Goal: Information Seeking & Learning: Compare options

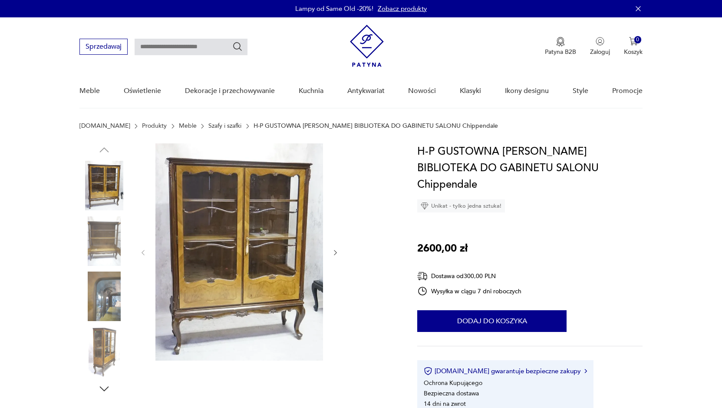
click at [230, 253] on img at bounding box center [239, 251] width 168 height 217
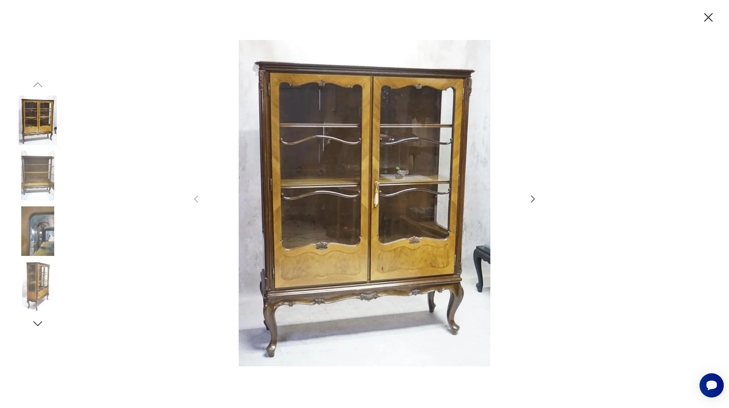
click at [533, 198] on icon "button" at bounding box center [533, 199] width 10 height 10
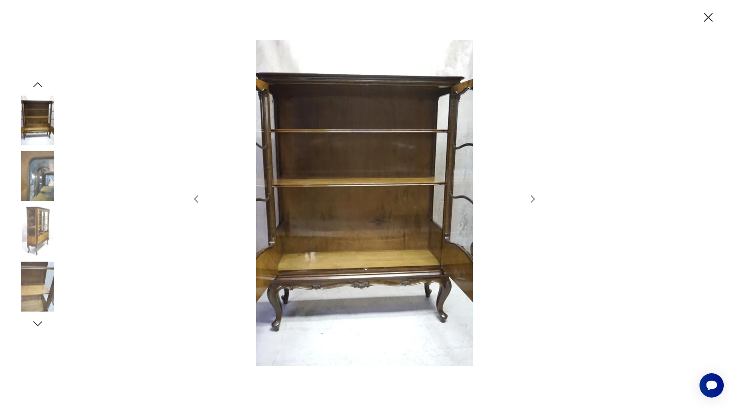
click at [533, 198] on icon "button" at bounding box center [533, 199] width 10 height 10
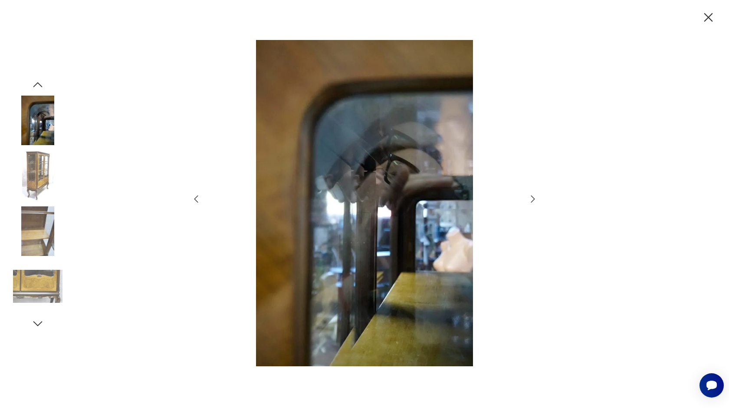
click at [531, 196] on icon "button" at bounding box center [533, 199] width 10 height 10
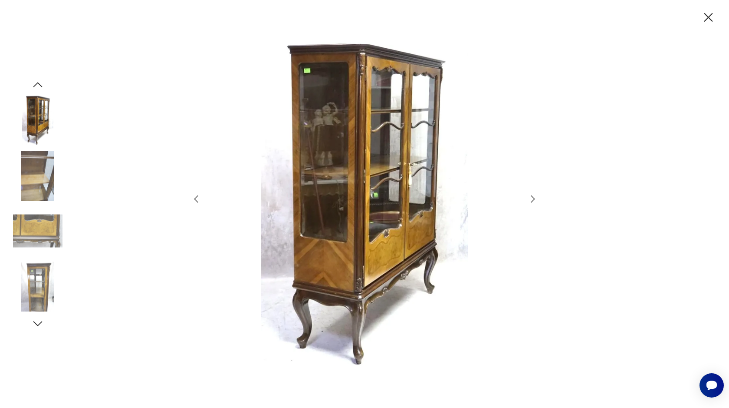
click at [531, 196] on icon "button" at bounding box center [533, 199] width 10 height 10
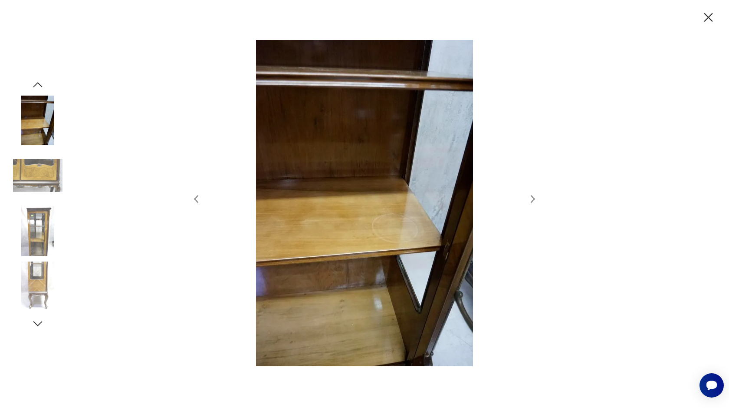
click at [531, 196] on icon "button" at bounding box center [533, 199] width 10 height 10
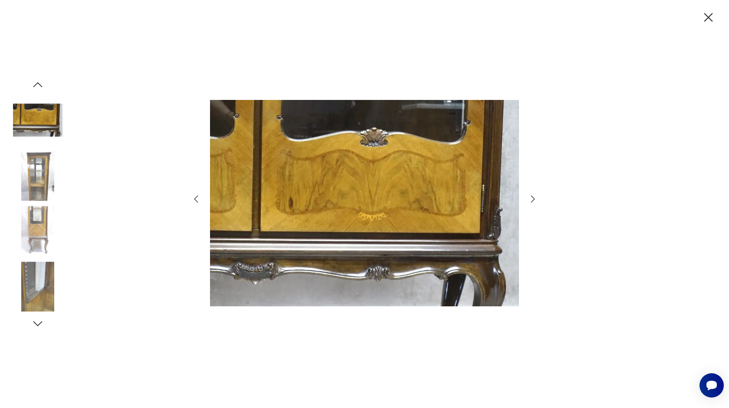
click at [531, 196] on icon "button" at bounding box center [533, 199] width 10 height 10
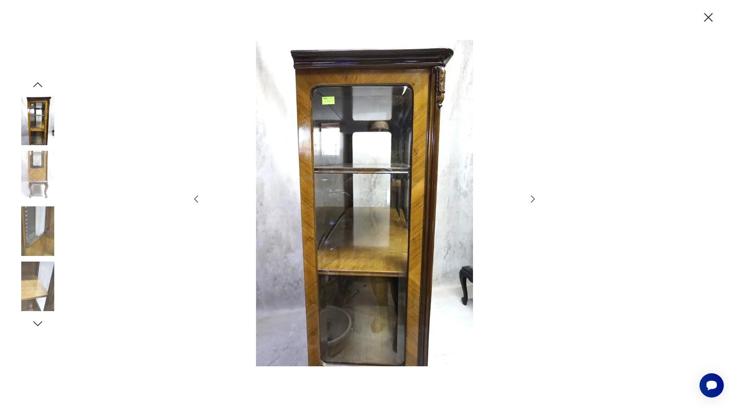
click at [531, 196] on icon "button" at bounding box center [533, 199] width 10 height 10
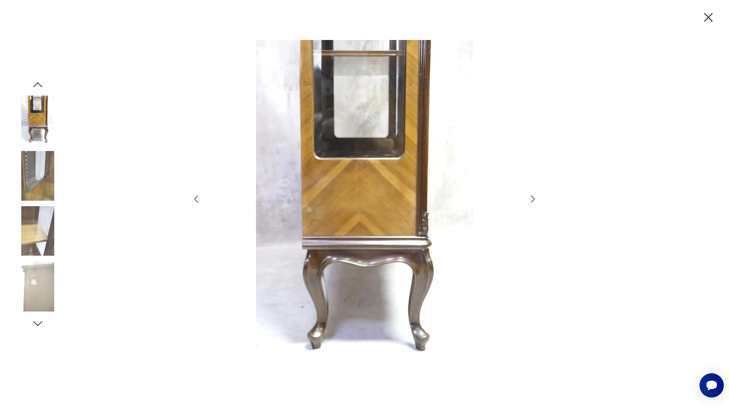
click at [531, 196] on icon "button" at bounding box center [533, 199] width 10 height 10
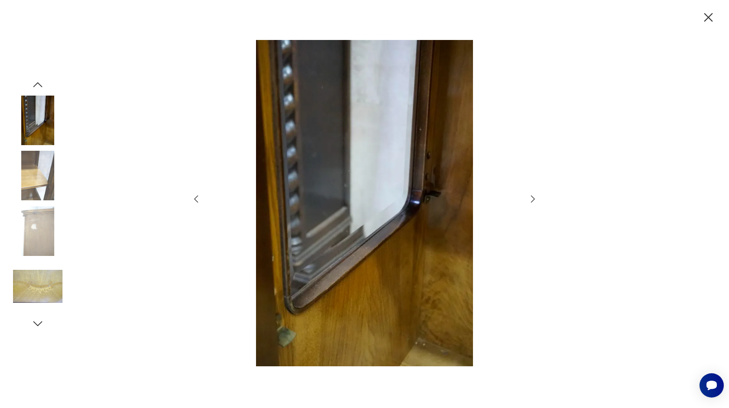
click at [531, 196] on icon "button" at bounding box center [533, 199] width 10 height 10
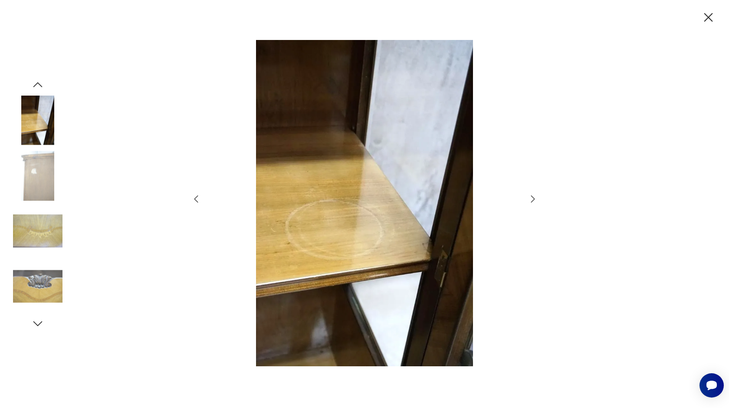
click at [531, 196] on icon "button" at bounding box center [533, 199] width 10 height 10
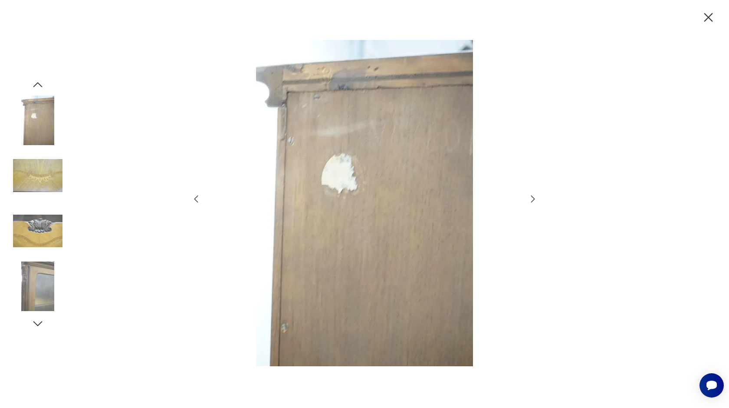
click at [531, 196] on icon "button" at bounding box center [533, 199] width 10 height 10
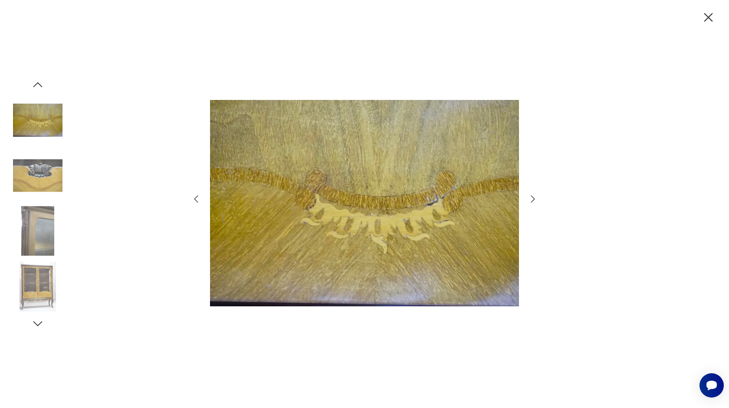
click at [530, 196] on icon "button" at bounding box center [533, 199] width 10 height 10
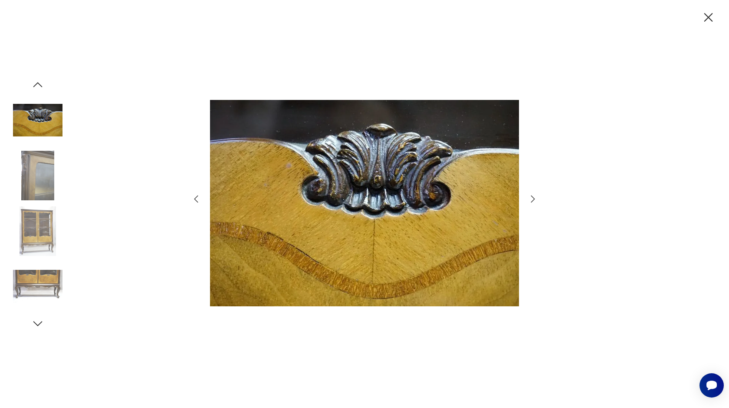
click at [530, 196] on icon "button" at bounding box center [533, 199] width 10 height 10
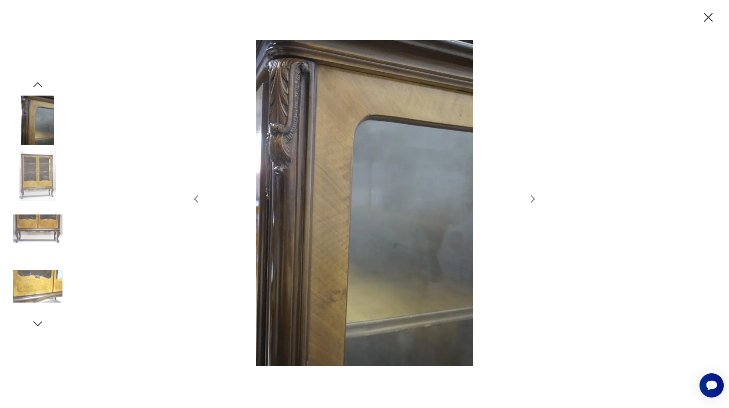
click at [530, 196] on icon "button" at bounding box center [533, 199] width 10 height 10
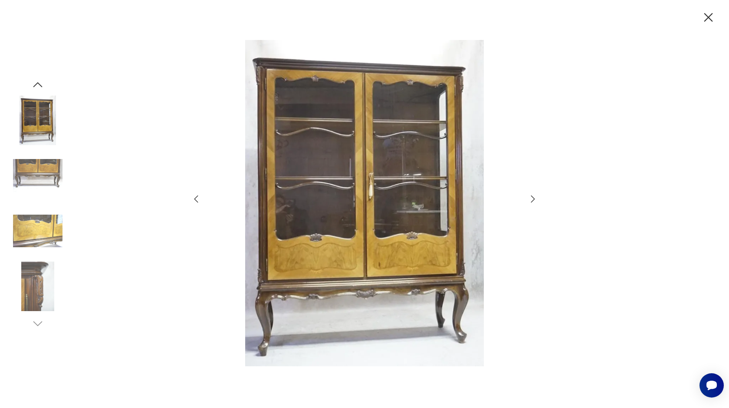
click at [530, 196] on icon "button" at bounding box center [533, 199] width 10 height 10
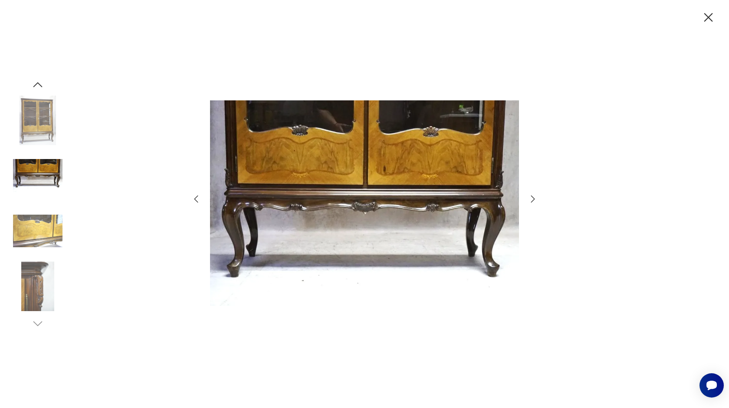
click at [530, 196] on icon "button" at bounding box center [533, 199] width 10 height 10
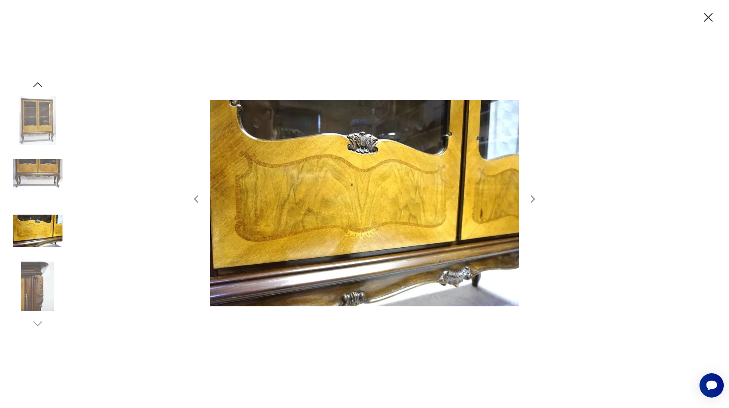
click at [530, 196] on icon "button" at bounding box center [533, 199] width 10 height 10
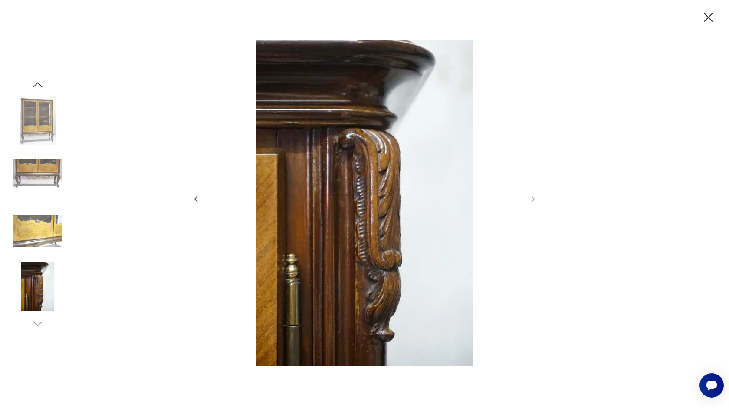
click at [530, 196] on icon "button" at bounding box center [533, 199] width 10 height 10
click at [707, 15] on icon "button" at bounding box center [708, 17] width 15 height 15
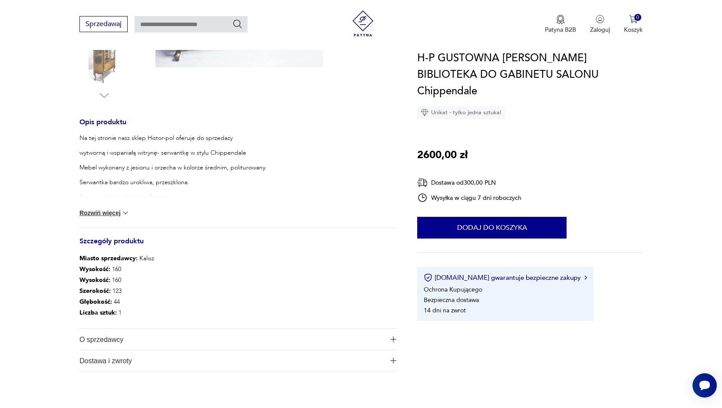
scroll to position [391, 0]
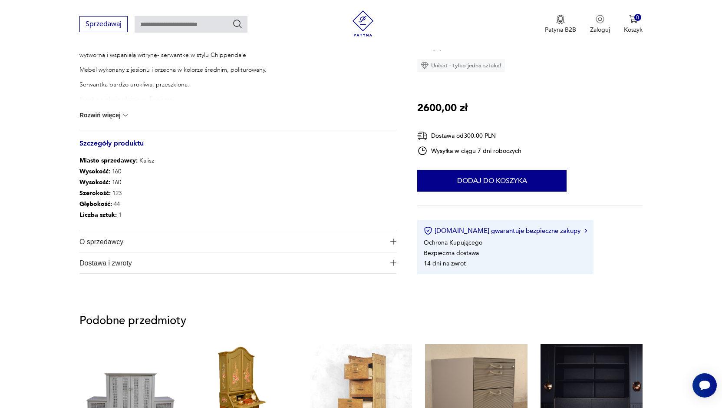
click at [394, 240] on img "button" at bounding box center [393, 241] width 6 height 6
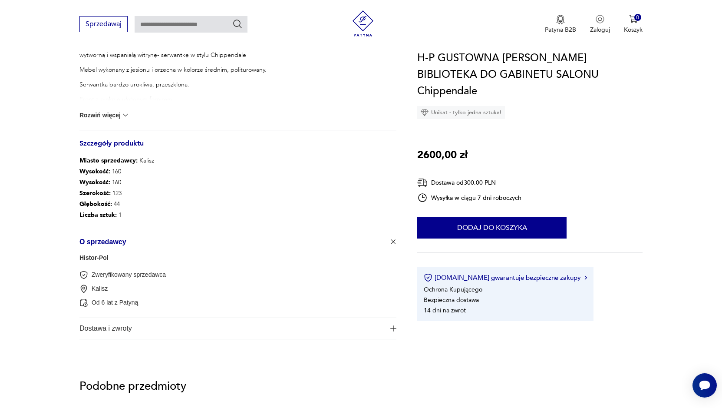
click at [394, 240] on img "button" at bounding box center [393, 241] width 9 height 9
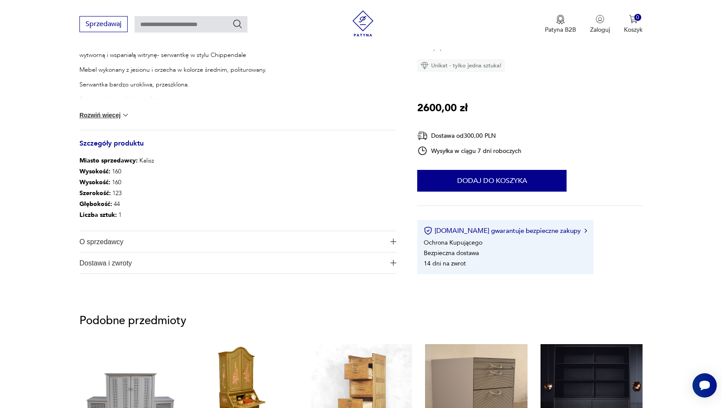
click at [394, 261] on img "button" at bounding box center [393, 263] width 6 height 6
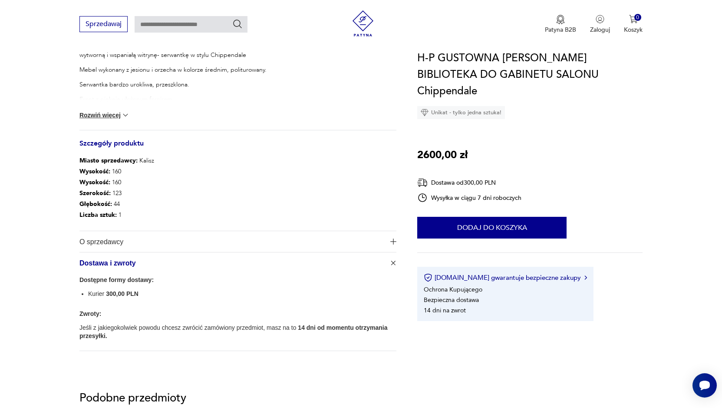
click at [394, 261] on img "button" at bounding box center [393, 262] width 9 height 9
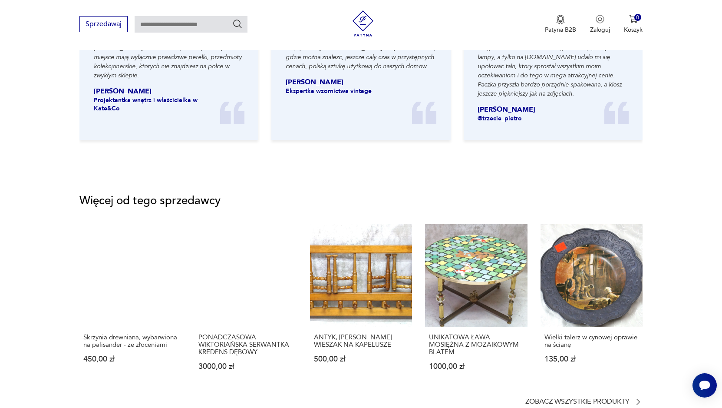
scroll to position [998, 0]
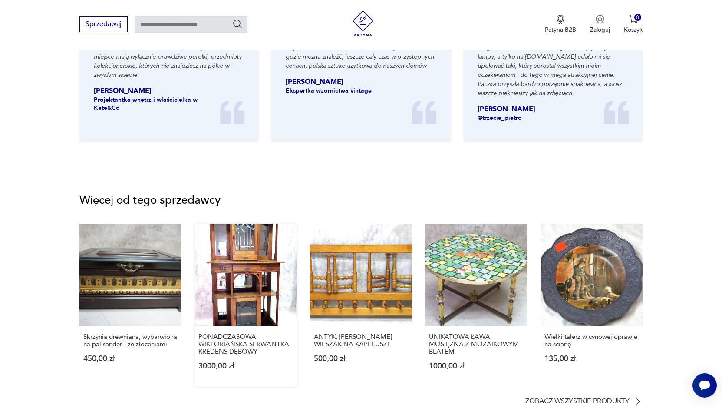
click at [251, 273] on link "PONADCZASOWA WIKTORIAŃSKA SERWANTKA KREDENS DĘBOWY 3000,00 zł" at bounding box center [245, 305] width 102 height 162
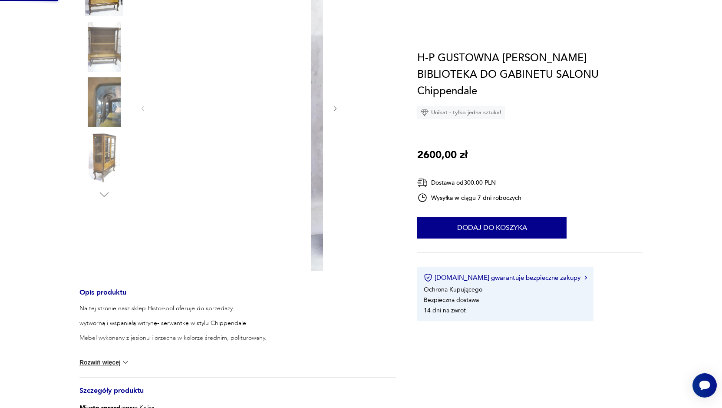
scroll to position [0, 0]
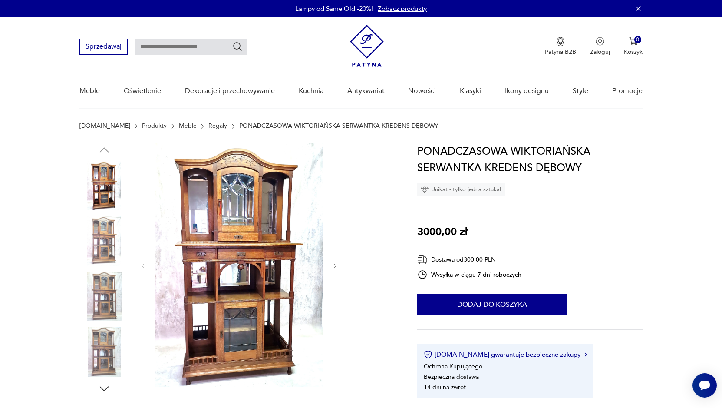
click at [334, 264] on icon "button" at bounding box center [335, 265] width 7 height 7
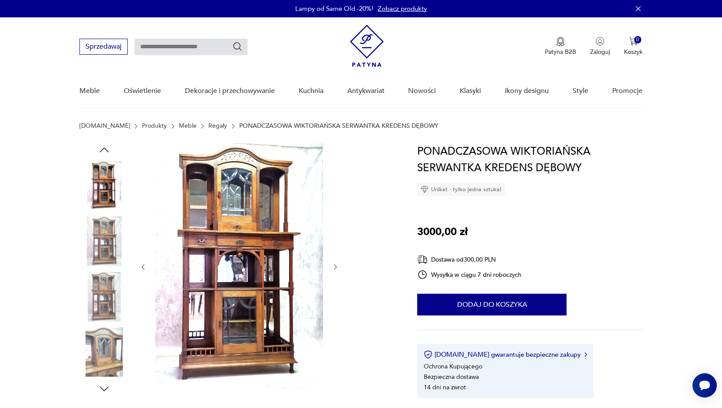
click at [334, 264] on icon "button" at bounding box center [335, 266] width 3 height 5
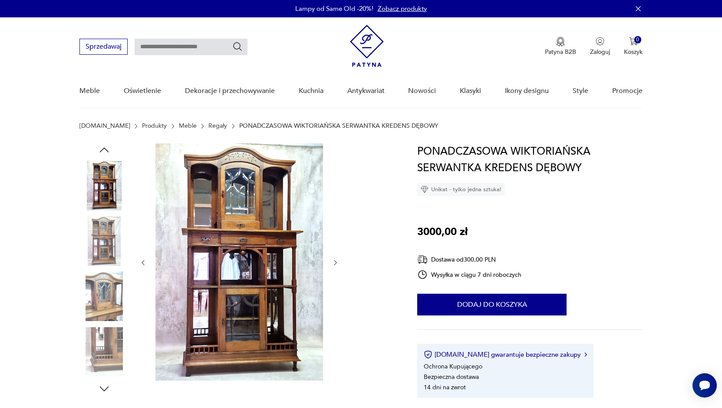
click at [333, 263] on icon "button" at bounding box center [335, 262] width 7 height 7
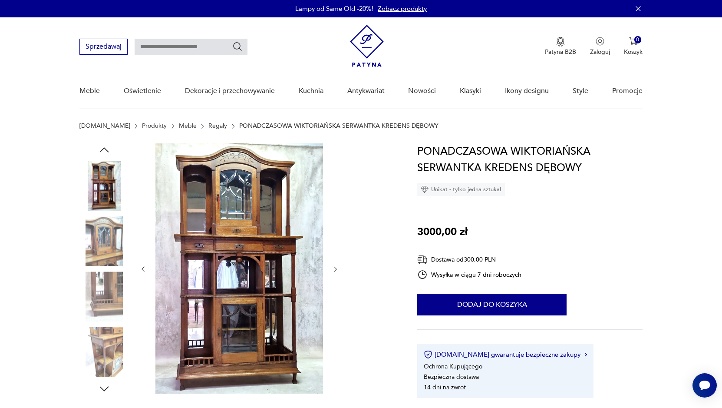
click at [333, 263] on div at bounding box center [239, 268] width 200 height 251
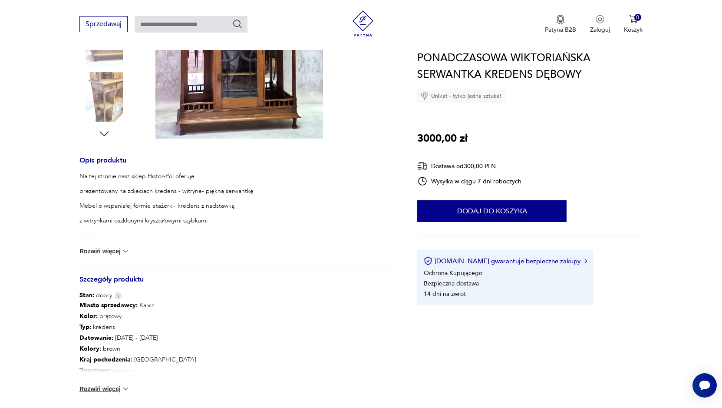
scroll to position [174, 0]
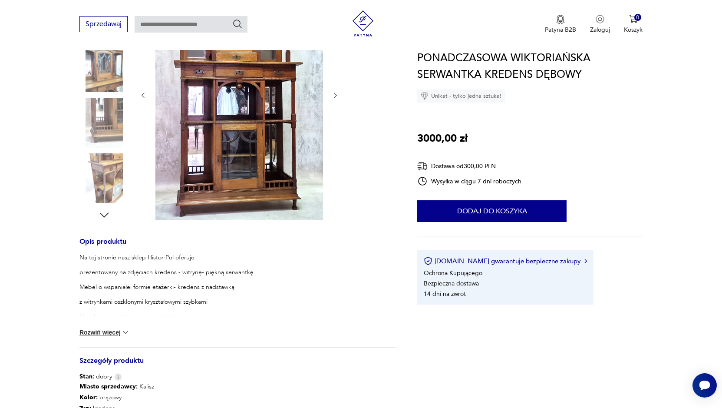
click at [125, 330] on img at bounding box center [125, 332] width 9 height 9
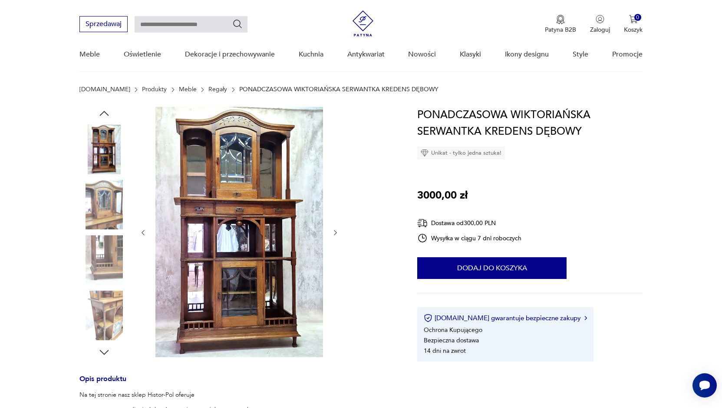
scroll to position [0, 0]
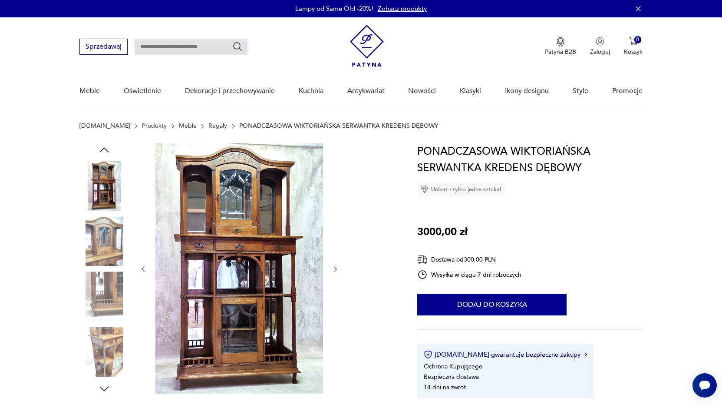
click at [152, 49] on input "text" at bounding box center [191, 47] width 113 height 16
type input "*******"
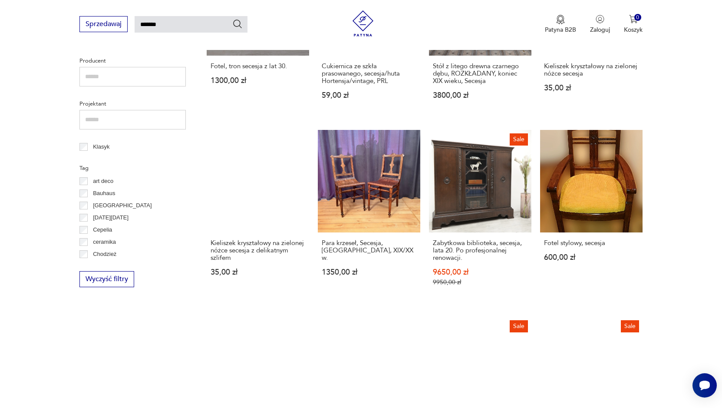
scroll to position [508, 0]
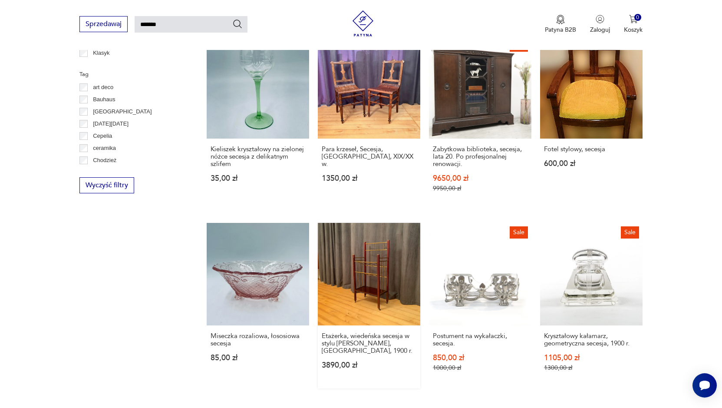
click at [380, 274] on link "Etażerka, wiedeńska secesja w stylu [PERSON_NAME], [GEOGRAPHIC_DATA], 1900 r. 3…" at bounding box center [369, 305] width 102 height 165
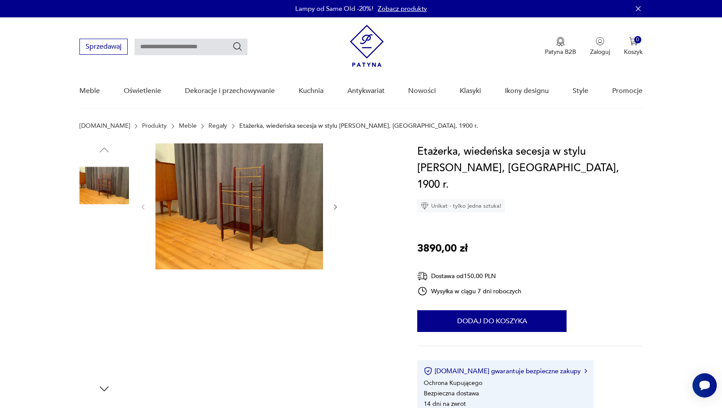
click at [268, 206] on img at bounding box center [239, 206] width 168 height 126
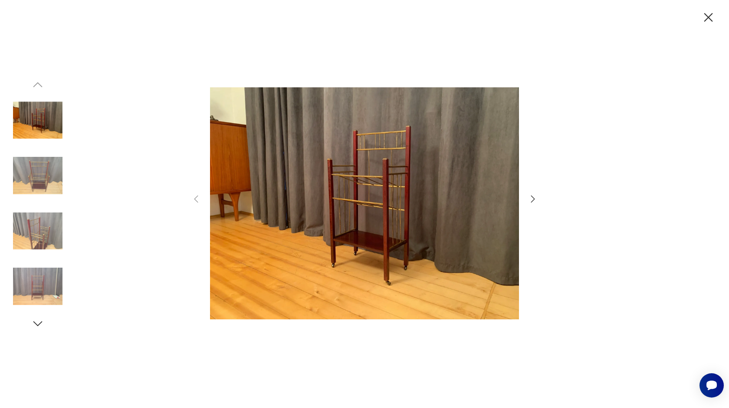
click at [533, 197] on icon "button" at bounding box center [533, 199] width 10 height 10
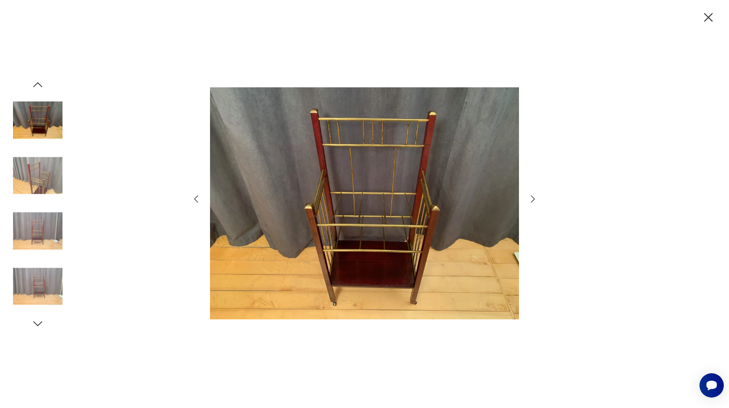
click at [531, 199] on icon "button" at bounding box center [533, 199] width 10 height 10
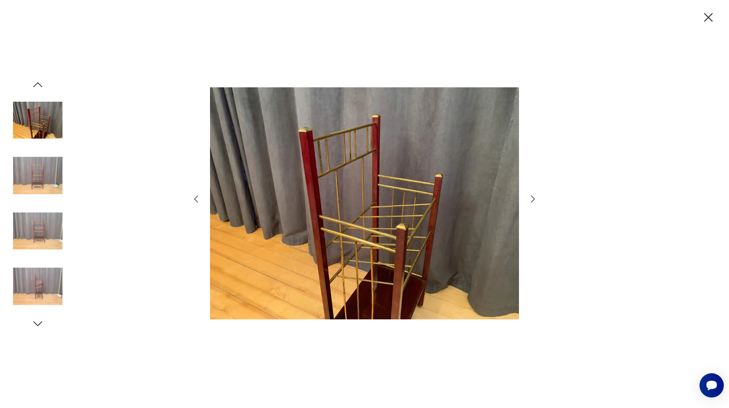
click at [531, 199] on icon "button" at bounding box center [533, 199] width 10 height 10
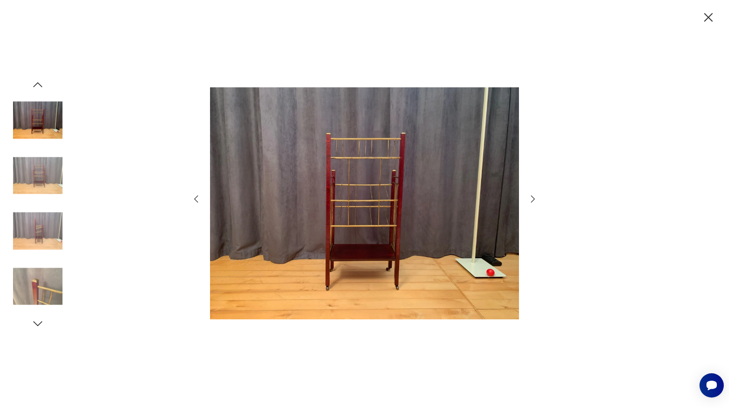
click at [531, 199] on icon "button" at bounding box center [533, 199] width 10 height 10
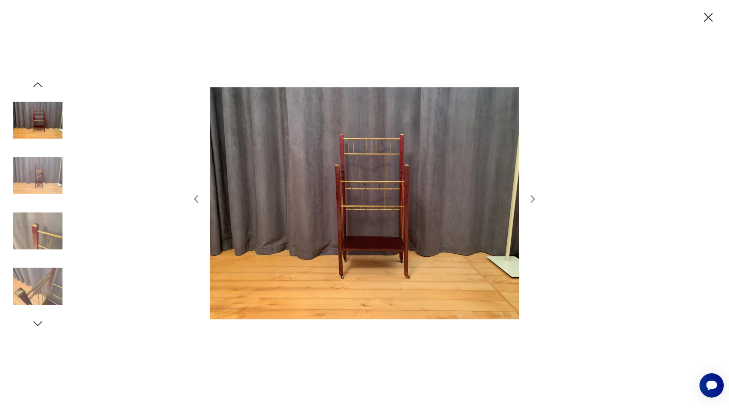
click at [531, 199] on icon "button" at bounding box center [533, 199] width 10 height 10
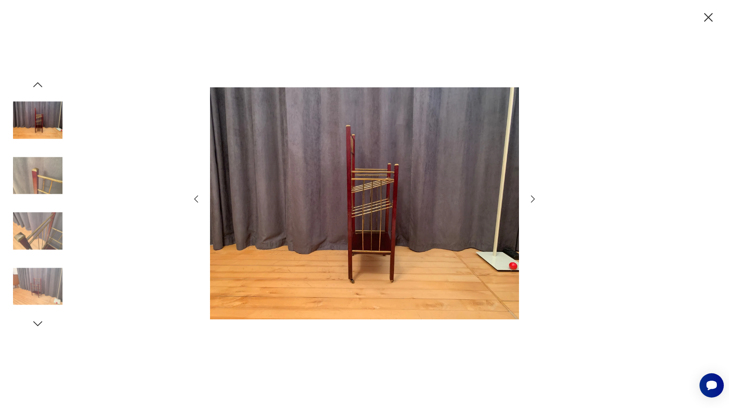
click at [531, 199] on icon "button" at bounding box center [533, 199] width 10 height 10
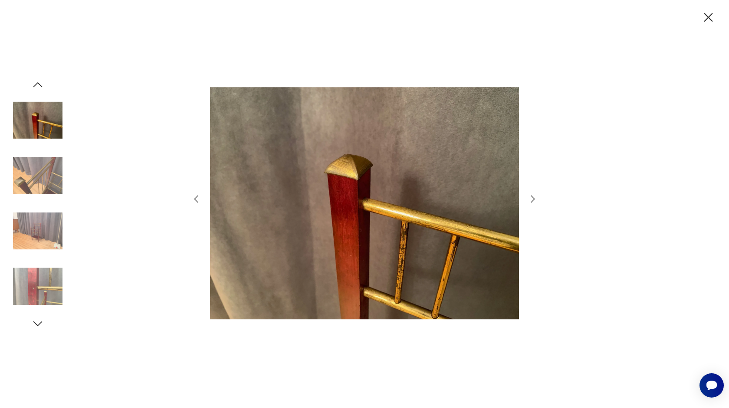
click at [531, 199] on icon "button" at bounding box center [533, 199] width 10 height 10
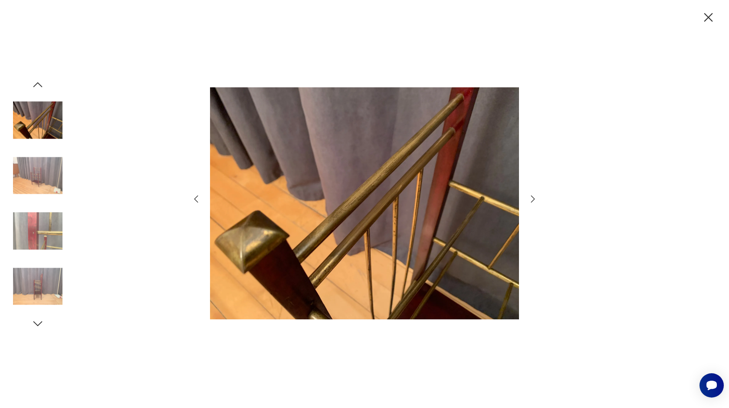
click at [531, 199] on icon "button" at bounding box center [533, 199] width 10 height 10
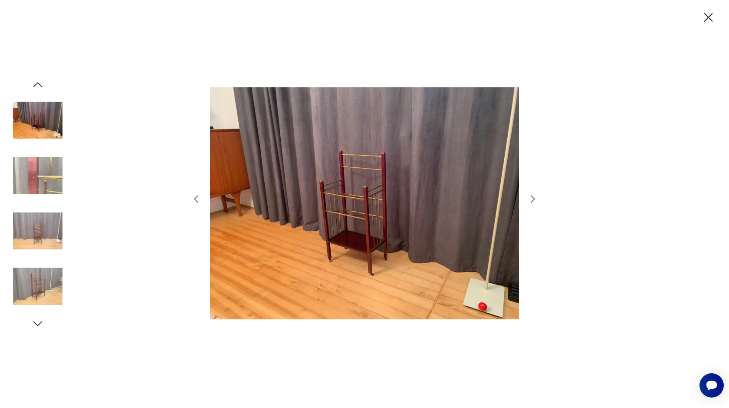
click at [531, 199] on icon "button" at bounding box center [533, 199] width 10 height 10
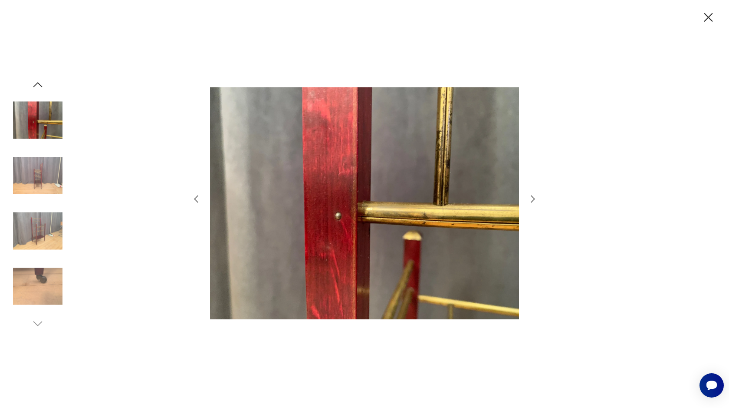
type input "*******"
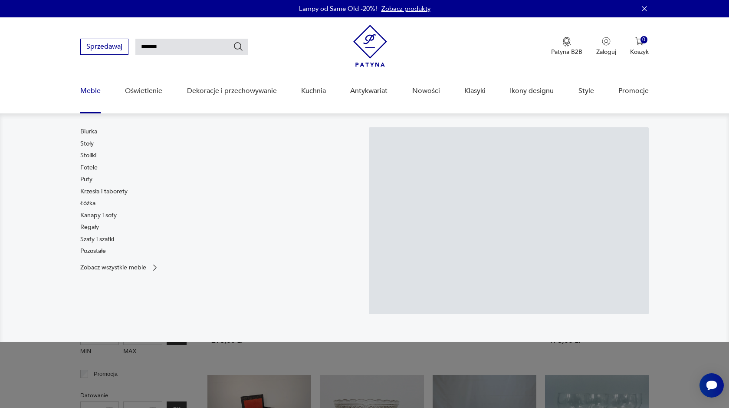
click at [677, 229] on nav "Biurka Stoły Stoliki Fotele Pufy Krzesła i taborety Łóżka Kanapy i sofy Regały …" at bounding box center [364, 227] width 729 height 228
click at [671, 231] on nav "Biurka Stoły Stoliki Fotele Pufy Krzesła i taborety Łóżka Kanapy i sofy Regały …" at bounding box center [364, 227] width 729 height 228
click at [187, 170] on div "Biurka Stoły Stoliki Fotele Pufy Krzesła i taborety Łóżka Kanapy i sofy Regały …" at bounding box center [220, 193] width 280 height 132
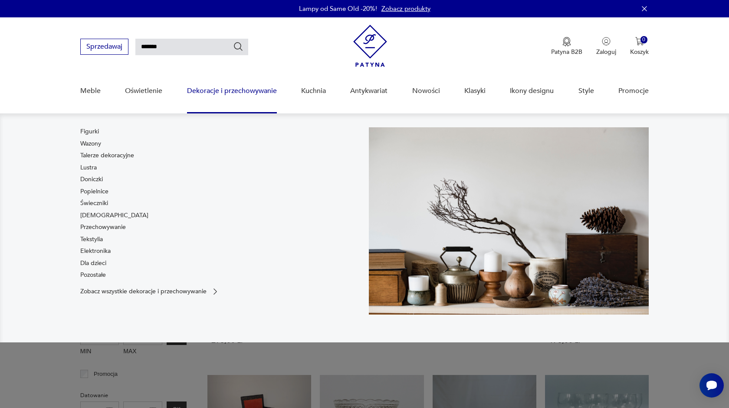
click at [703, 212] on nav "Figurki Wazony Talerze dekoracyjne Lustra Doniczki Popielnice Świeczniki [DEMOG…" at bounding box center [364, 227] width 729 height 229
click at [266, 293] on div "Zobacz wszystkie dekoracje i przechowywanie" at bounding box center [220, 291] width 280 height 9
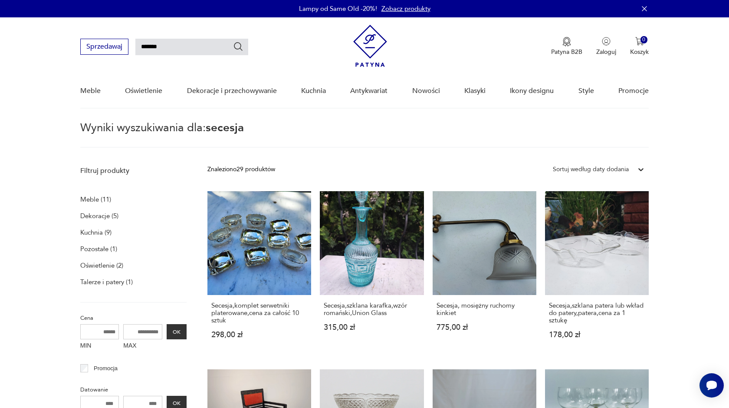
click at [170, 47] on input "*******" at bounding box center [191, 47] width 113 height 16
drag, startPoint x: 716, startPoint y: 81, endPoint x: 716, endPoint y: 136, distance: 55.6
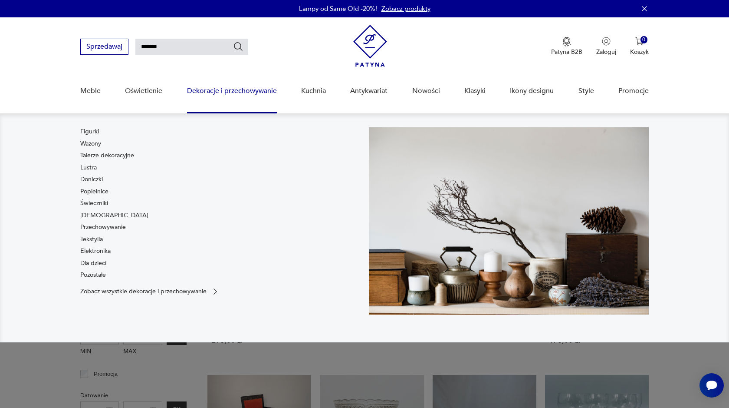
click at [703, 326] on nav "Figurki Wazony Talerze dekoracyjne Lustra Doniczki Popielnice Świeczniki [DEMOG…" at bounding box center [364, 227] width 729 height 229
click at [703, 324] on nav "Figurki Wazony Talerze dekoracyjne Lustra Doniczki Popielnice Świeczniki [DEMOG…" at bounding box center [364, 227] width 729 height 229
click at [692, 218] on nav "Figurki Wazony Talerze dekoracyjne Lustra Doniczki Popielnice Świeczniki [DEMOG…" at bounding box center [364, 227] width 729 height 229
click at [150, 290] on p "Zobacz wszystkie dekoracje i przechowywanie" at bounding box center [143, 291] width 126 height 6
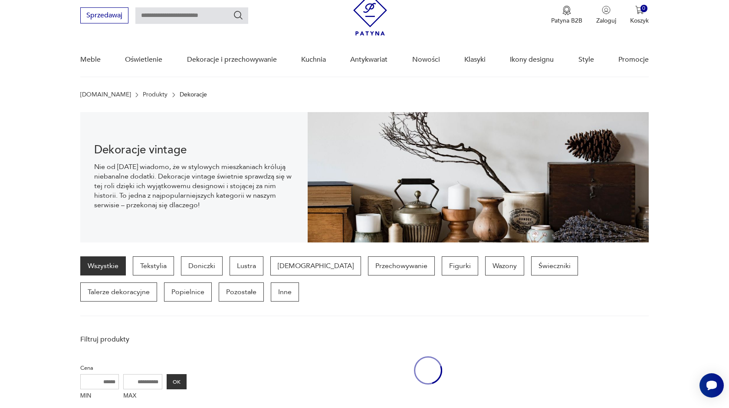
scroll to position [60, 0]
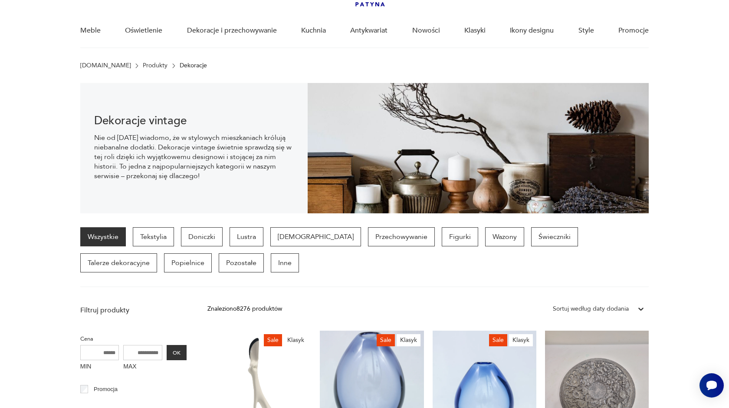
drag, startPoint x: 723, startPoint y: 158, endPoint x: 717, endPoint y: 171, distance: 14.4
click at [719, 168] on section "Dekoracje vintage Nie od [DATE] wiadomo, że w stylowych mieszkaniach królują ni…" at bounding box center [364, 148] width 729 height 130
type input "*******"
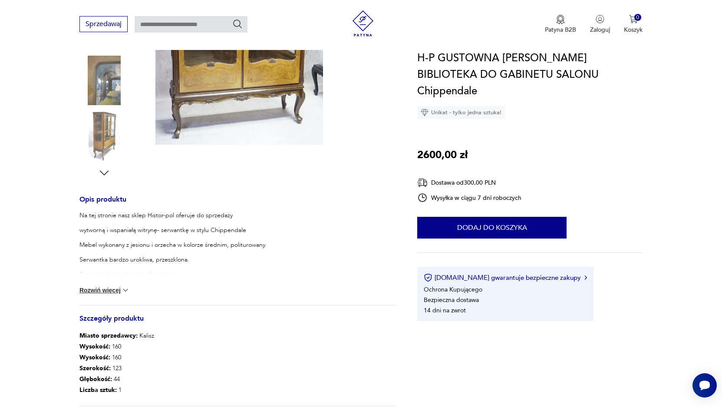
scroll to position [87, 0]
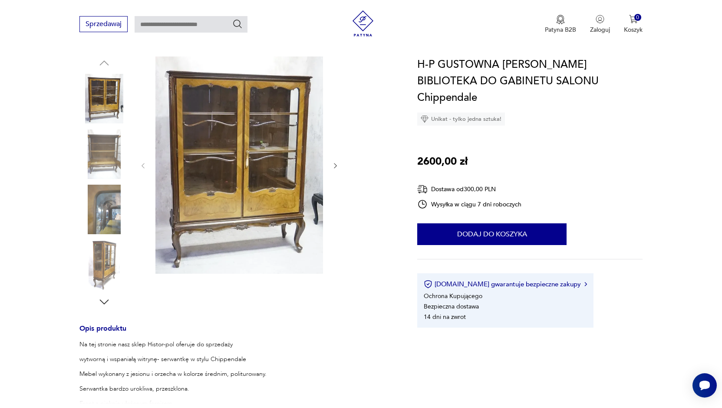
click at [182, 158] on img at bounding box center [239, 164] width 168 height 217
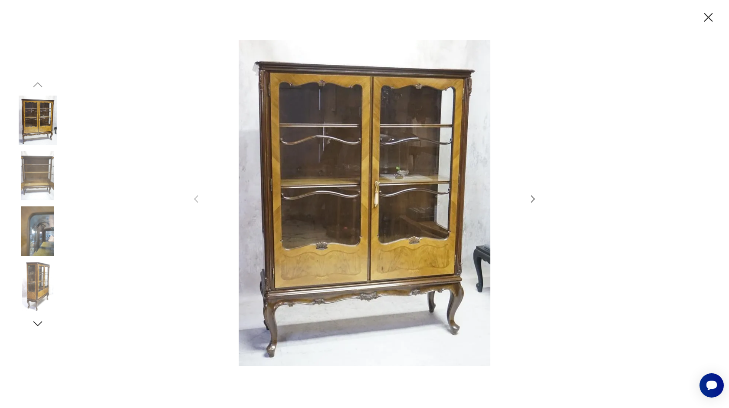
click at [353, 259] on img at bounding box center [364, 203] width 309 height 326
click at [531, 197] on icon "button" at bounding box center [533, 199] width 10 height 10
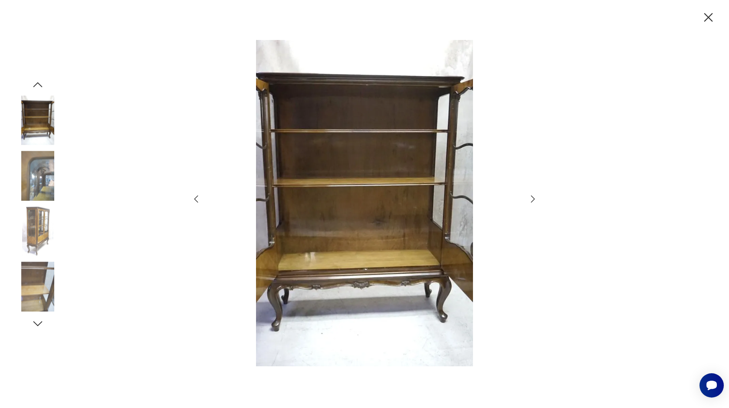
click at [709, 16] on icon "button" at bounding box center [708, 17] width 15 height 15
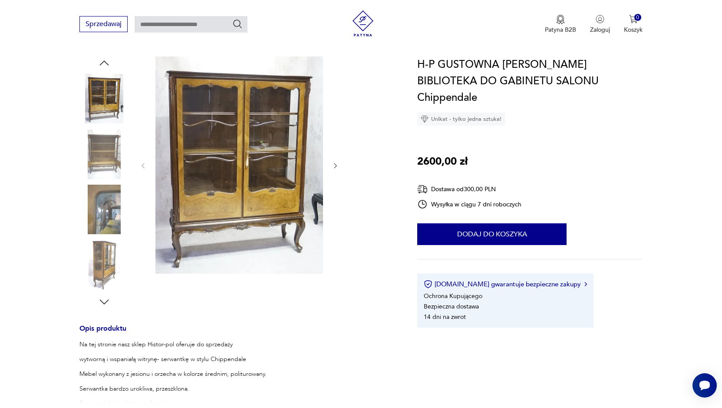
click at [160, 31] on input "text" at bounding box center [191, 24] width 113 height 16
click at [147, 28] on input "text" at bounding box center [191, 24] width 113 height 16
type input "**********"
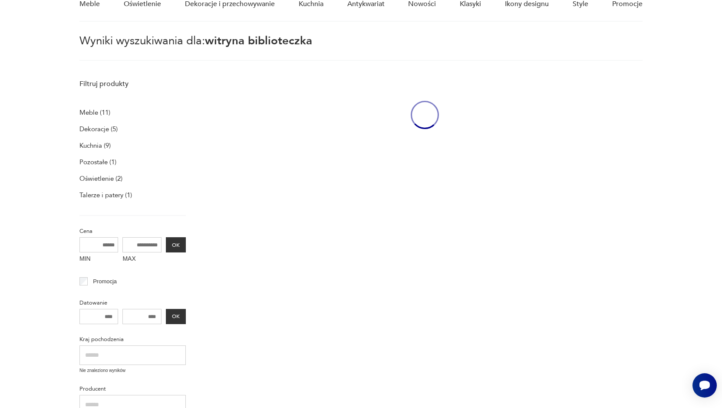
scroll to position [31, 0]
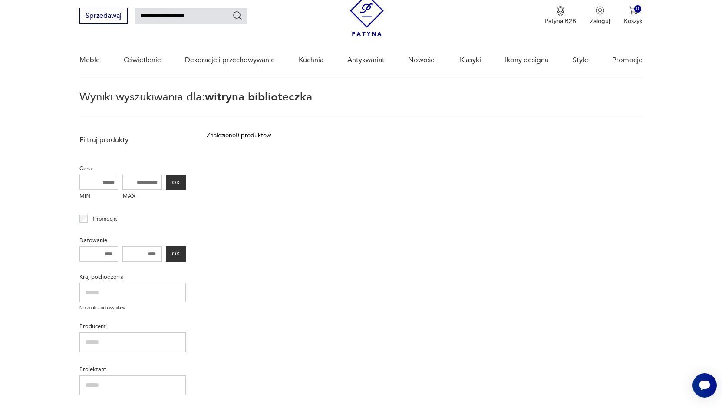
click at [160, 13] on input "**********" at bounding box center [191, 16] width 113 height 16
click at [184, 23] on input "**********" at bounding box center [191, 16] width 113 height 16
type input "**********"
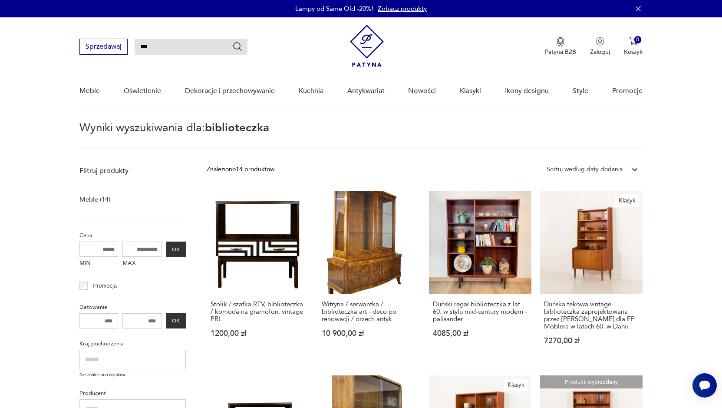
type input "*"
type input "*******"
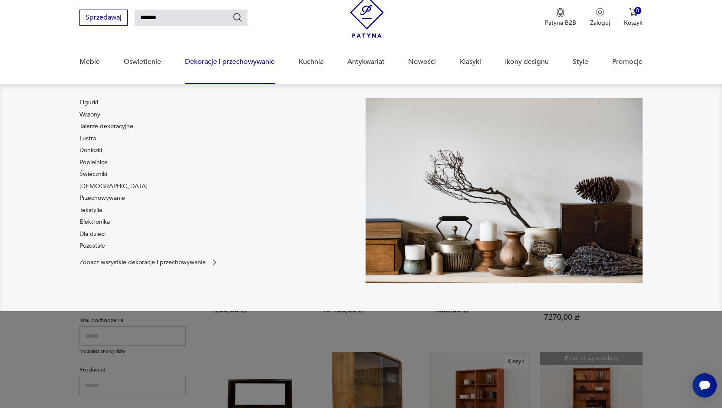
scroll to position [31, 0]
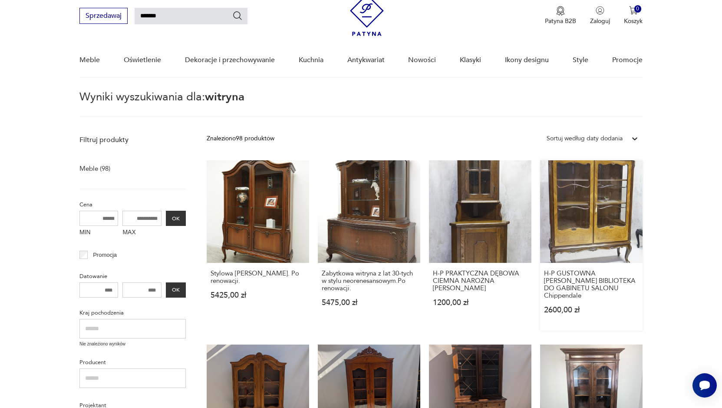
click at [589, 212] on link "H-P GUSTOWNA [PERSON_NAME] BIBLIOTEKA DO GABINETU SALONU Chippendale 2600,00 zł" at bounding box center [591, 245] width 102 height 170
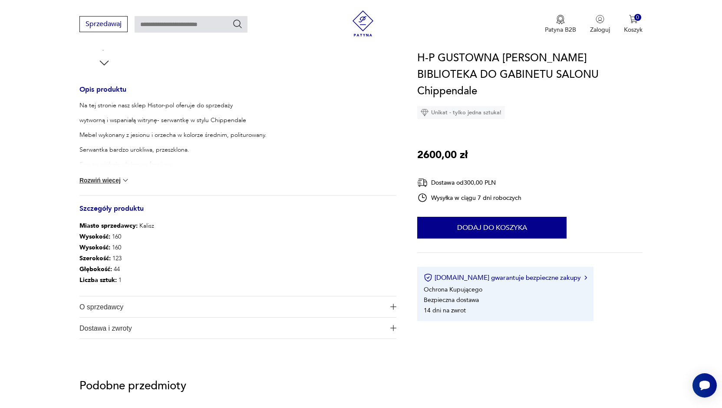
scroll to position [304, 0]
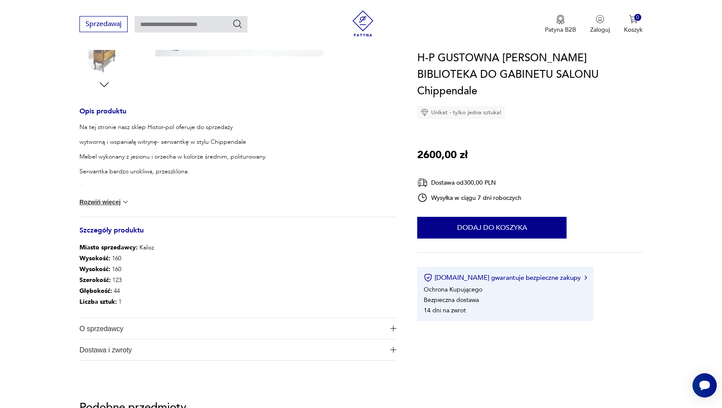
click at [125, 199] on img at bounding box center [125, 201] width 9 height 9
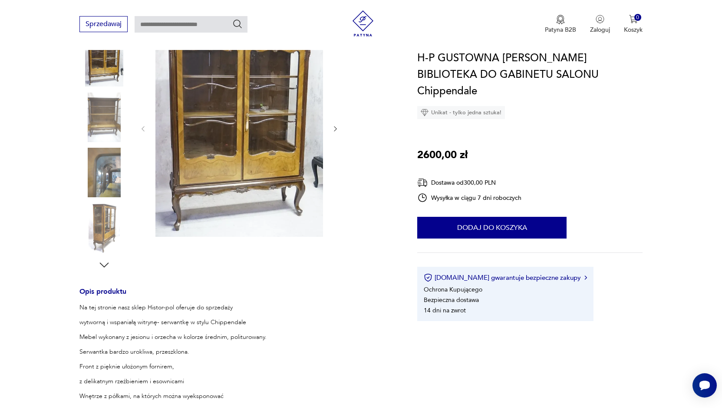
scroll to position [87, 0]
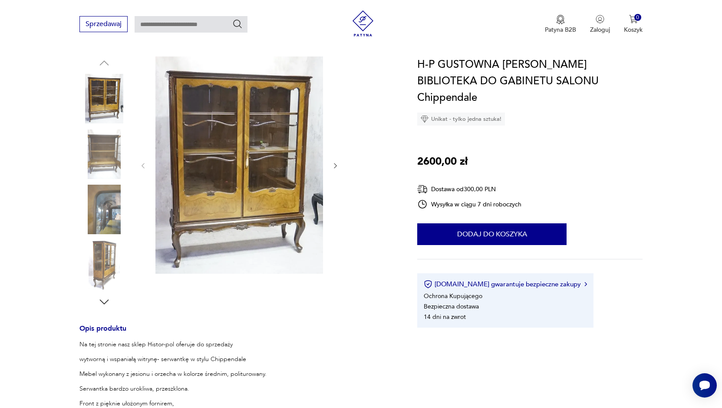
click at [109, 263] on img at bounding box center [103, 264] width 49 height 49
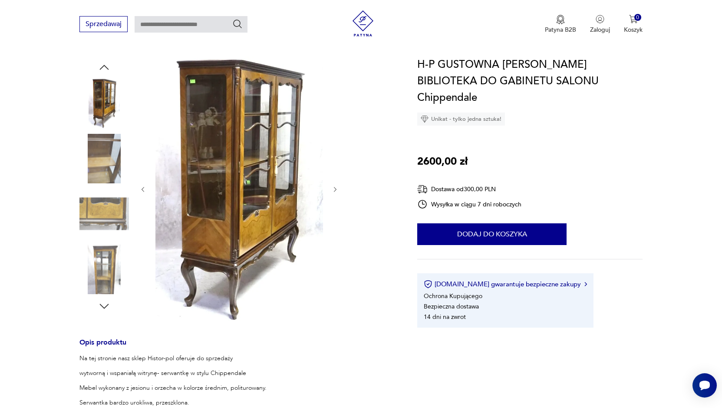
click at [101, 305] on icon "button" at bounding box center [104, 305] width 13 height 13
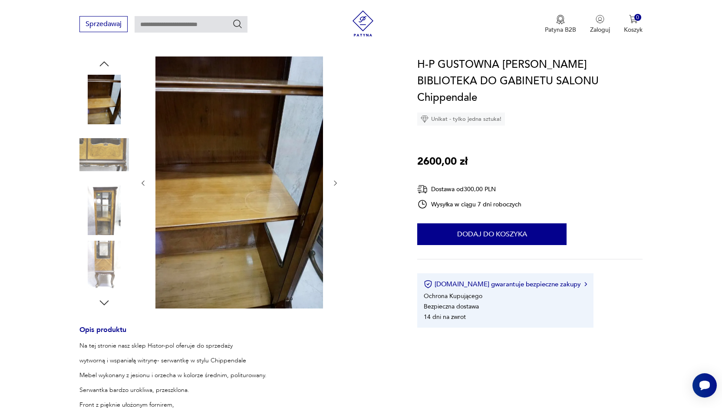
click at [102, 302] on icon "button" at bounding box center [104, 302] width 9 height 5
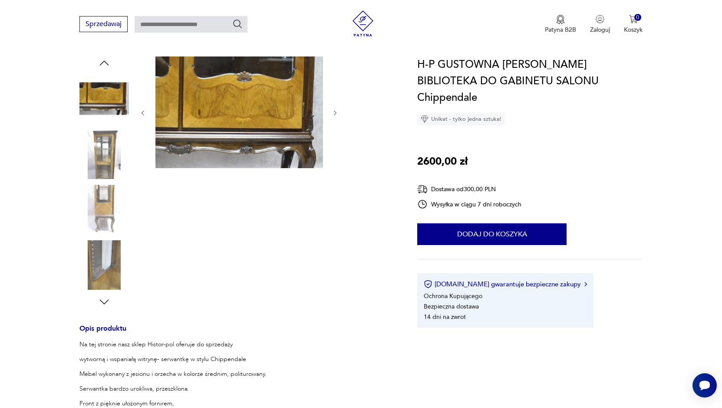
click at [102, 302] on icon "button" at bounding box center [104, 301] width 9 height 5
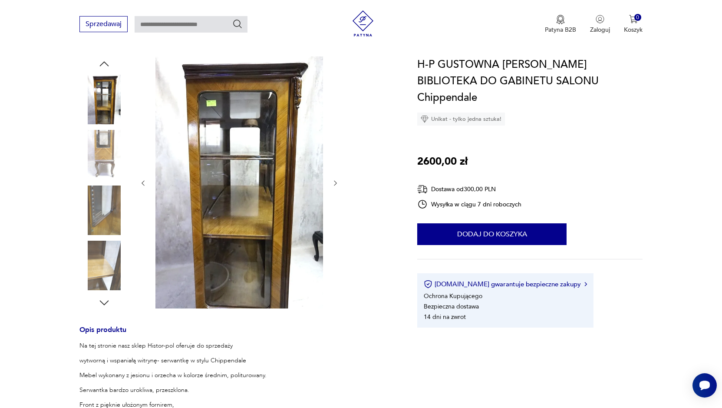
click at [102, 302] on icon "button" at bounding box center [104, 302] width 9 height 5
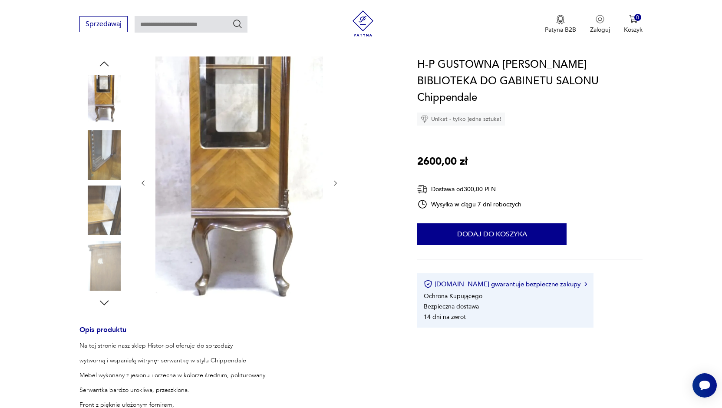
click at [102, 302] on icon "button" at bounding box center [104, 302] width 9 height 5
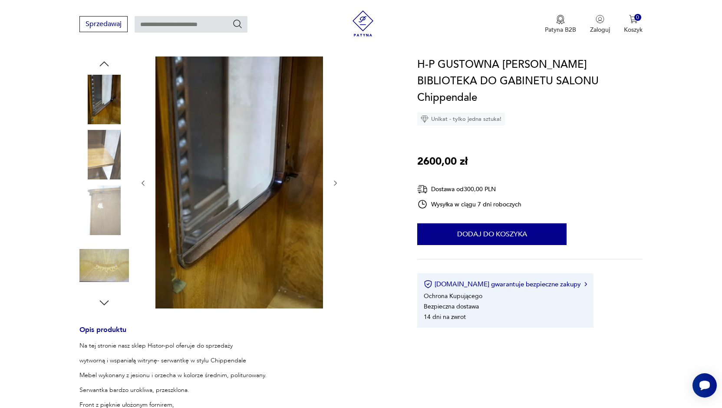
click at [102, 302] on icon "button" at bounding box center [104, 302] width 9 height 5
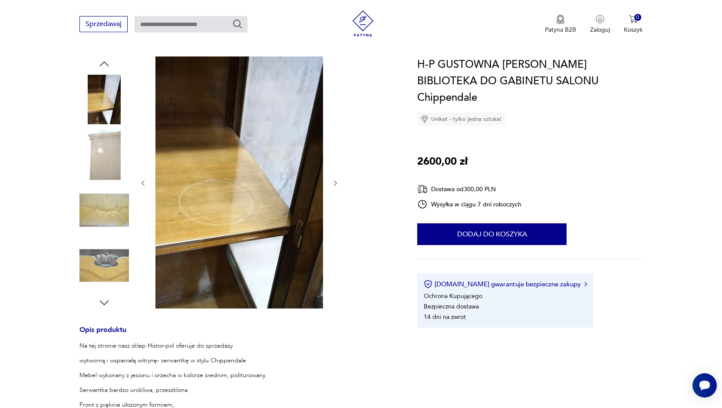
click at [103, 64] on icon "button" at bounding box center [104, 63] width 13 height 13
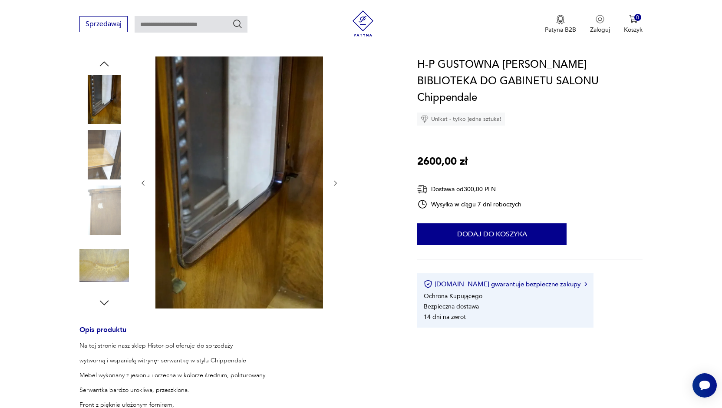
click at [104, 300] on icon "button" at bounding box center [104, 302] width 13 height 13
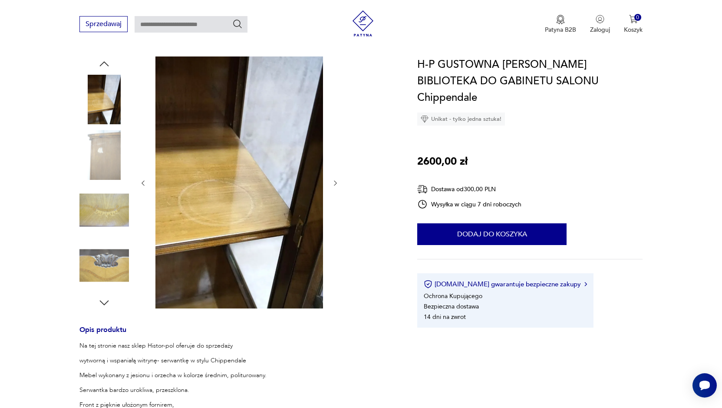
click at [104, 300] on icon "button" at bounding box center [104, 302] width 13 height 13
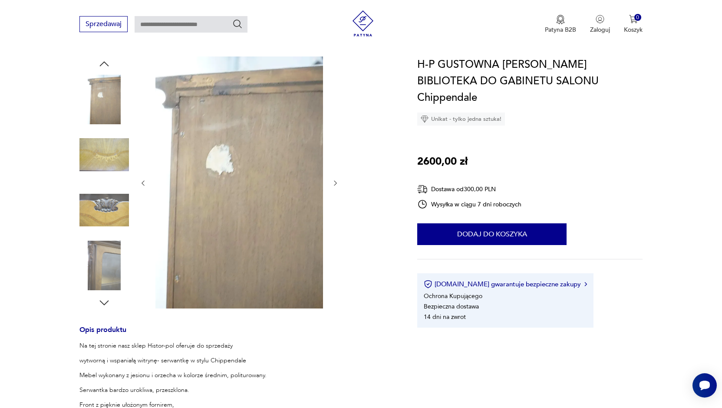
click at [104, 300] on icon "button" at bounding box center [104, 302] width 13 height 13
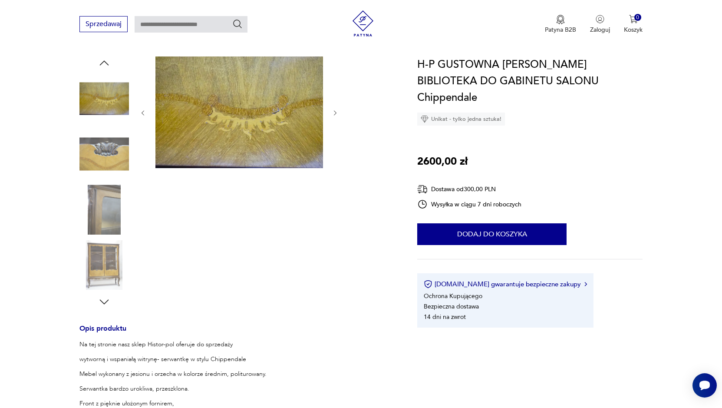
click at [104, 300] on icon "button" at bounding box center [104, 301] width 13 height 13
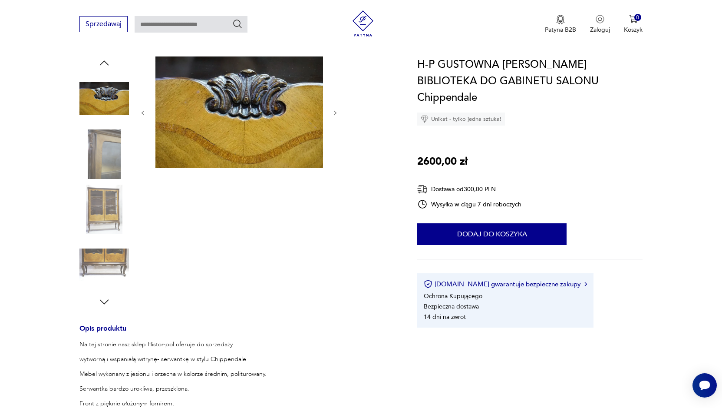
click at [104, 300] on icon "button" at bounding box center [104, 301] width 13 height 13
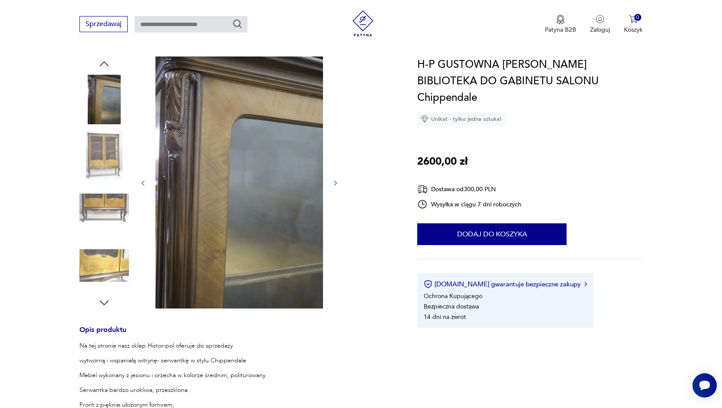
click at [104, 300] on icon "button" at bounding box center [104, 302] width 13 height 13
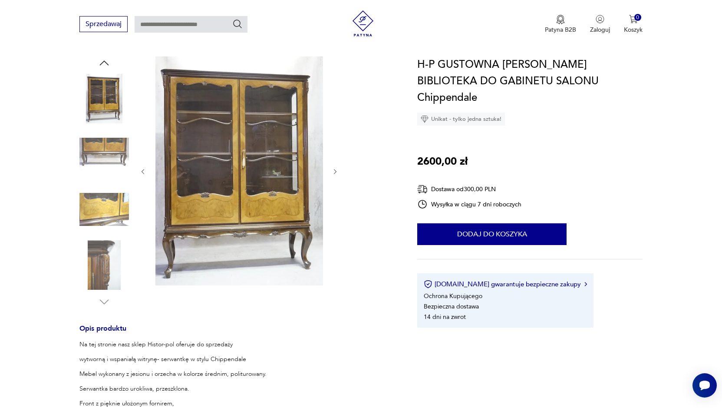
type input "*******"
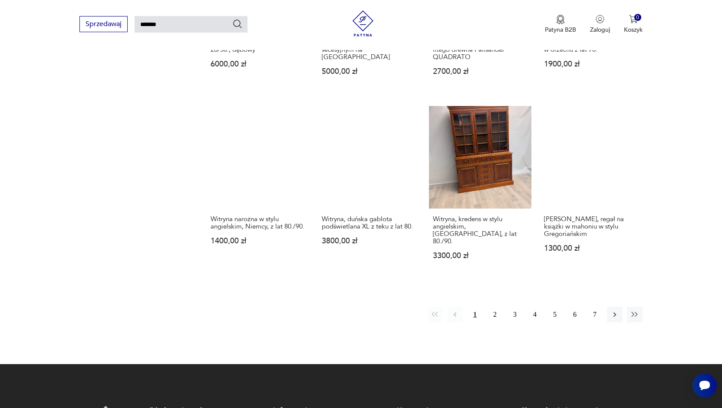
scroll to position [635, 0]
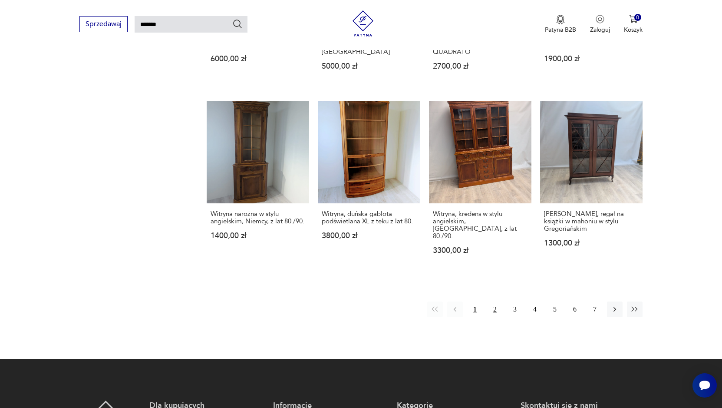
click at [492, 301] on button "2" at bounding box center [495, 309] width 16 height 16
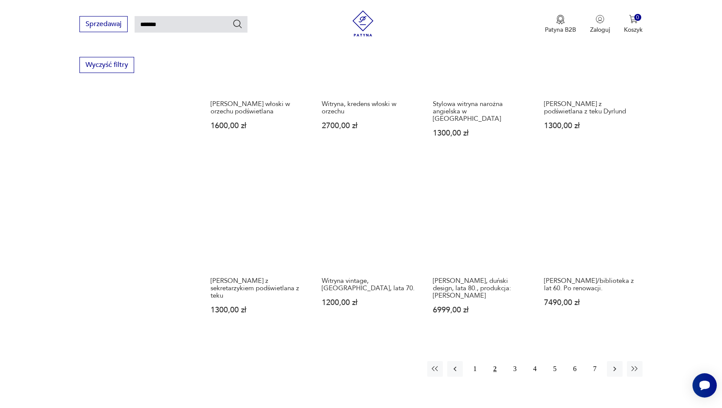
scroll to position [595, 0]
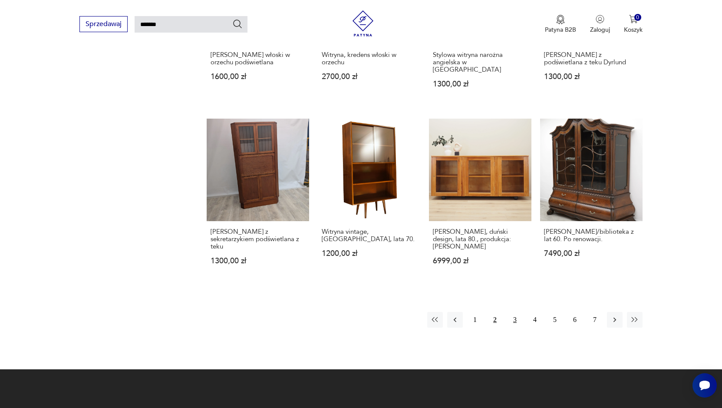
click at [513, 314] on button "3" at bounding box center [515, 320] width 16 height 16
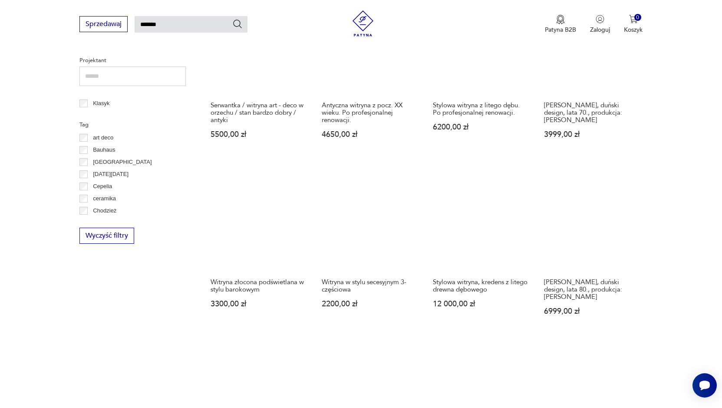
scroll to position [378, 0]
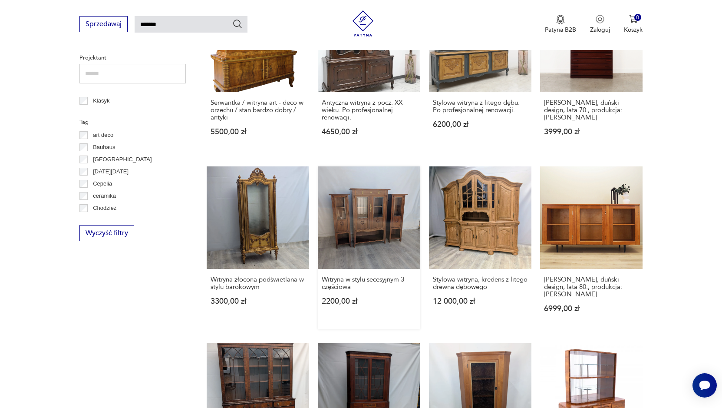
click at [364, 229] on link "Witryna w stylu secesyjnym 3-częściowa 2200,00 zł" at bounding box center [369, 247] width 102 height 163
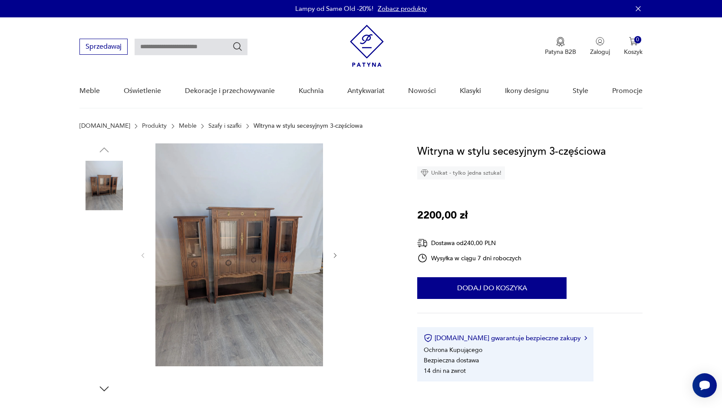
click at [234, 254] on img at bounding box center [239, 254] width 168 height 223
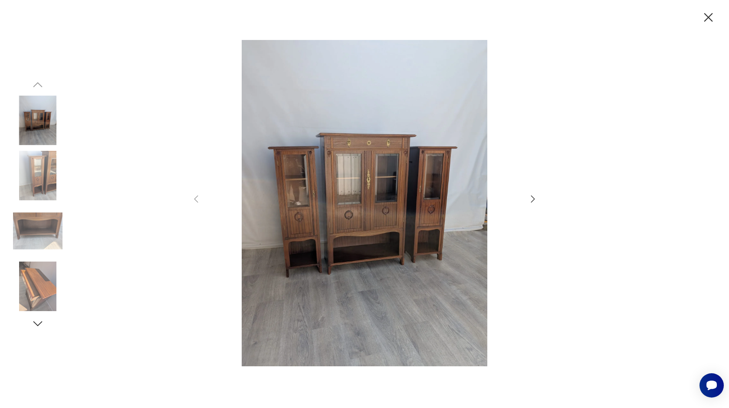
click at [530, 197] on icon "button" at bounding box center [533, 199] width 10 height 10
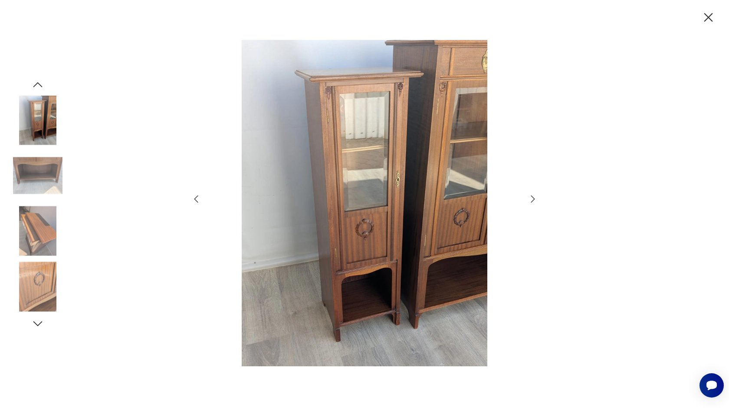
click at [530, 197] on icon "button" at bounding box center [533, 199] width 10 height 10
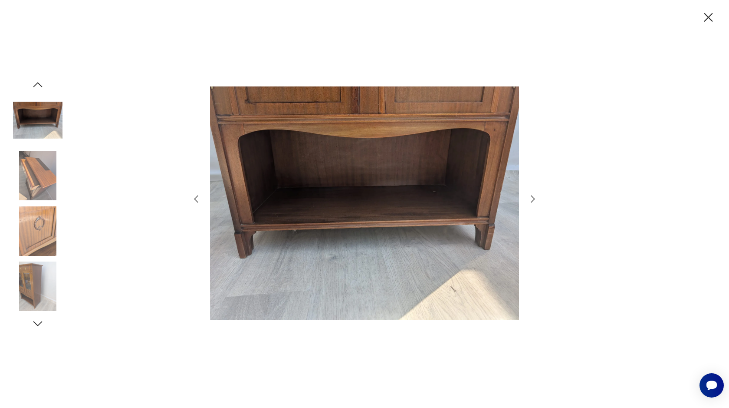
click at [530, 197] on icon "button" at bounding box center [533, 199] width 10 height 10
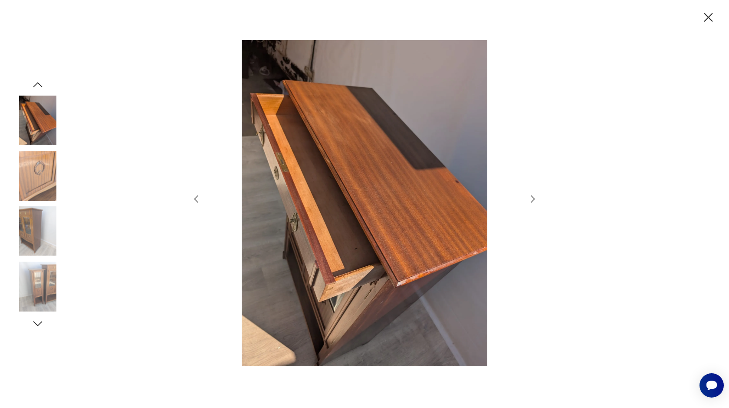
click at [530, 197] on icon "button" at bounding box center [533, 199] width 10 height 10
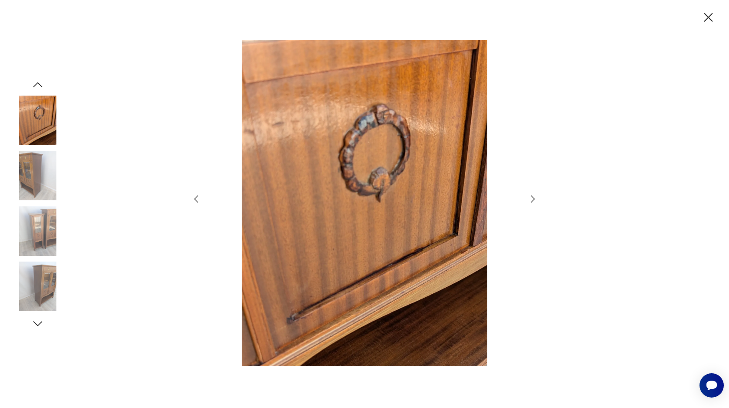
click at [530, 197] on icon "button" at bounding box center [533, 199] width 10 height 10
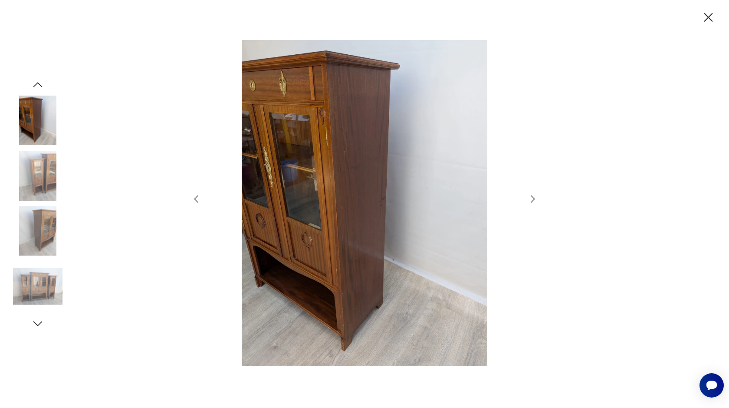
click at [200, 202] on icon "button" at bounding box center [196, 199] width 10 height 10
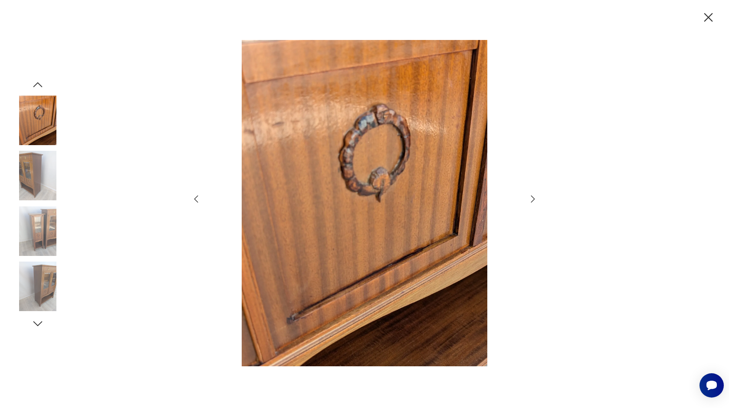
click at [530, 198] on icon "button" at bounding box center [533, 199] width 10 height 10
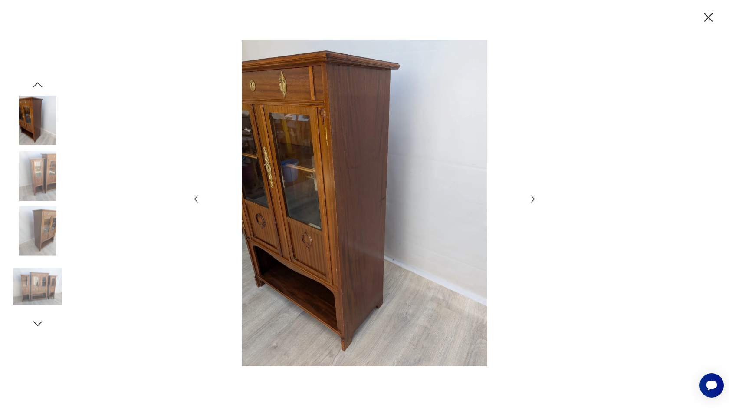
click at [530, 198] on icon "button" at bounding box center [533, 199] width 10 height 10
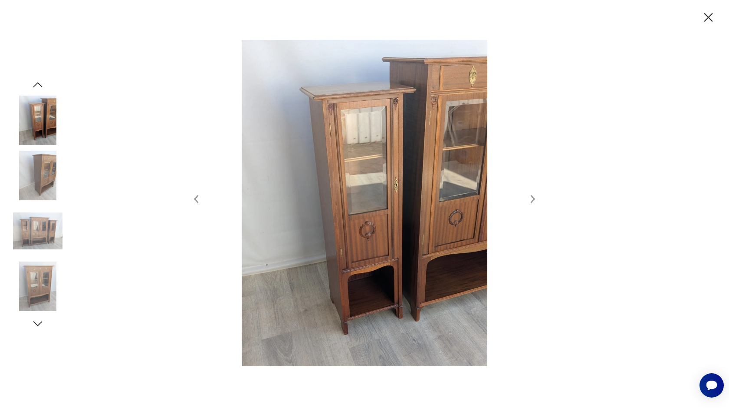
click at [530, 198] on icon "button" at bounding box center [533, 199] width 10 height 10
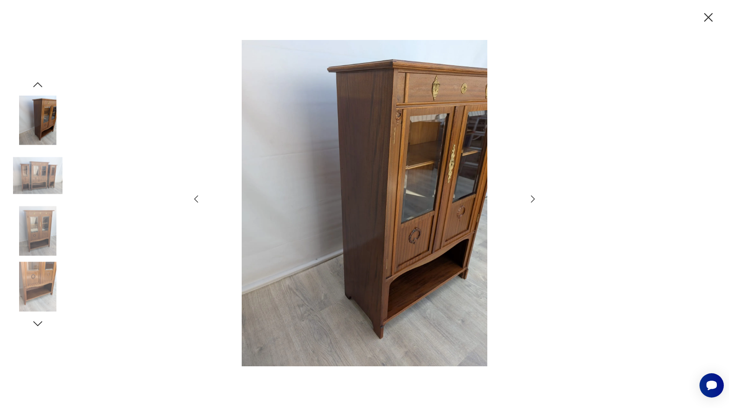
click at [530, 198] on icon "button" at bounding box center [533, 199] width 10 height 10
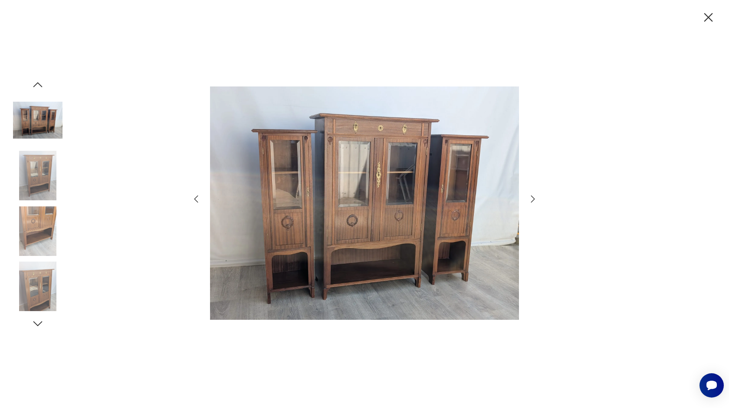
click at [530, 198] on icon "button" at bounding box center [533, 199] width 10 height 10
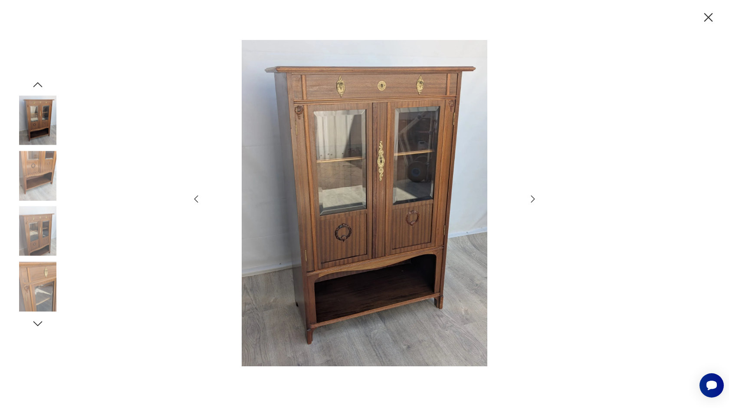
type input "*******"
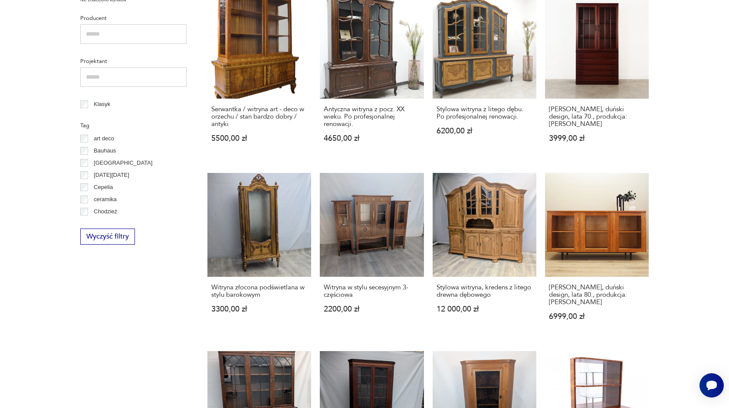
click at [713, 115] on section "Filtruj produkty Meble (98) Cena MIN MAX OK Promocja Datowanie OK Kraj pochodze…" at bounding box center [364, 194] width 729 height 815
click at [721, 122] on section "Filtruj produkty Meble (98) Cena MIN MAX OK Promocja Datowanie OK Kraj pochodze…" at bounding box center [364, 194] width 729 height 815
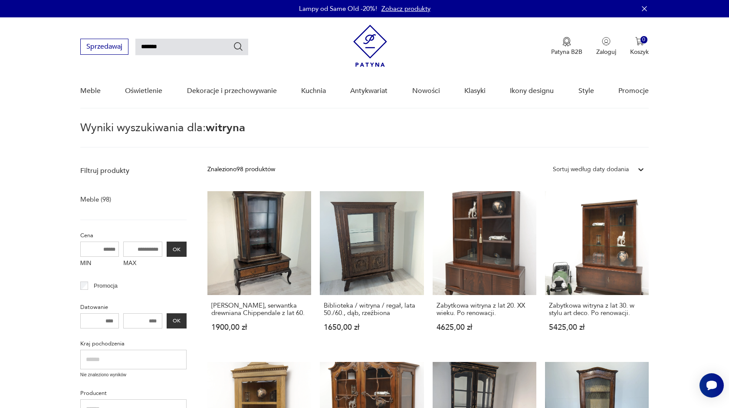
click at [178, 46] on input "*******" at bounding box center [191, 47] width 113 height 16
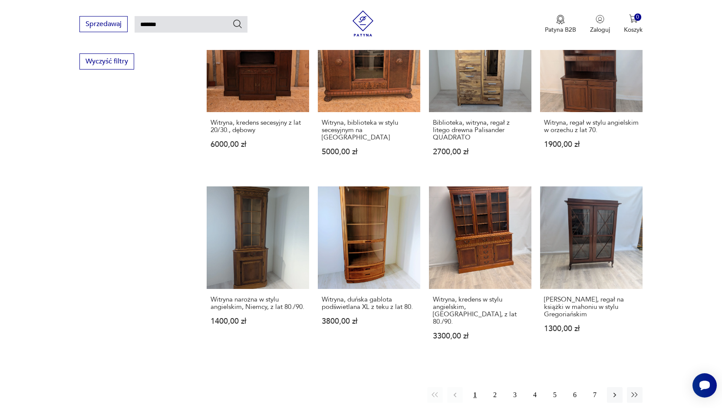
scroll to position [646, 0]
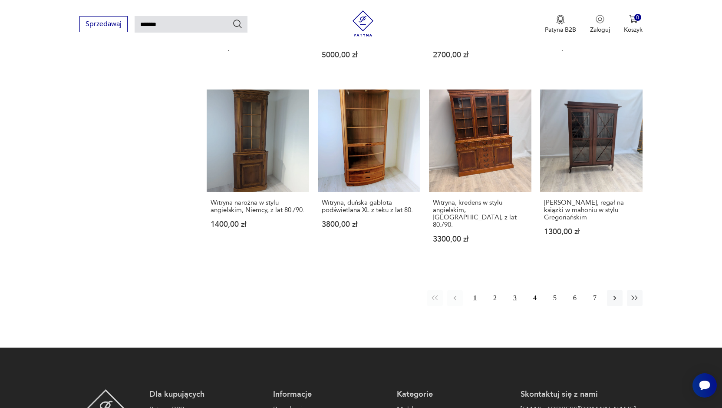
click at [515, 290] on button "3" at bounding box center [515, 298] width 16 height 16
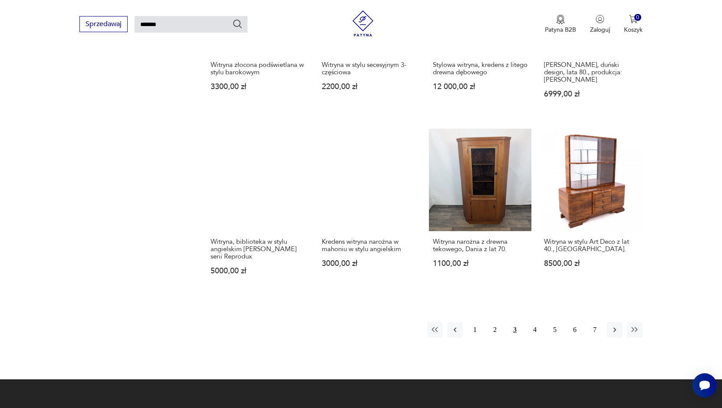
scroll to position [595, 0]
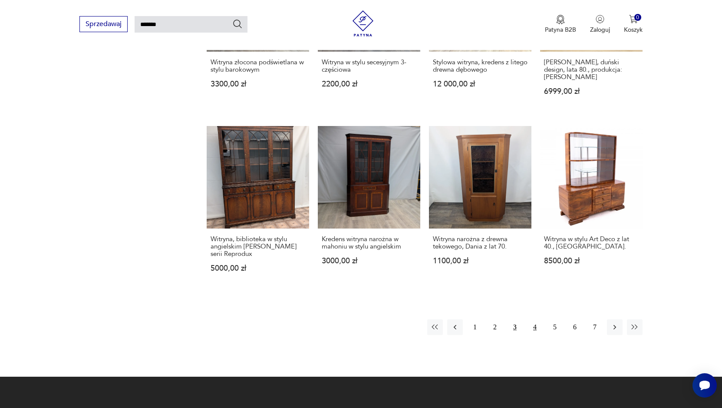
click at [533, 327] on button "4" at bounding box center [535, 327] width 16 height 16
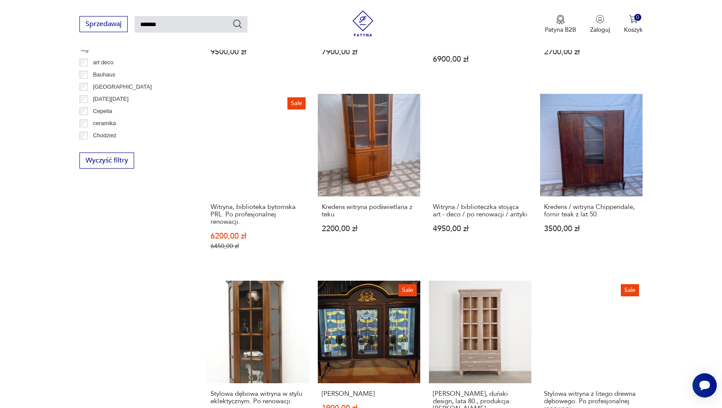
scroll to position [508, 0]
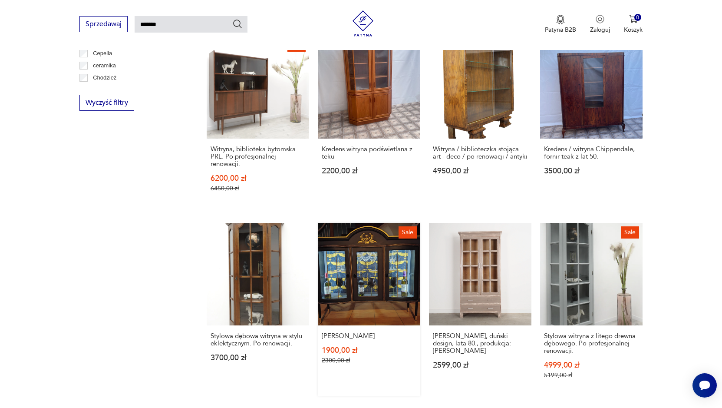
click at [386, 305] on link "Sale Witryna barek 1900,00 zł 2300,00 zł" at bounding box center [369, 309] width 102 height 173
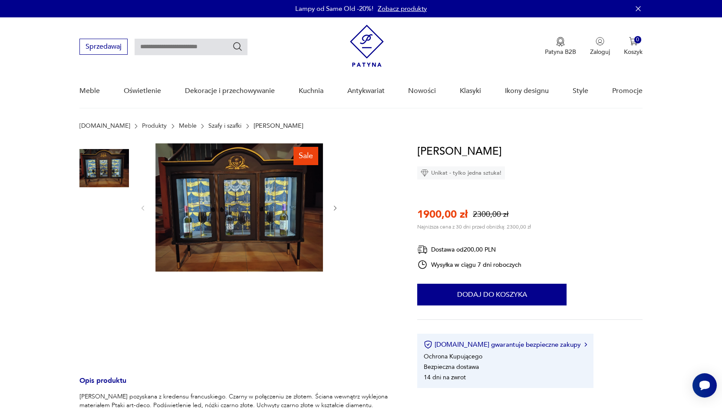
click at [238, 214] on img at bounding box center [239, 207] width 168 height 128
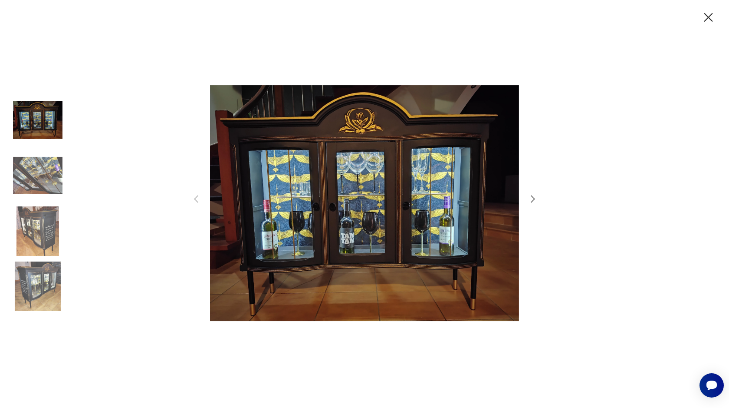
click at [531, 197] on icon "button" at bounding box center [533, 199] width 10 height 10
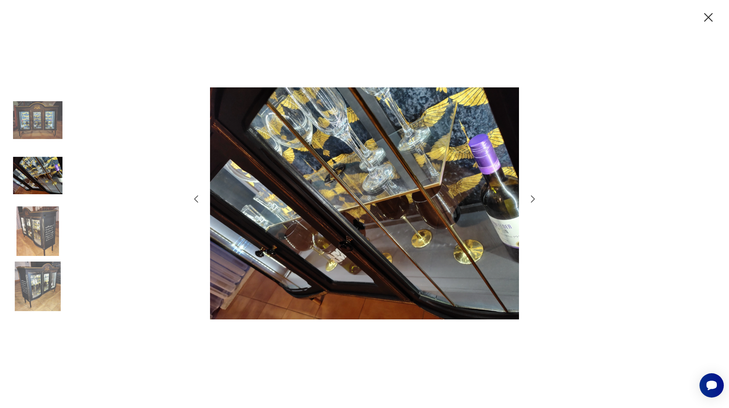
click at [531, 197] on icon "button" at bounding box center [533, 199] width 10 height 10
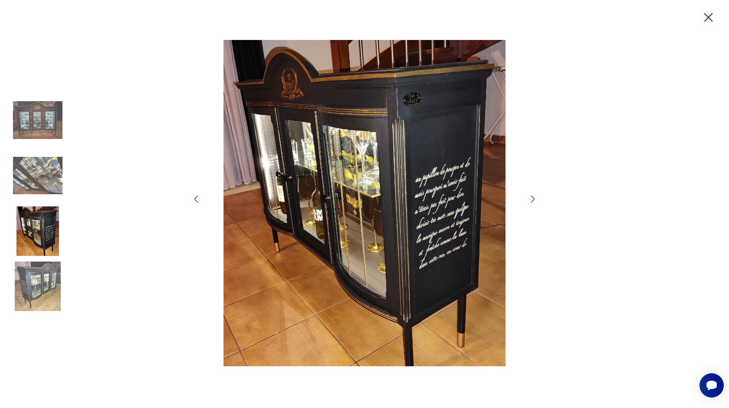
click at [531, 197] on icon "button" at bounding box center [533, 199] width 10 height 10
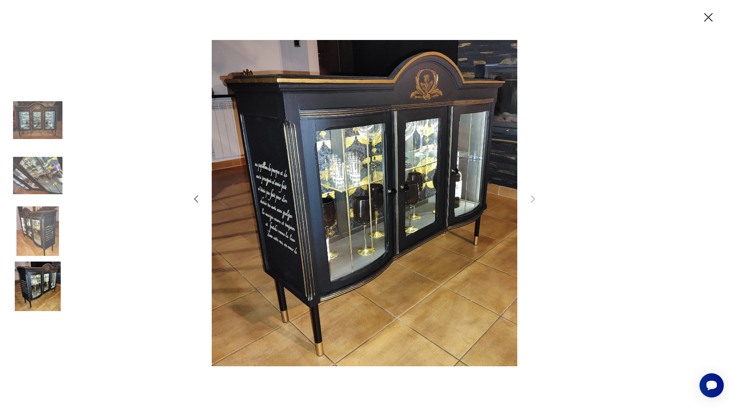
click at [531, 197] on icon "button" at bounding box center [533, 199] width 10 height 10
click at [41, 112] on img at bounding box center [37, 119] width 49 height 49
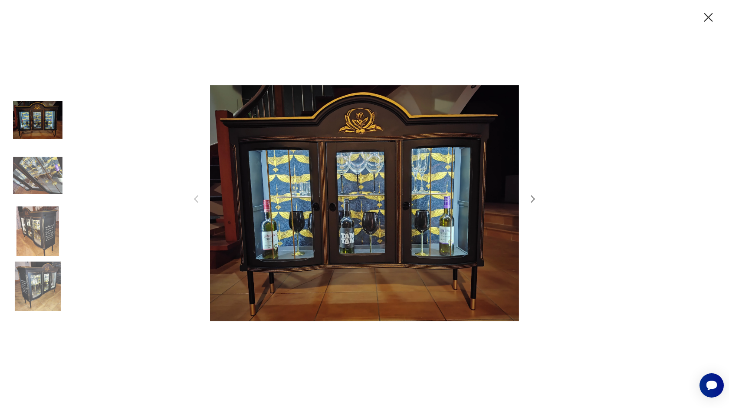
click at [707, 17] on icon "button" at bounding box center [708, 17] width 15 height 15
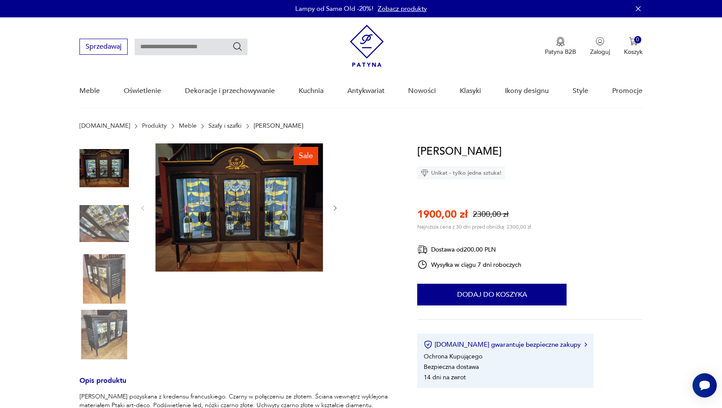
type input "*******"
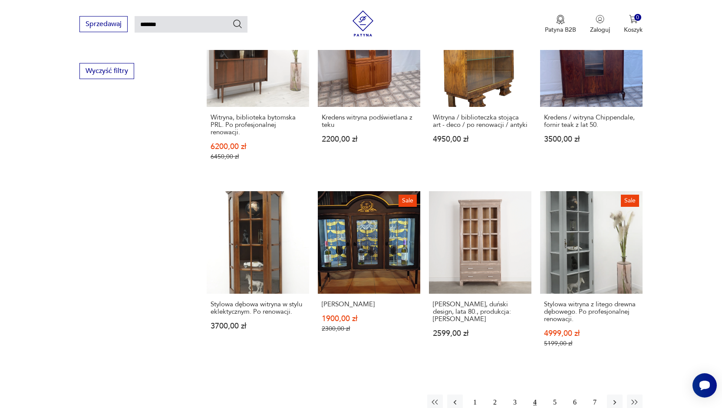
scroll to position [573, 0]
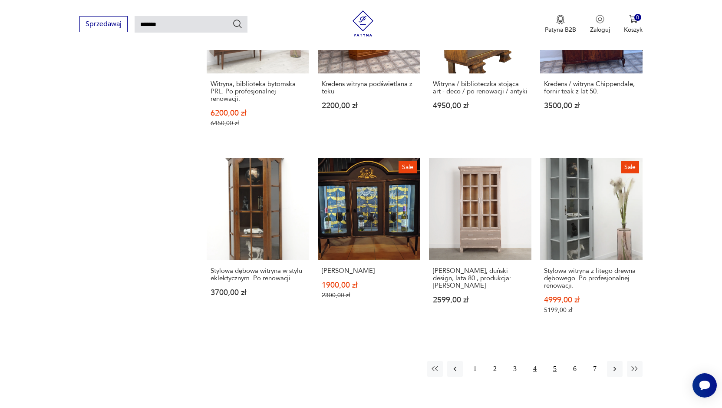
click at [554, 368] on button "5" at bounding box center [555, 369] width 16 height 16
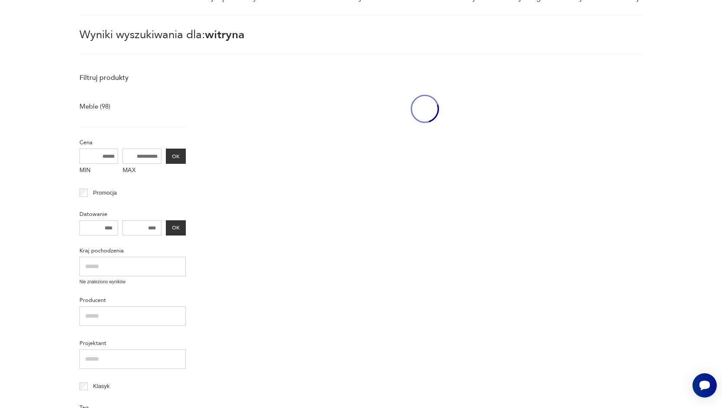
scroll to position [31, 0]
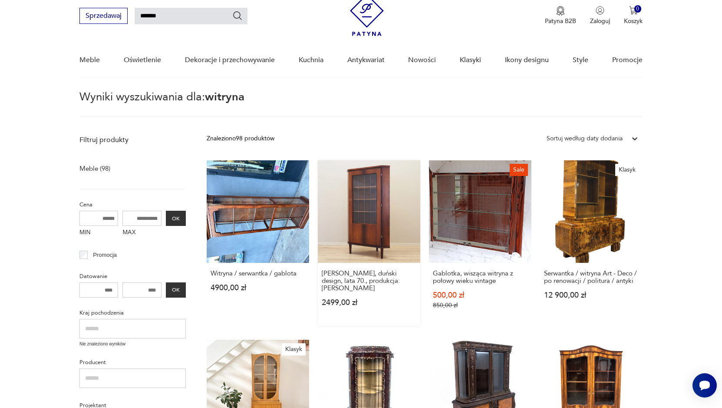
click at [371, 238] on link "Witryna palisandrowa, duński design, lata 70., produkcja: Dania 2499,00 zł" at bounding box center [369, 242] width 102 height 165
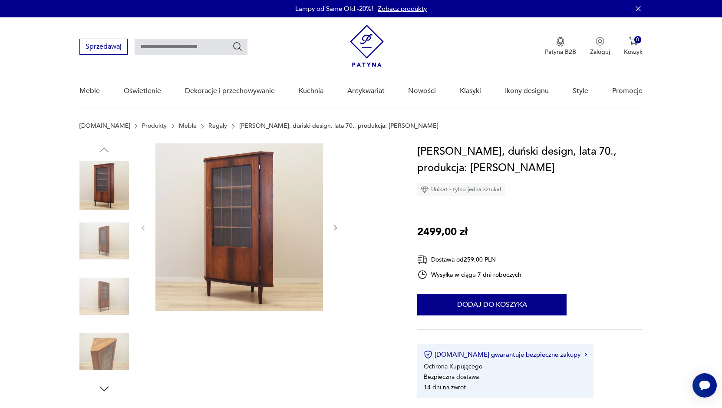
type input "*******"
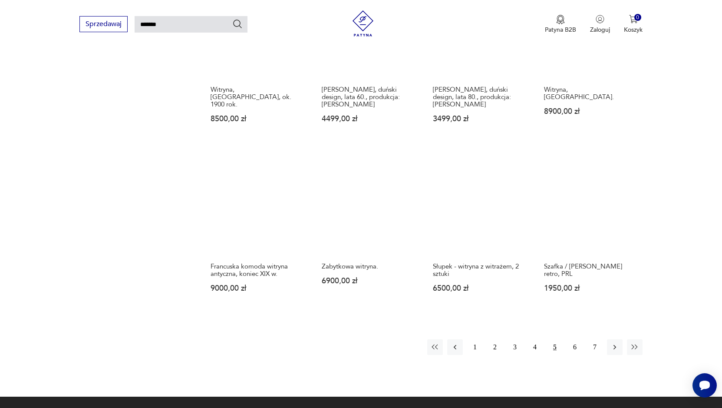
scroll to position [592, 0]
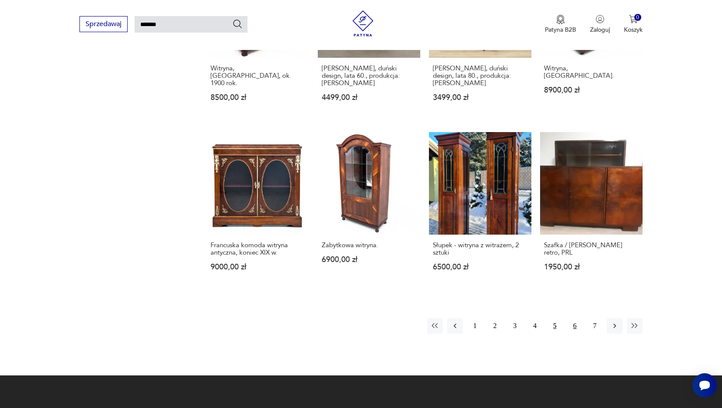
click at [569, 318] on button "6" at bounding box center [575, 326] width 16 height 16
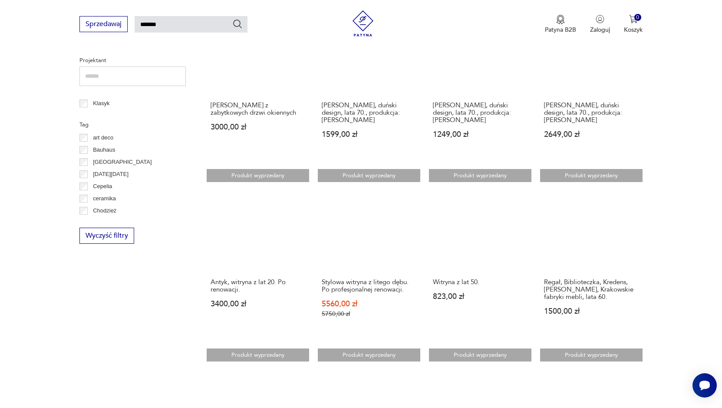
scroll to position [378, 0]
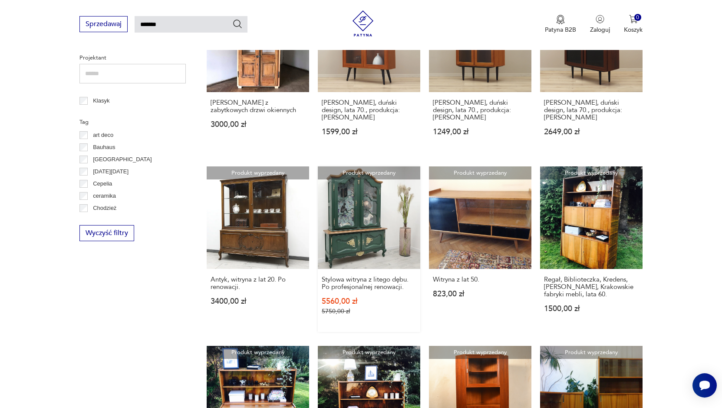
click at [365, 235] on link "Produkt wyprzedany Stylowa witryna z litego dębu. Po profesjonalnej renowacji. …" at bounding box center [369, 248] width 102 height 165
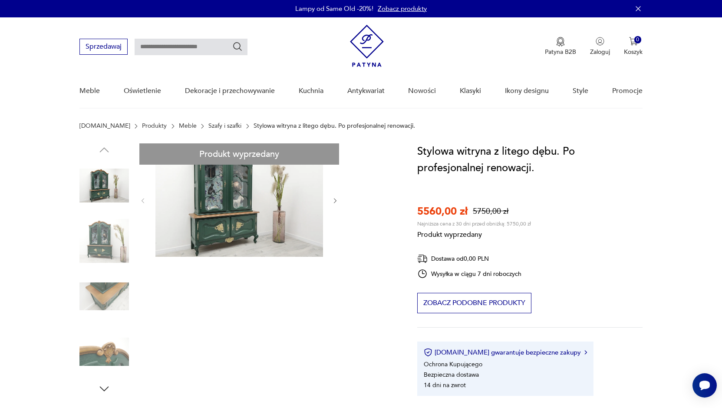
type input "*******"
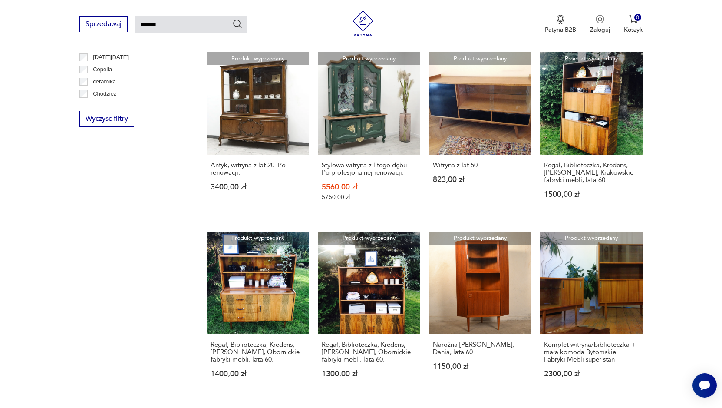
scroll to position [548, 0]
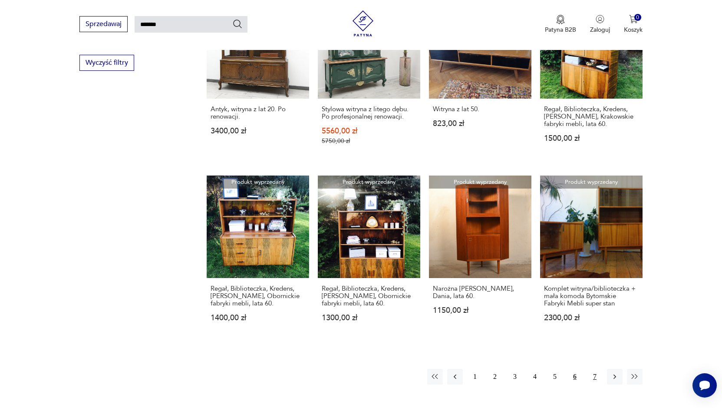
click at [593, 375] on button "7" at bounding box center [595, 376] width 16 height 16
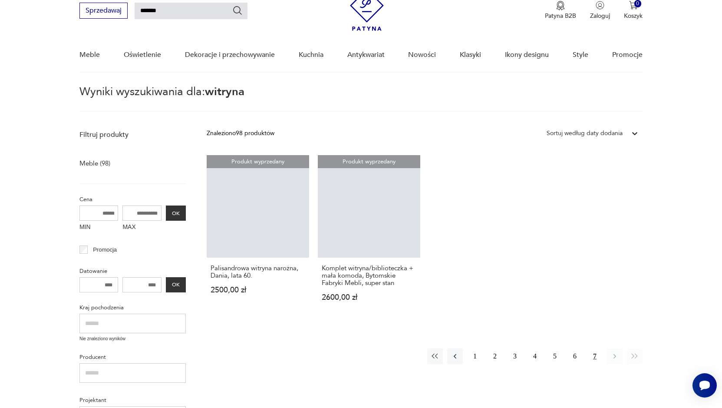
scroll to position [31, 0]
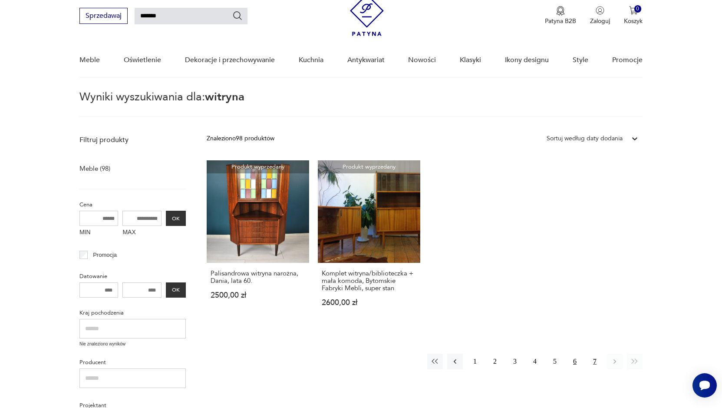
click at [572, 360] on button "6" at bounding box center [575, 361] width 16 height 16
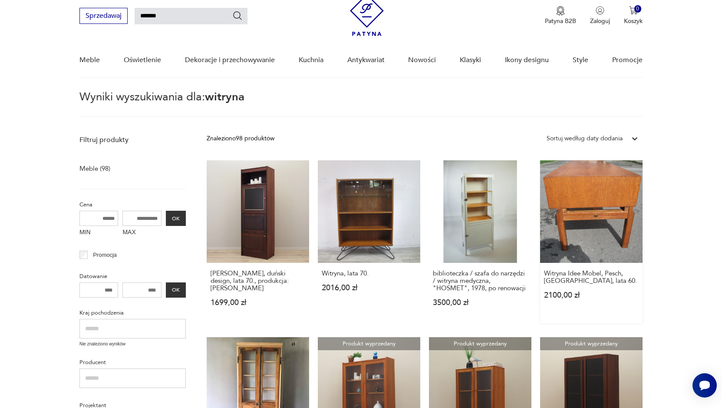
click at [595, 226] on link "Witryna Idee Mobel, Pesch, Niemcy, lata 60. 2100,00 zł" at bounding box center [591, 241] width 102 height 163
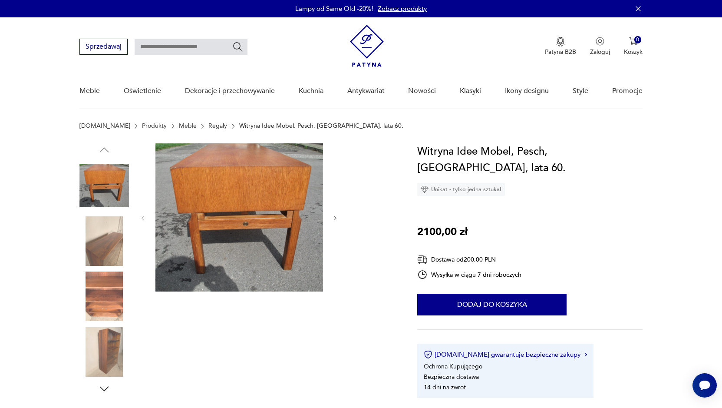
click at [335, 217] on icon "button" at bounding box center [335, 217] width 7 height 7
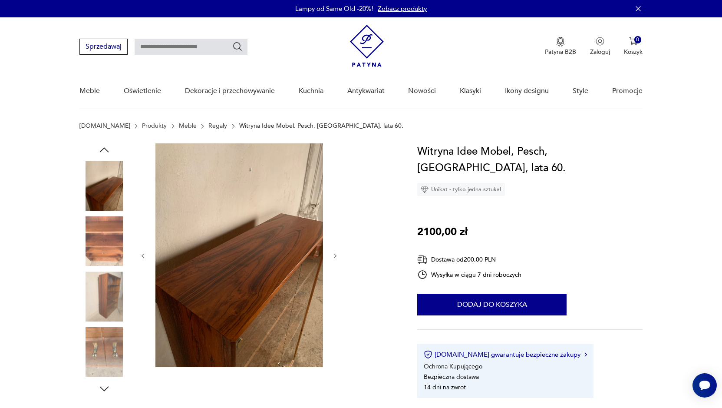
click at [109, 299] on img at bounding box center [103, 295] width 49 height 49
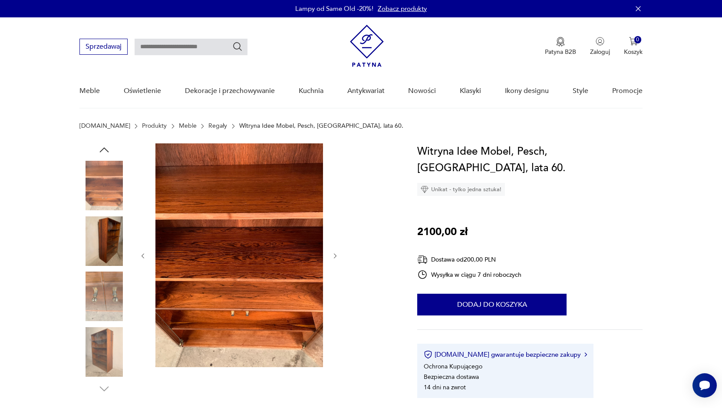
click at [97, 347] on img at bounding box center [103, 351] width 49 height 49
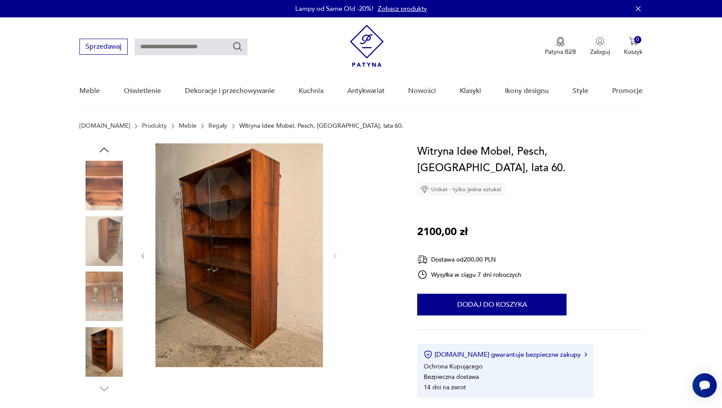
type input "*******"
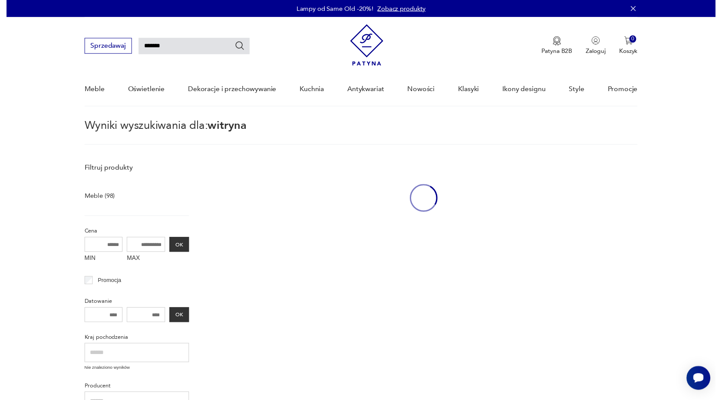
scroll to position [27, 0]
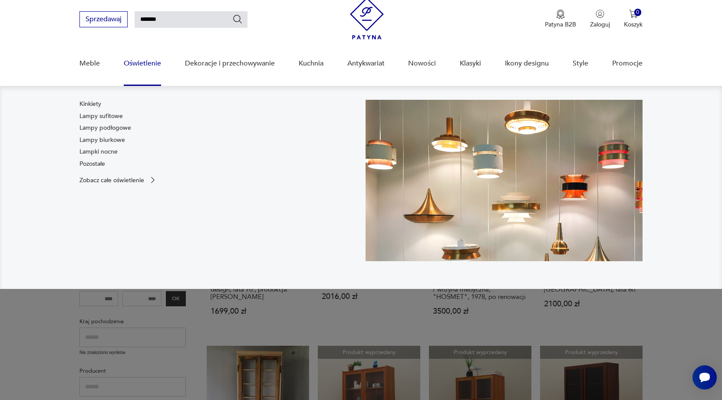
click at [683, 210] on nav "Kinkiety Lampy sufitowe Lampy podłogowe Lampy biurkowe Lampki nocne Pozostałe Z…" at bounding box center [361, 187] width 722 height 203
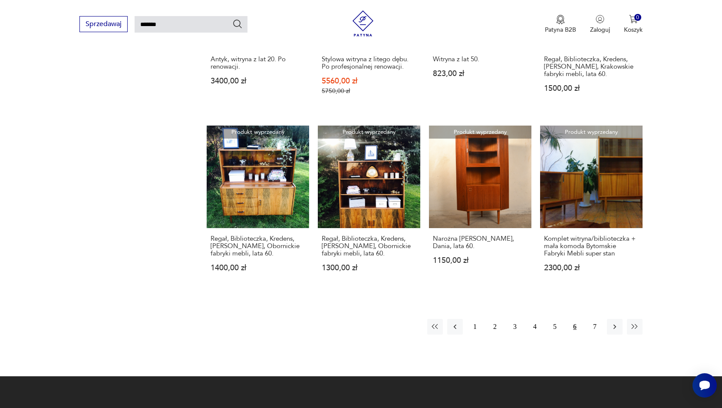
scroll to position [608, 0]
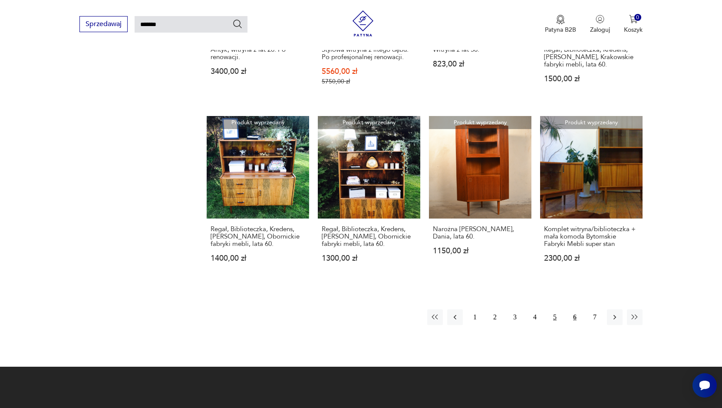
click at [555, 315] on button "5" at bounding box center [555, 317] width 16 height 16
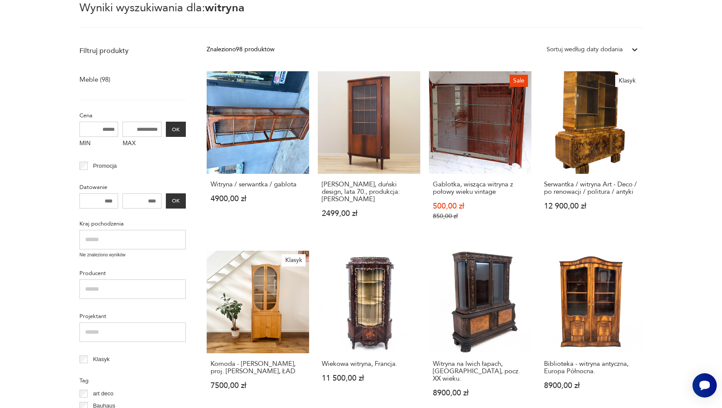
scroll to position [161, 0]
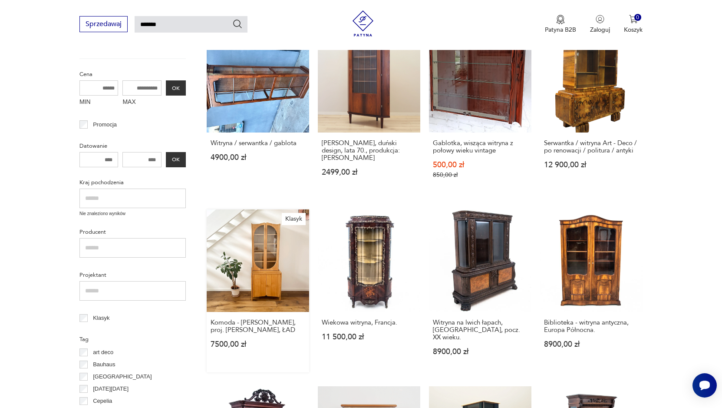
click at [273, 273] on link "Klasyk Komoda - witryna JAJO, proj. I. Sternińska, ŁAD 7500,00 zł" at bounding box center [258, 290] width 102 height 163
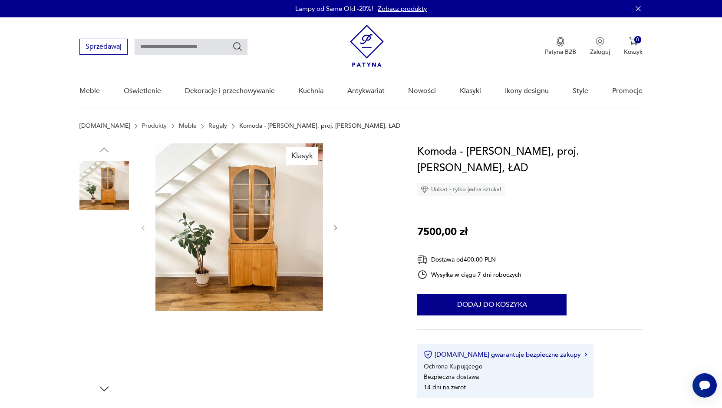
click at [253, 238] on img at bounding box center [239, 227] width 168 height 168
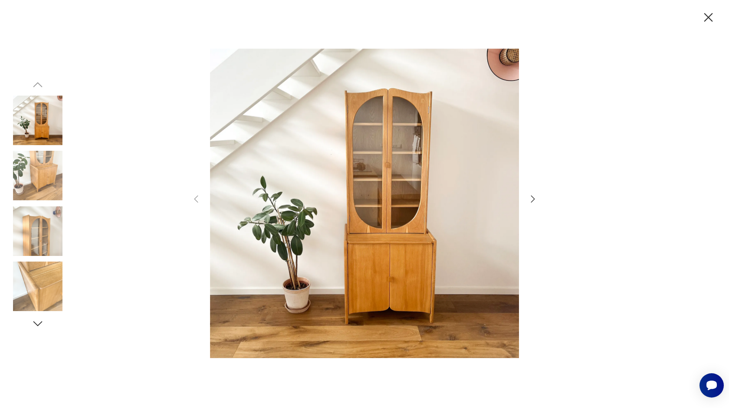
type input "*******"
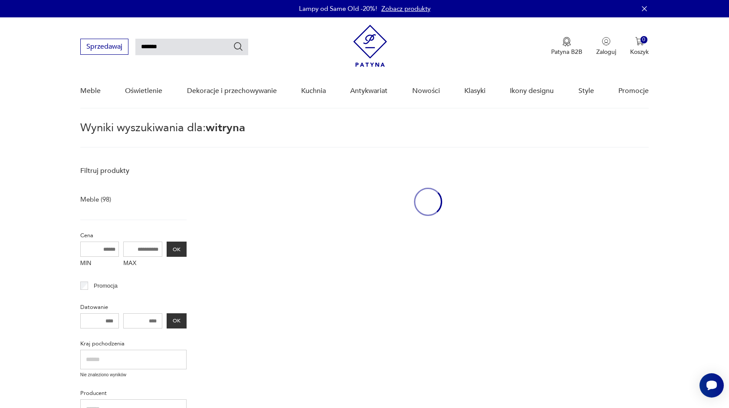
scroll to position [158, 0]
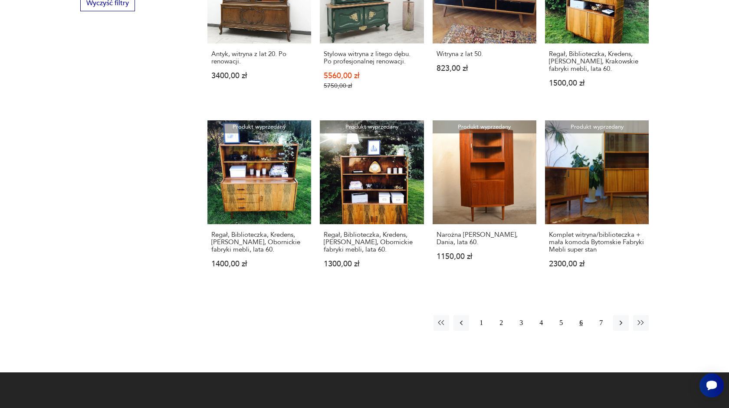
scroll to position [506, 0]
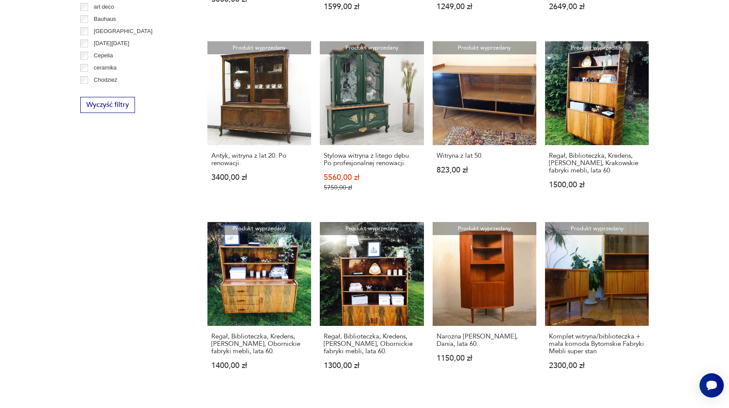
scroll to position [31, 0]
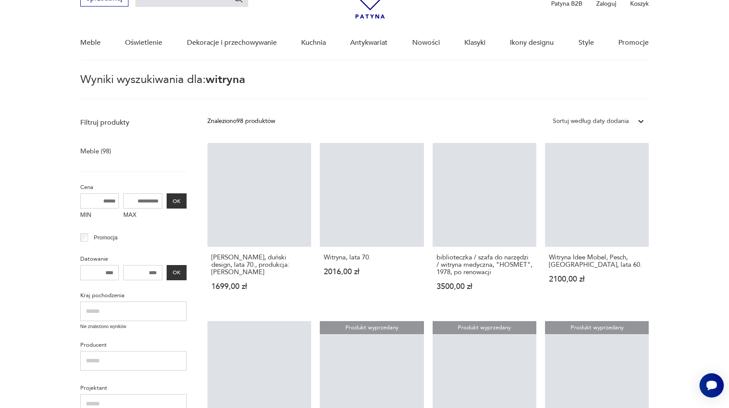
scroll to position [825, 0]
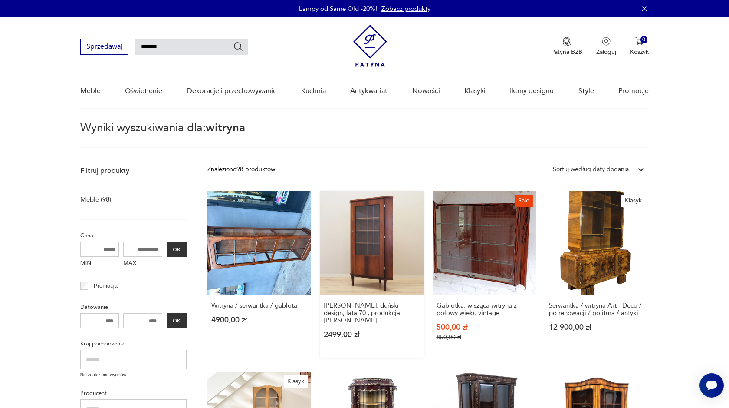
click at [367, 253] on link "Witryna palisandrowa, duński design, lata 70., produkcja: Dania 2499,00 zł" at bounding box center [372, 274] width 104 height 167
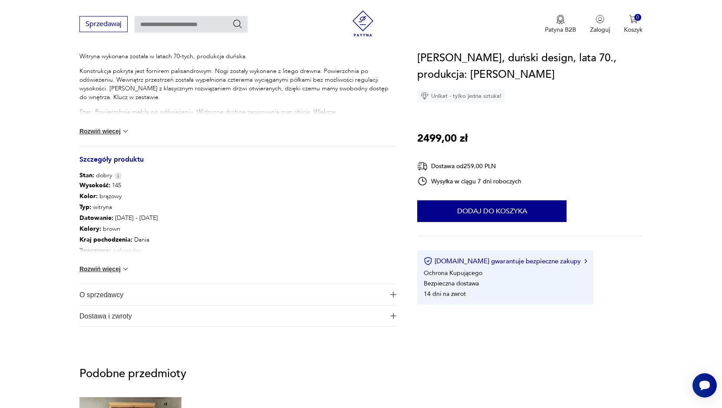
scroll to position [391, 0]
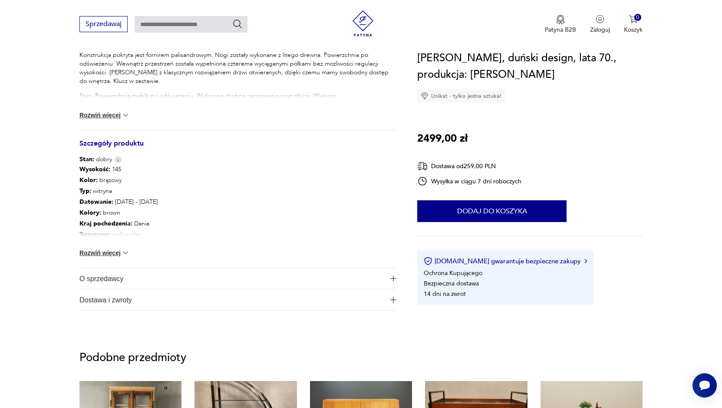
click at [123, 251] on img at bounding box center [125, 252] width 9 height 9
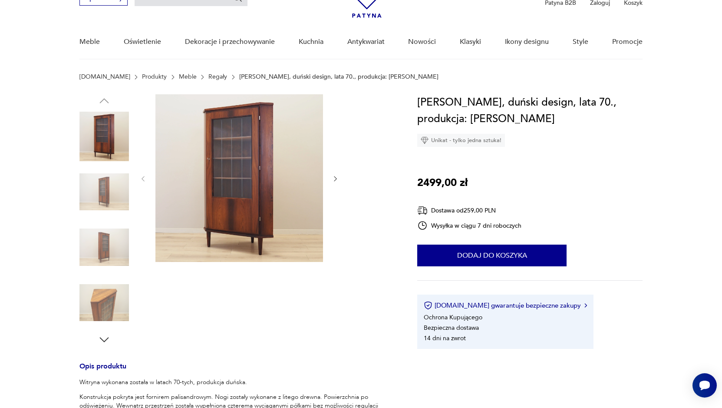
scroll to position [0, 0]
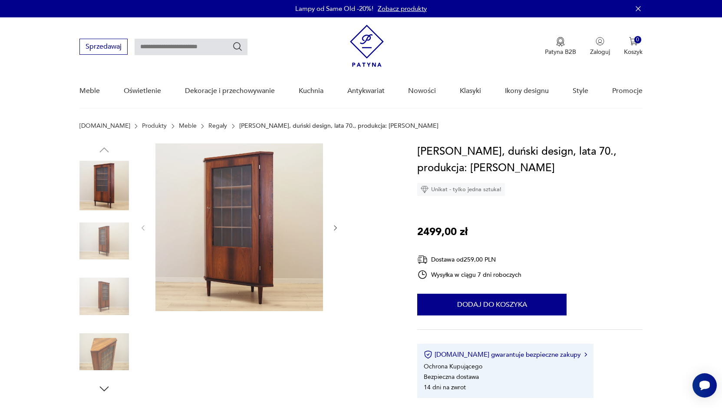
type input "*******"
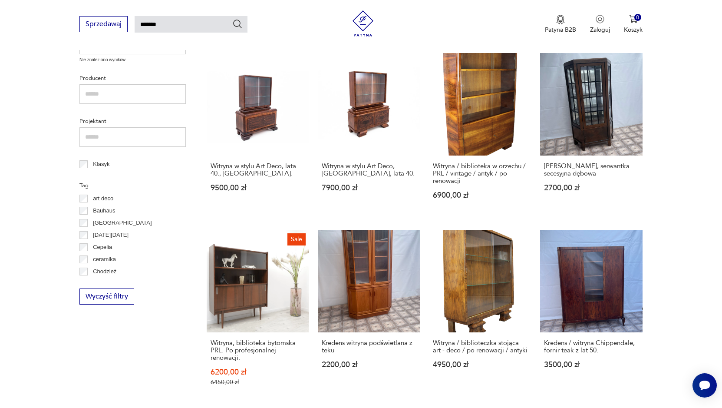
scroll to position [304, 0]
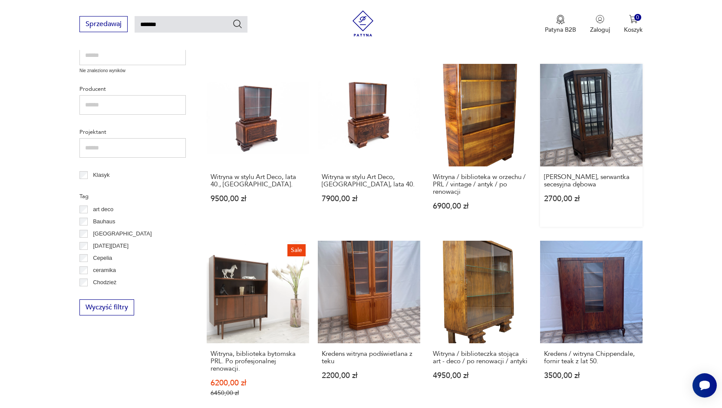
click at [572, 144] on link "Witryna, serwantka secesyjna dębowa 2700,00 zł" at bounding box center [591, 145] width 102 height 163
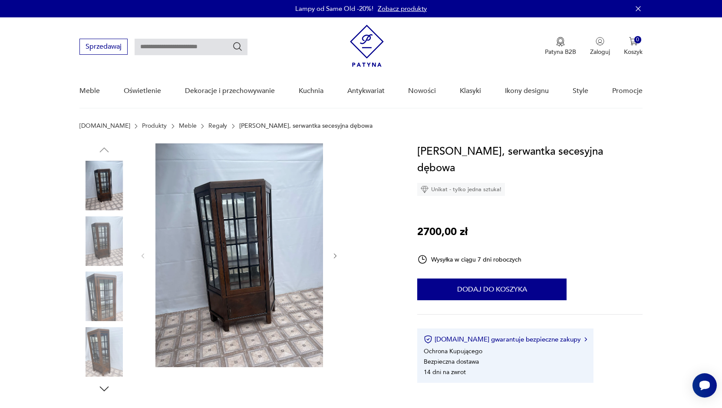
click at [335, 255] on icon "button" at bounding box center [335, 255] width 7 height 7
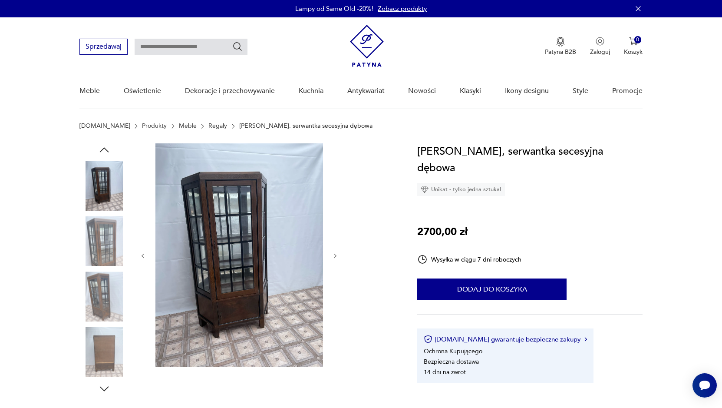
click at [335, 255] on icon "button" at bounding box center [335, 255] width 7 height 7
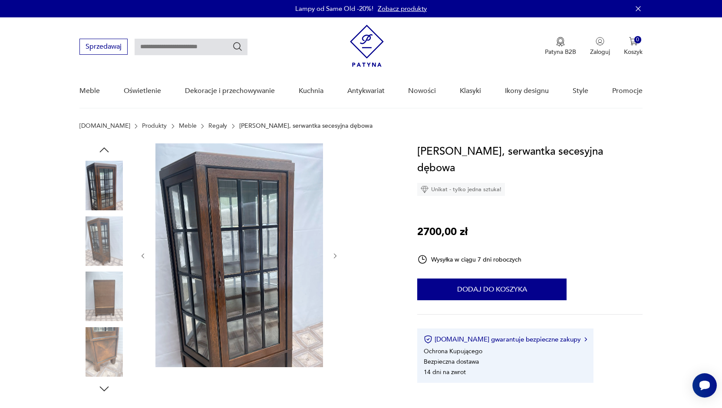
click at [335, 255] on icon "button" at bounding box center [335, 255] width 7 height 7
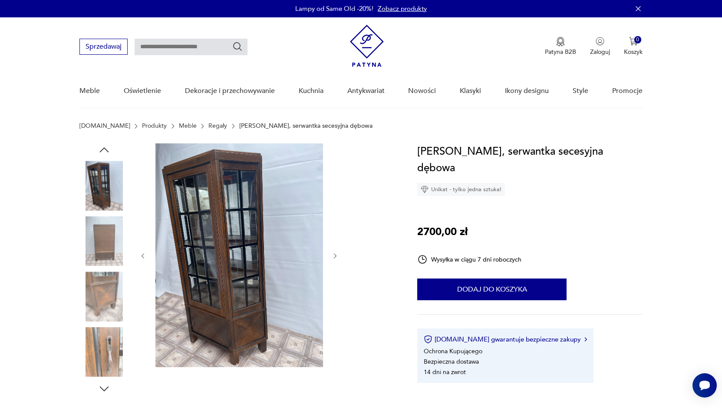
click at [335, 255] on icon "button" at bounding box center [335, 255] width 7 height 7
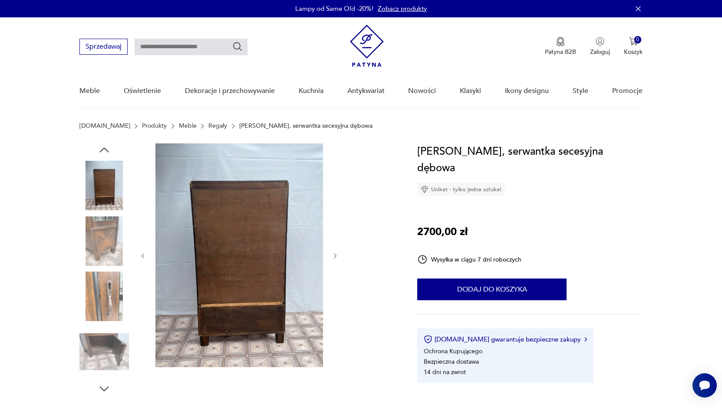
click at [335, 255] on icon "button" at bounding box center [335, 255] width 7 height 7
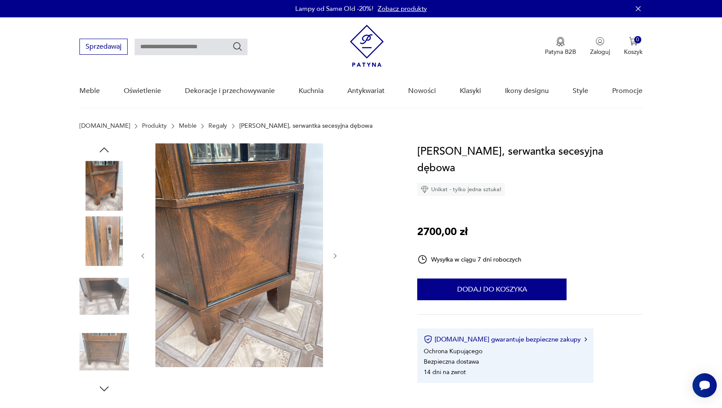
click at [335, 255] on icon "button" at bounding box center [335, 255] width 7 height 7
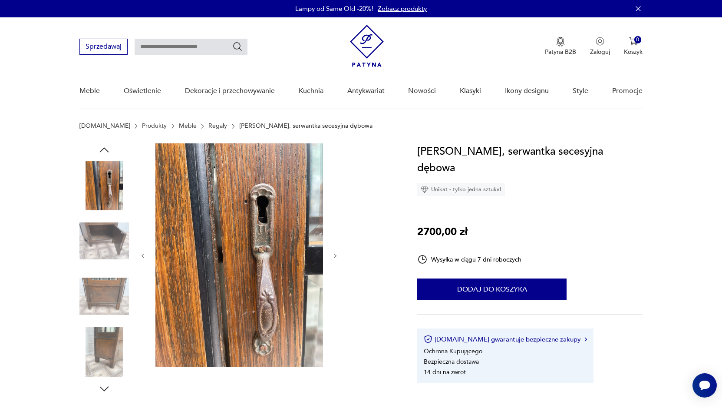
click at [335, 255] on icon "button" at bounding box center [335, 255] width 7 height 7
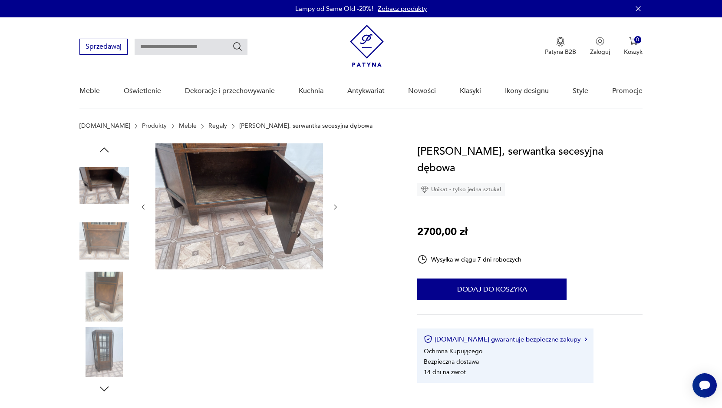
type input "*******"
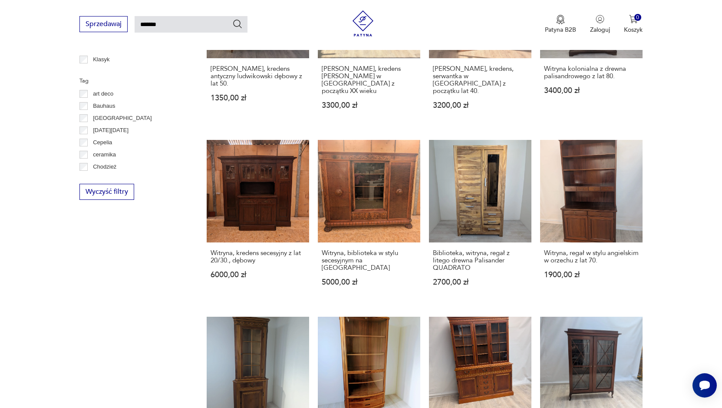
scroll to position [521, 0]
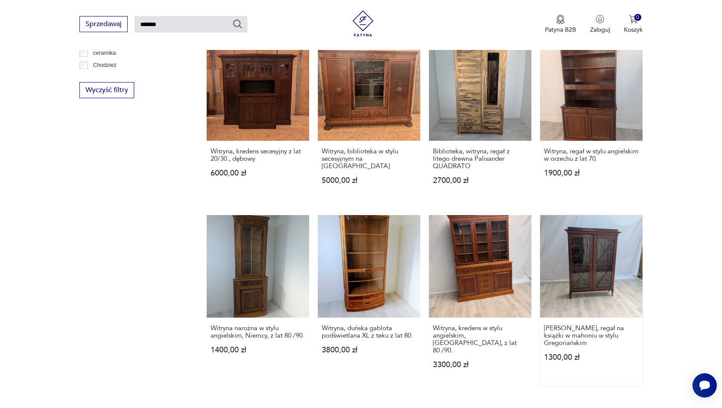
click at [584, 251] on link "Witryna, regał na książki w mahoniu w stylu Gregoriańskim 1300,00 zł" at bounding box center [591, 300] width 102 height 170
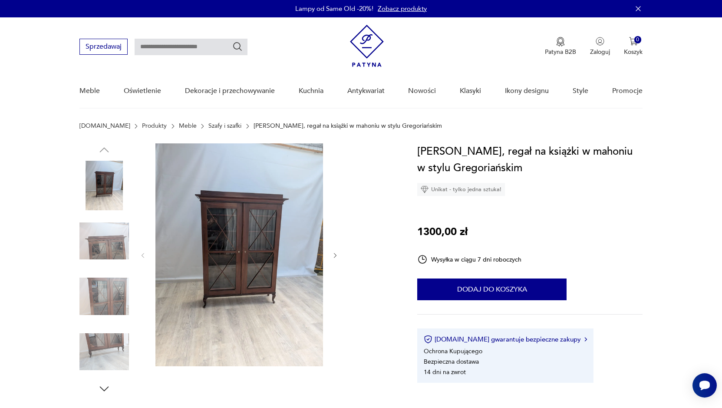
click at [253, 222] on img at bounding box center [239, 254] width 168 height 223
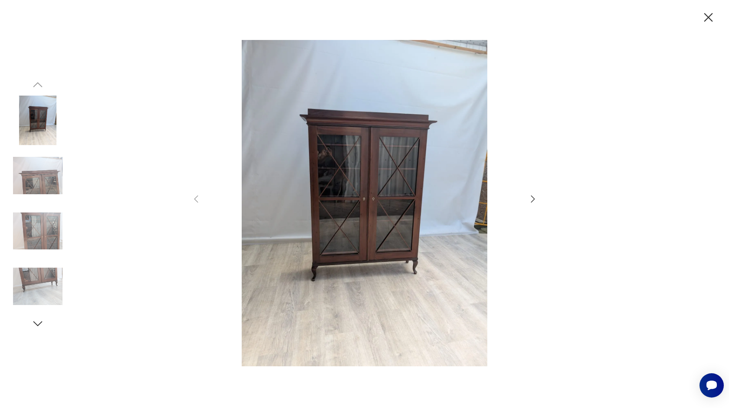
click at [531, 198] on icon "button" at bounding box center [533, 199] width 10 height 10
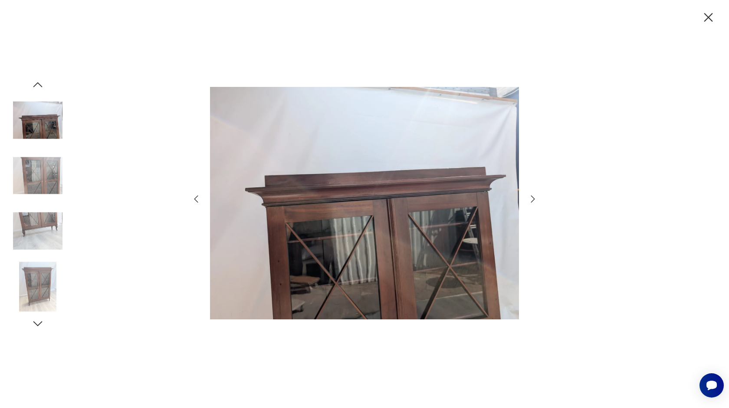
click at [532, 199] on icon "button" at bounding box center [533, 199] width 10 height 10
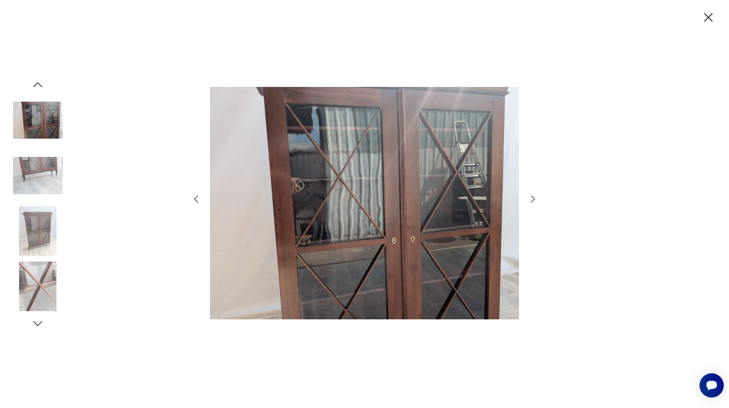
click at [532, 199] on icon "button" at bounding box center [533, 199] width 10 height 10
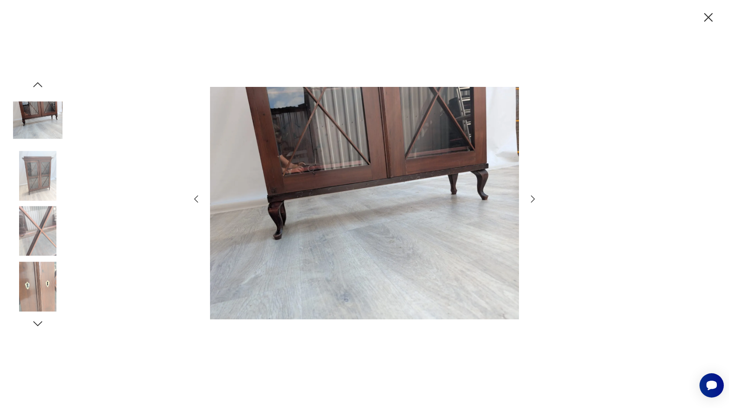
click at [532, 199] on icon "button" at bounding box center [533, 199] width 10 height 10
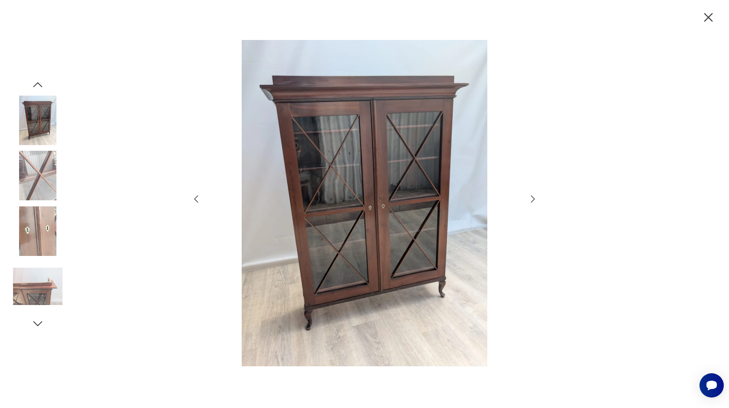
click at [532, 199] on icon "button" at bounding box center [533, 199] width 10 height 10
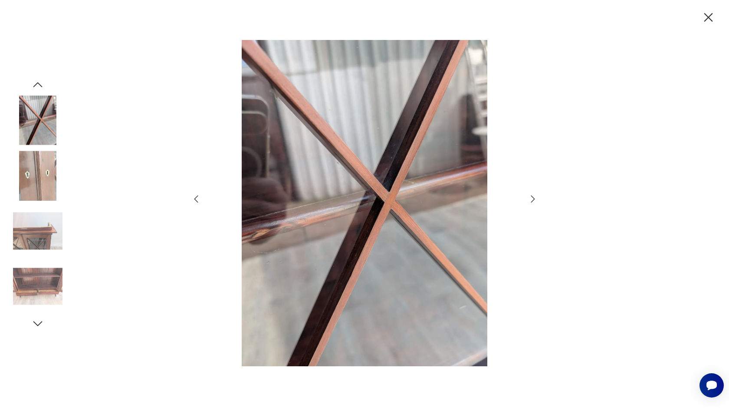
click at [532, 199] on icon "button" at bounding box center [533, 199] width 10 height 10
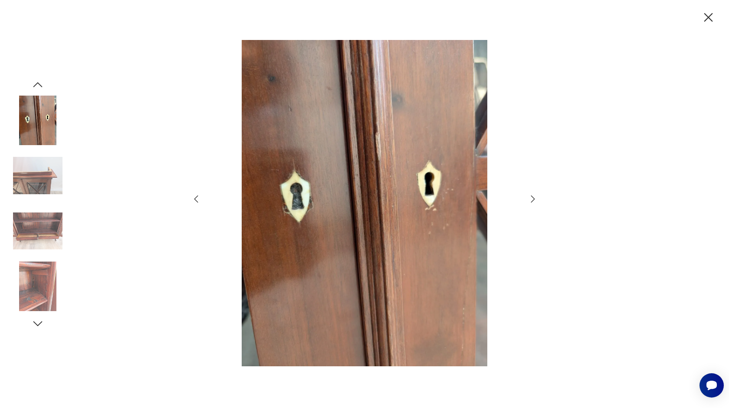
click at [532, 199] on icon "button" at bounding box center [533, 199] width 10 height 10
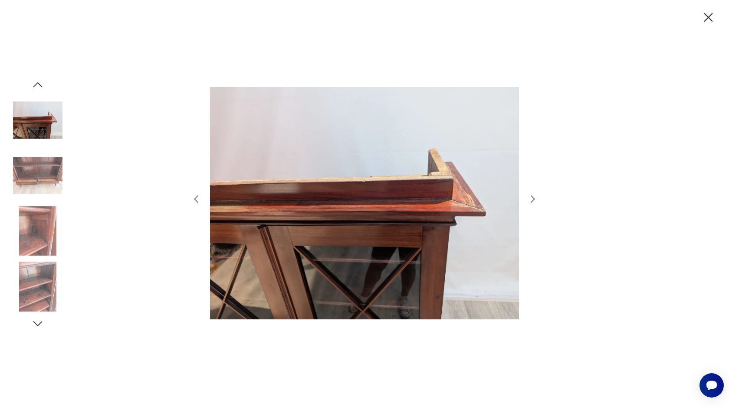
click at [532, 199] on icon "button" at bounding box center [533, 199] width 10 height 10
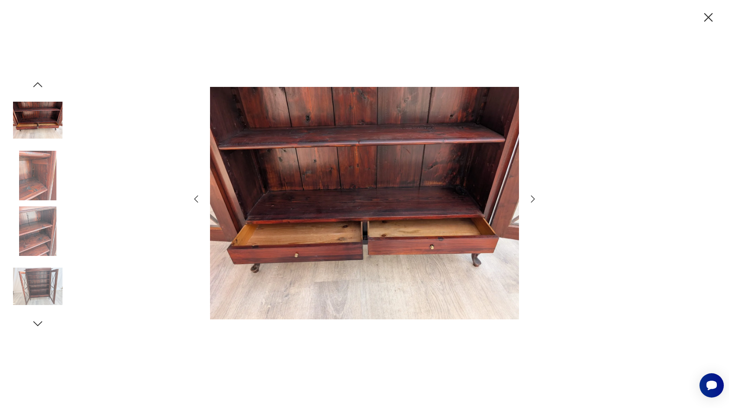
click at [532, 199] on icon "button" at bounding box center [533, 199] width 10 height 10
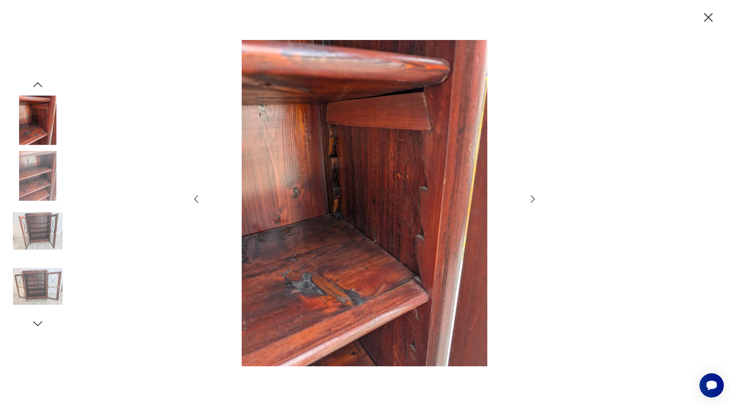
click at [532, 199] on icon "button" at bounding box center [533, 199] width 10 height 10
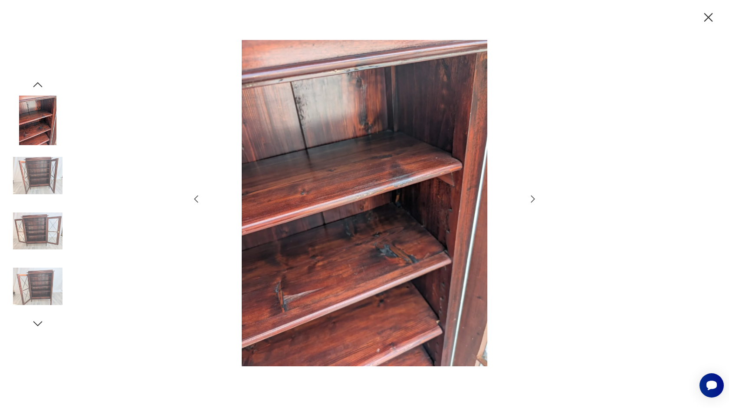
click at [532, 199] on icon "button" at bounding box center [533, 199] width 10 height 10
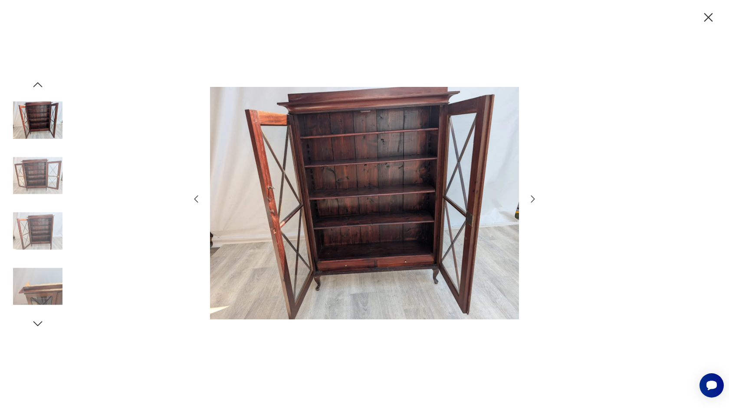
click at [532, 199] on icon "button" at bounding box center [533, 199] width 10 height 10
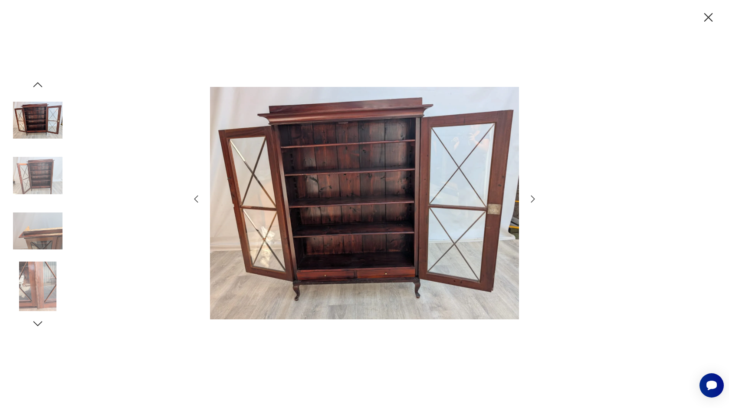
click at [532, 199] on icon "button" at bounding box center [533, 199] width 10 height 10
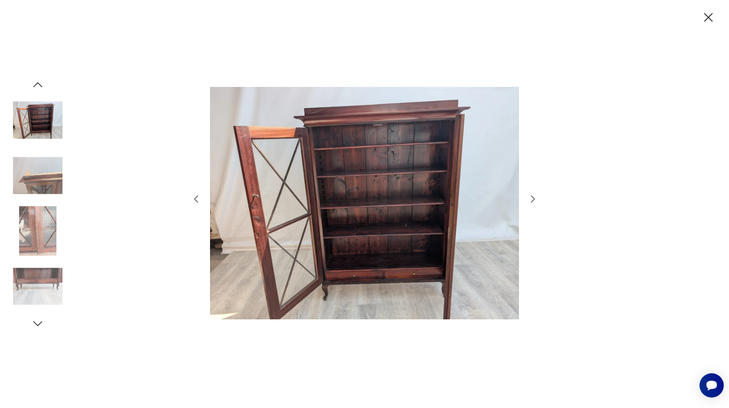
click at [532, 199] on icon "button" at bounding box center [533, 199] width 10 height 10
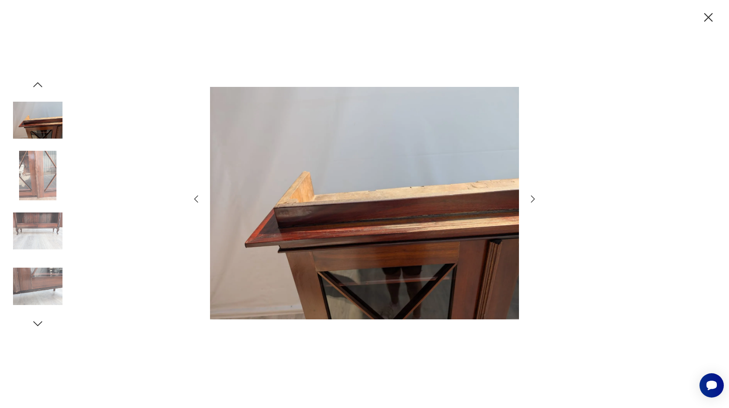
click at [532, 199] on icon "button" at bounding box center [533, 199] width 10 height 10
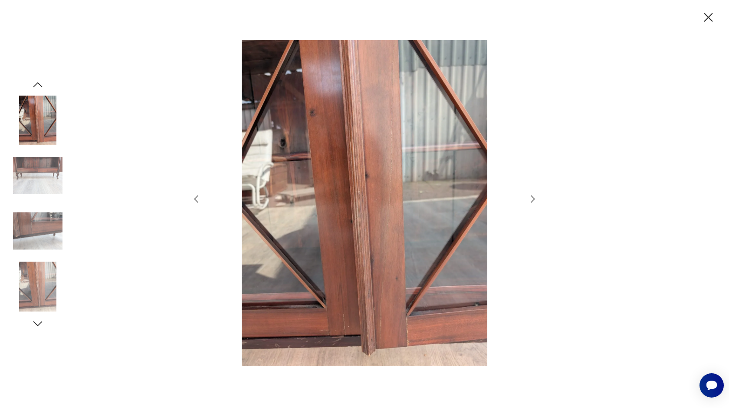
click at [532, 199] on icon "button" at bounding box center [533, 199] width 10 height 10
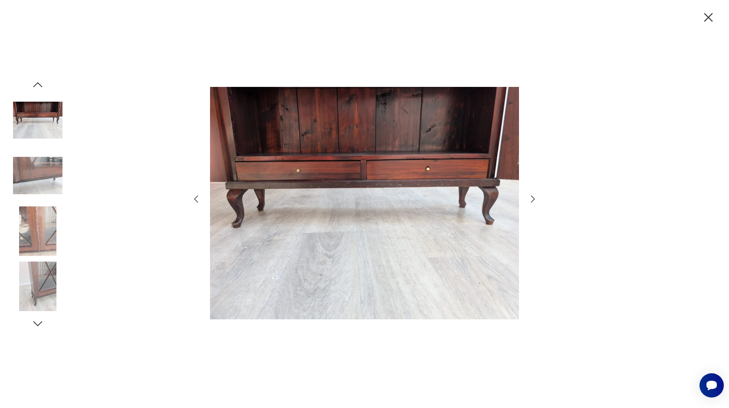
type input "*******"
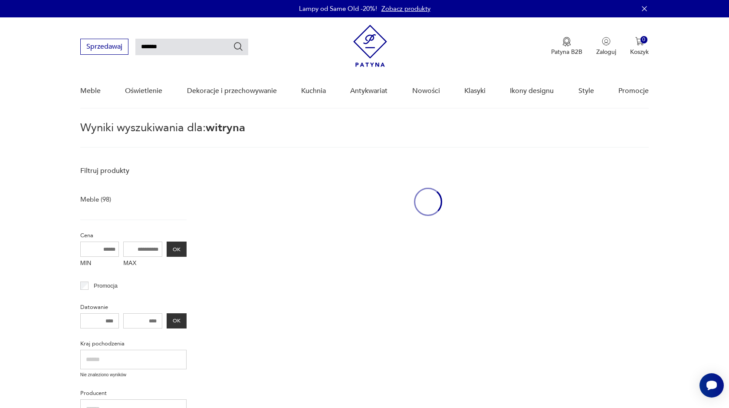
scroll to position [506, 0]
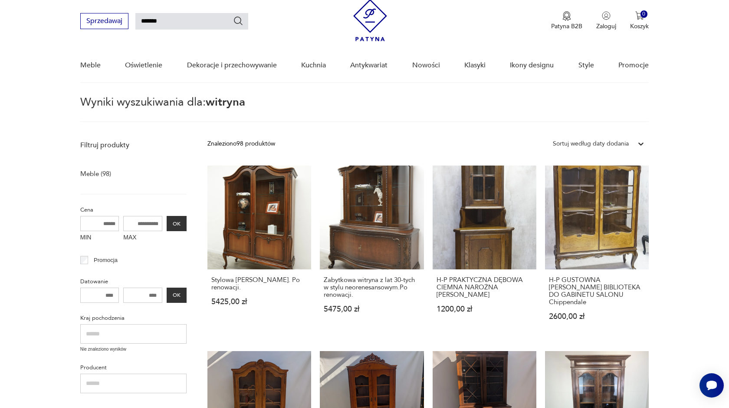
scroll to position [31, 0]
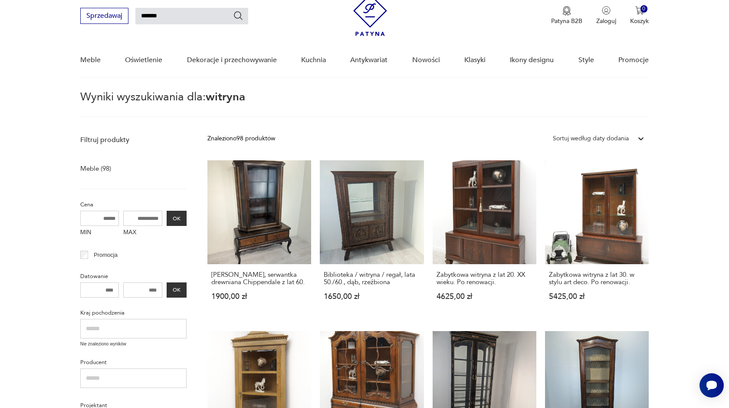
click at [168, 21] on input "*******" at bounding box center [191, 16] width 113 height 16
click at [387, 218] on link "Biblioteka / witryna / regał, lata 50./60., dąb, rzeźbiona 1650,00 zł" at bounding box center [372, 238] width 104 height 157
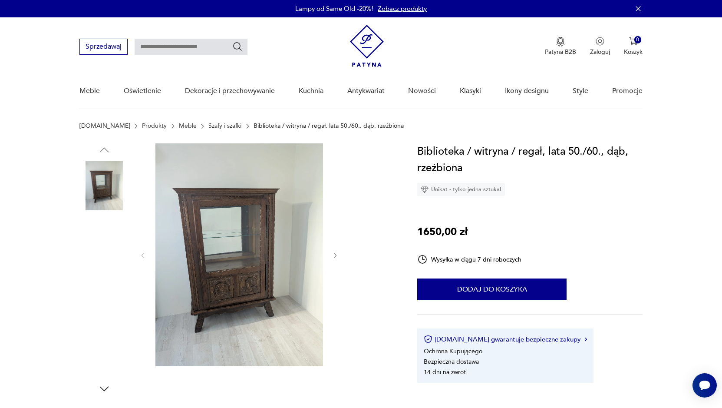
click at [290, 253] on img at bounding box center [239, 254] width 168 height 223
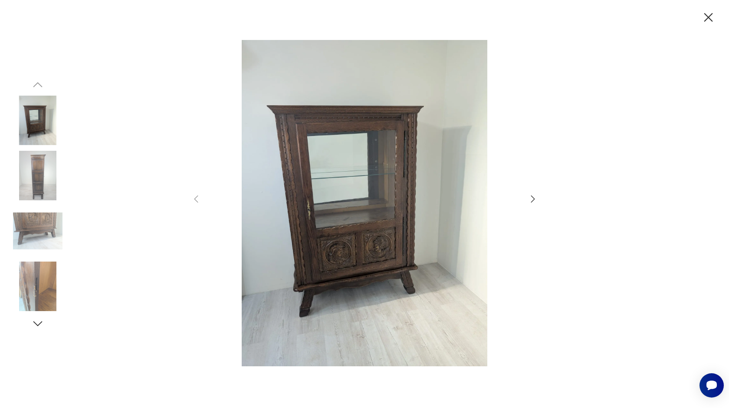
click at [533, 196] on icon "button" at bounding box center [533, 199] width 10 height 10
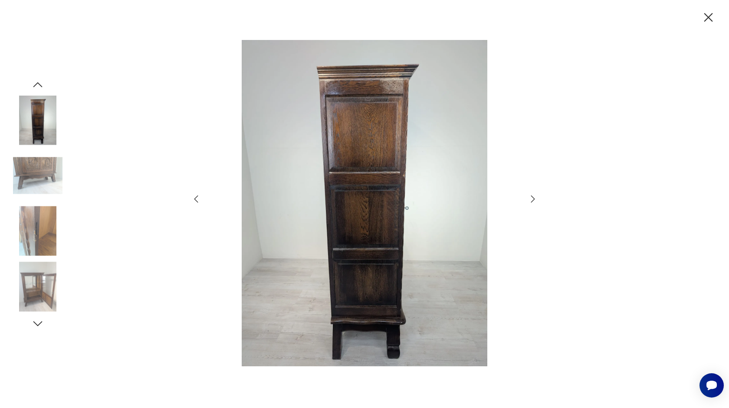
click at [533, 196] on icon "button" at bounding box center [533, 199] width 10 height 10
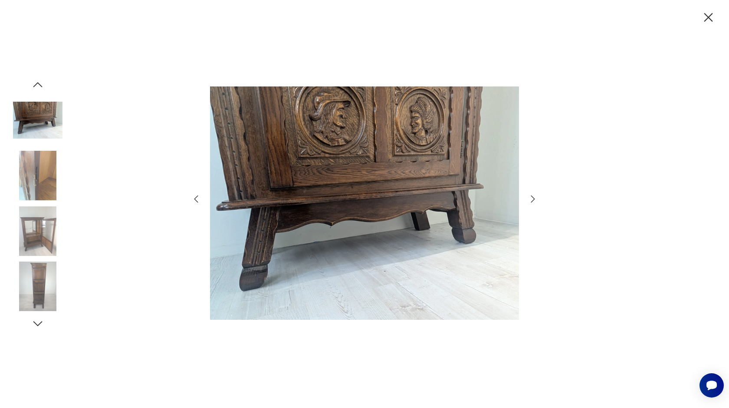
click at [533, 196] on icon "button" at bounding box center [533, 199] width 10 height 10
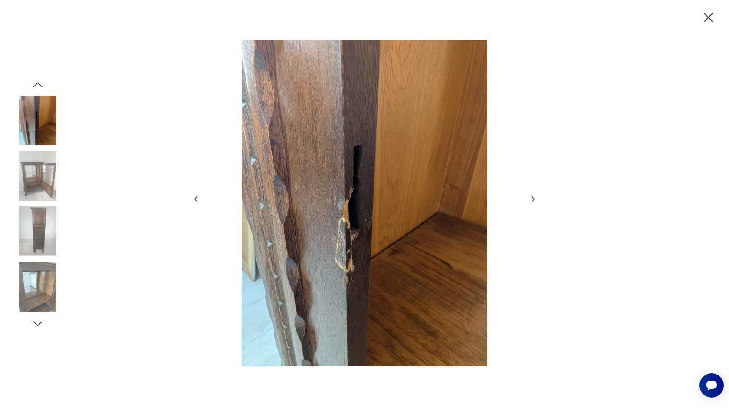
click at [533, 196] on icon "button" at bounding box center [533, 199] width 10 height 10
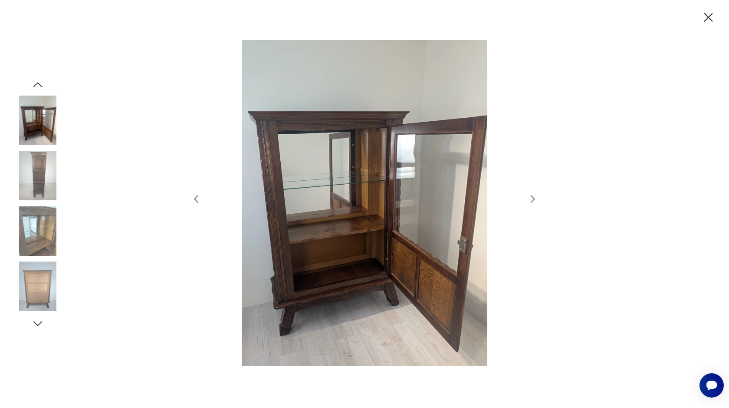
type input "*******"
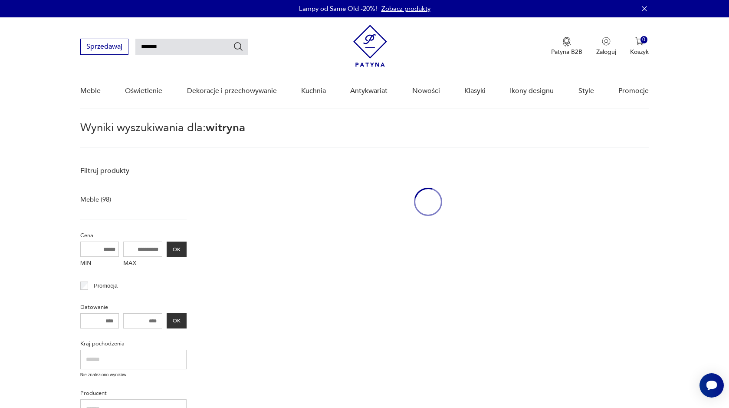
scroll to position [27, 0]
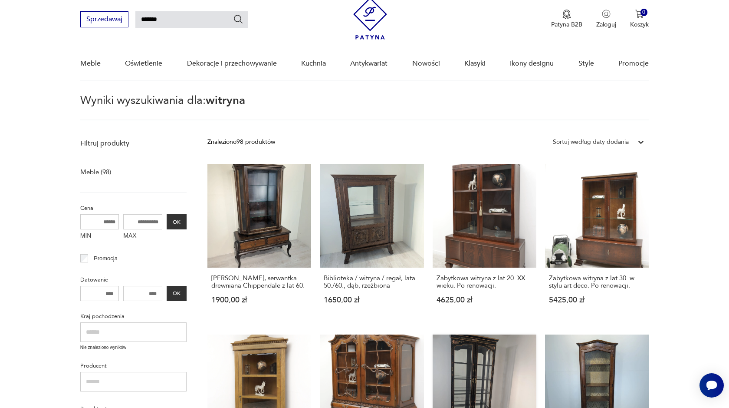
click at [476, 343] on link "Witryna azjatycka z litego drewna z lat 60./70. 4200,00 zł" at bounding box center [485, 416] width 104 height 164
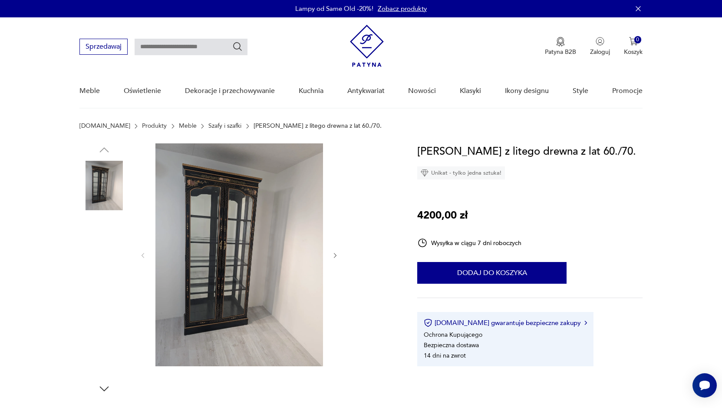
click at [264, 231] on img at bounding box center [239, 254] width 168 height 223
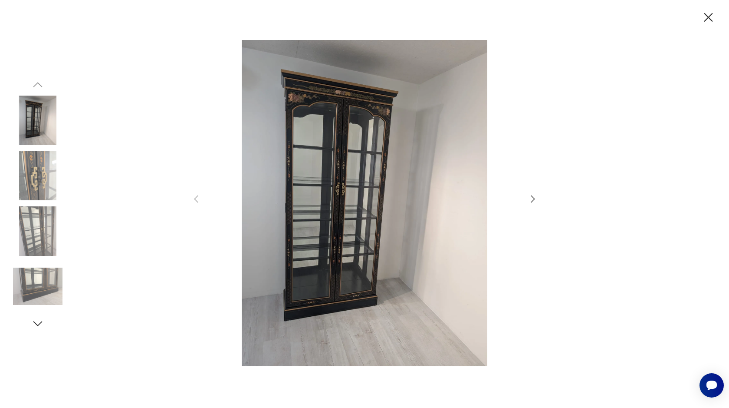
click at [533, 197] on icon "button" at bounding box center [533, 198] width 4 height 7
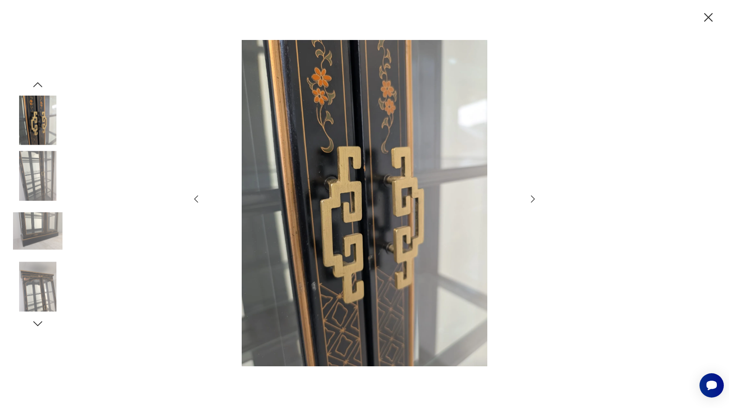
click at [534, 198] on icon "button" at bounding box center [533, 198] width 4 height 7
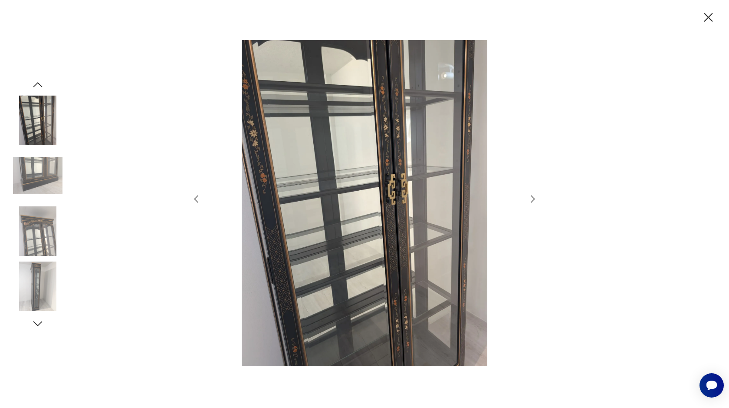
click at [534, 198] on icon "button" at bounding box center [533, 198] width 4 height 7
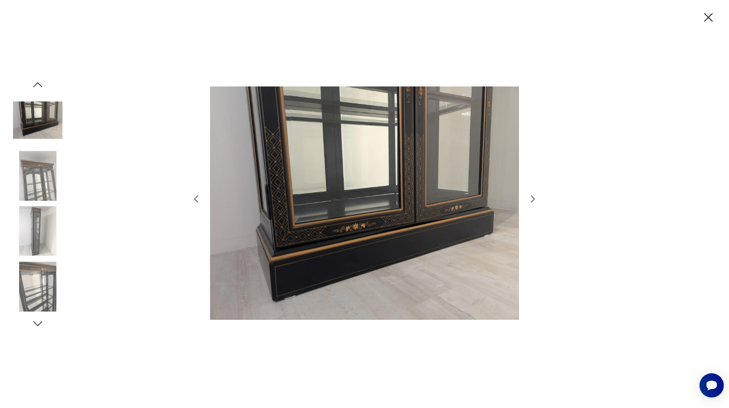
click at [195, 196] on icon "button" at bounding box center [196, 199] width 10 height 10
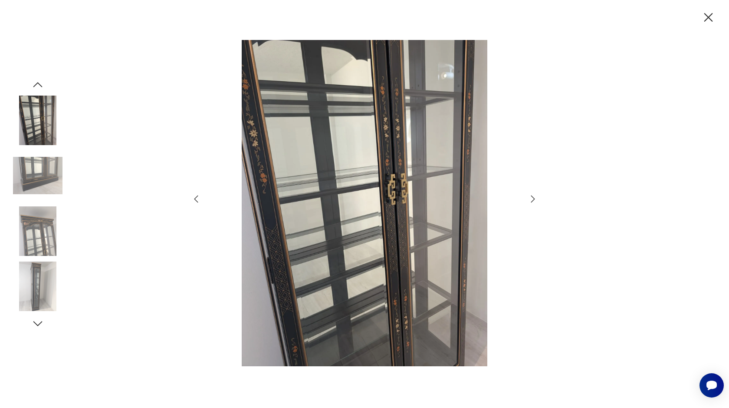
type input "*******"
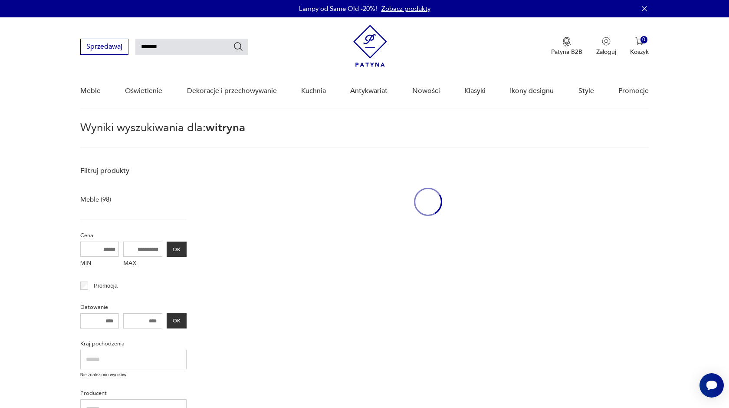
scroll to position [27, 0]
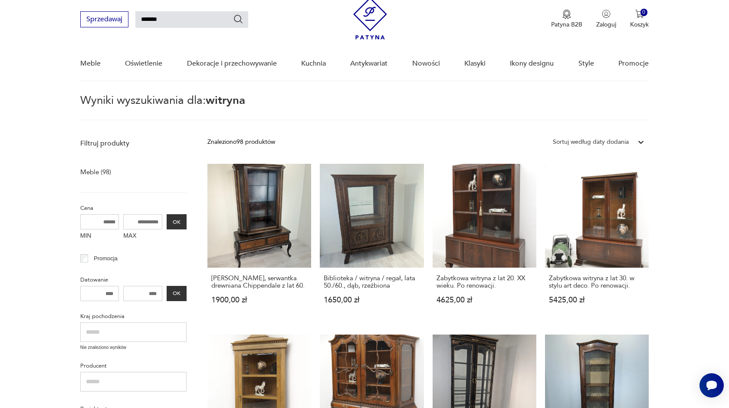
click at [169, 24] on input "*******" at bounding box center [191, 19] width 113 height 16
type input "*"
type input "*****"
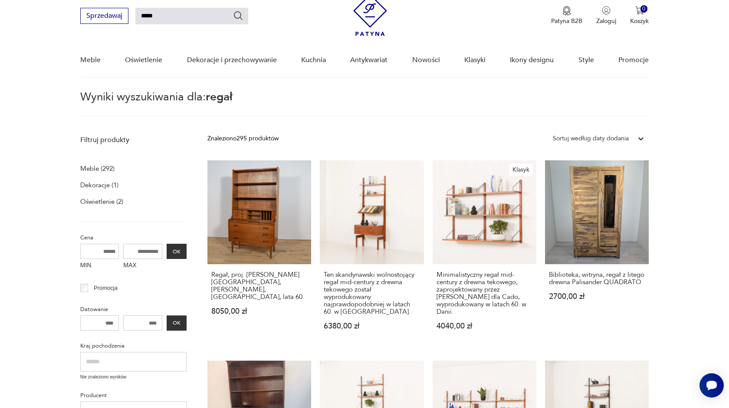
click at [0, 37] on nav "Sprzedawaj ***** Patyna B2B Zaloguj 0 Koszyk Twój koszyk ( 0 ) Brak produktów w…" at bounding box center [364, 32] width 729 height 91
click at [166, 15] on input "*****" at bounding box center [191, 16] width 113 height 16
type input "*******"
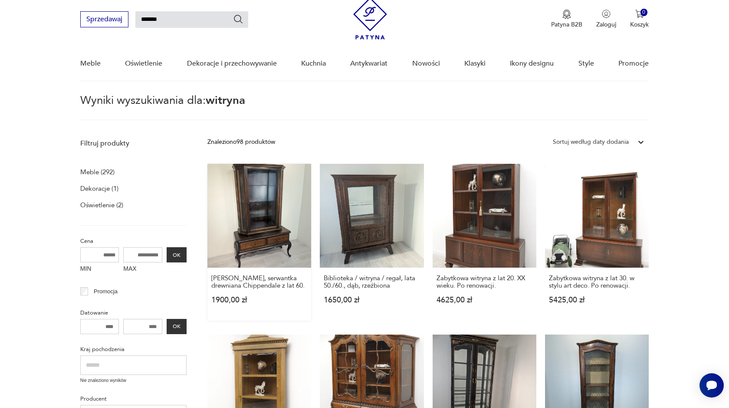
click at [258, 226] on link "Witryna, serwantka drewniana Chippendale z lat 60. 1900,00 zł" at bounding box center [259, 242] width 104 height 157
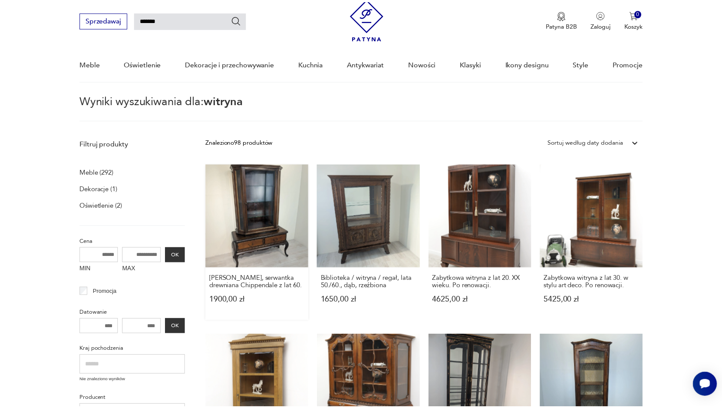
scroll to position [0, 0]
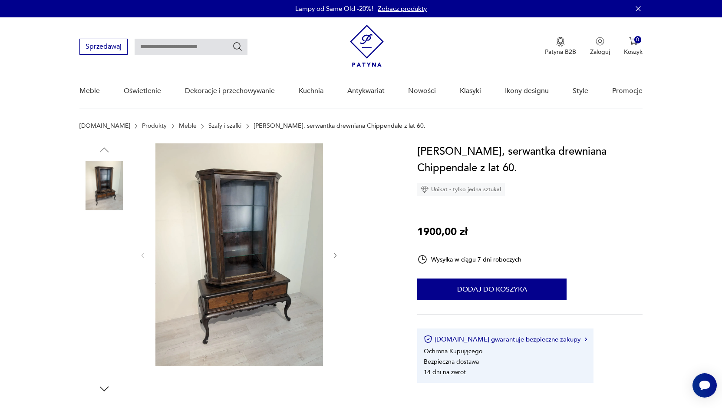
click at [235, 224] on img at bounding box center [239, 254] width 168 height 223
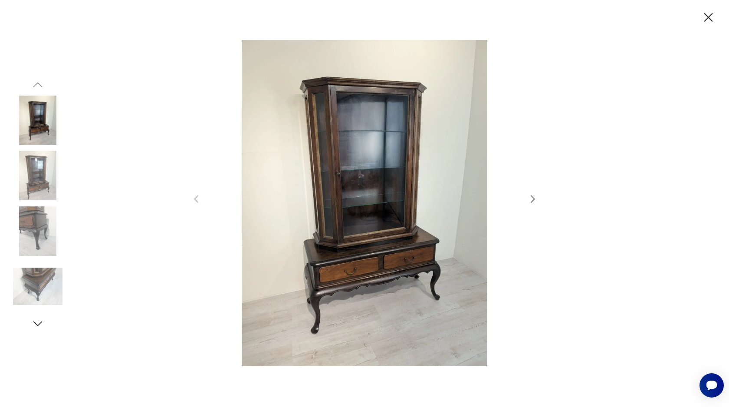
click at [530, 196] on icon "button" at bounding box center [533, 199] width 10 height 10
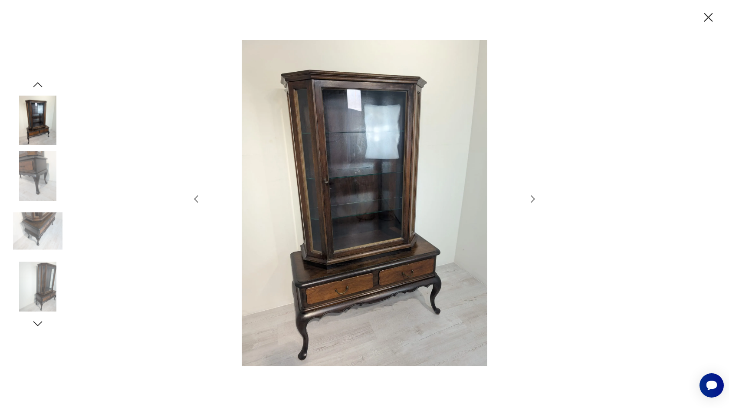
click at [530, 196] on icon "button" at bounding box center [533, 199] width 10 height 10
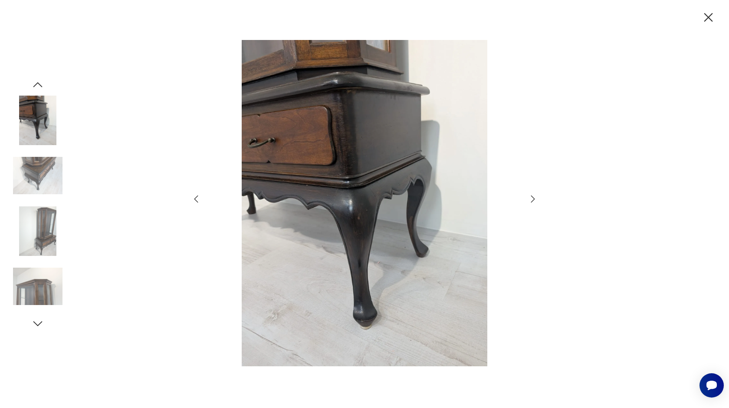
click at [530, 196] on icon "button" at bounding box center [533, 199] width 10 height 10
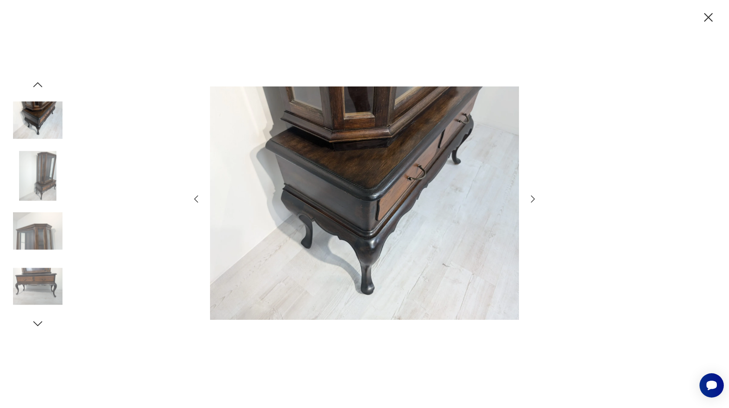
click at [530, 196] on icon "button" at bounding box center [533, 199] width 10 height 10
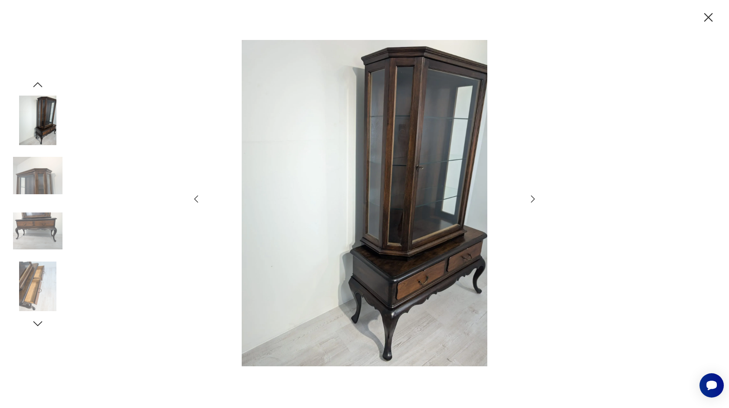
click at [530, 196] on icon "button" at bounding box center [533, 199] width 10 height 10
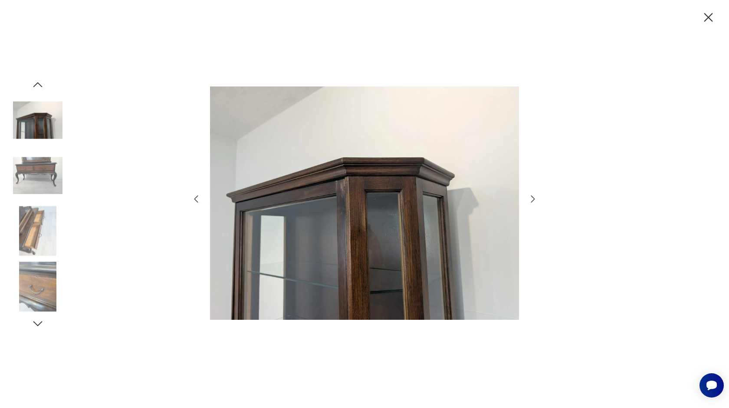
click at [530, 196] on icon "button" at bounding box center [533, 199] width 10 height 10
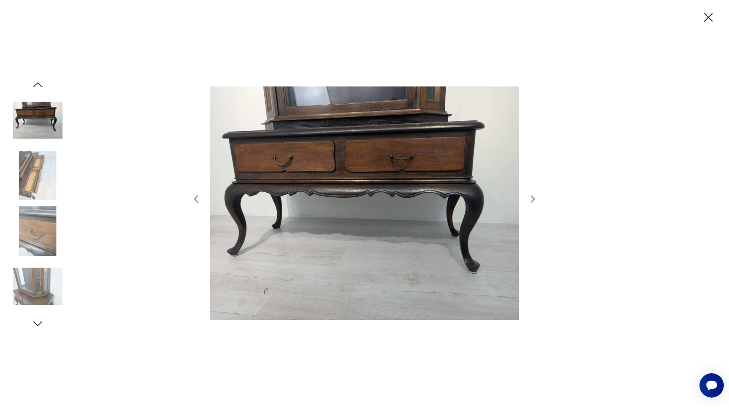
click at [530, 196] on icon "button" at bounding box center [533, 199] width 10 height 10
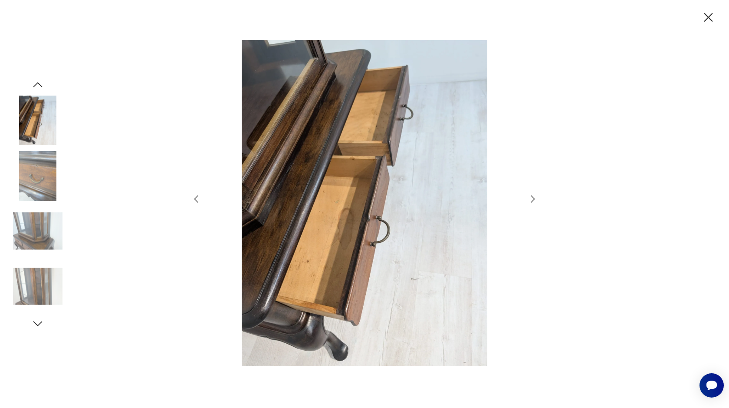
click at [530, 196] on icon "button" at bounding box center [533, 199] width 10 height 10
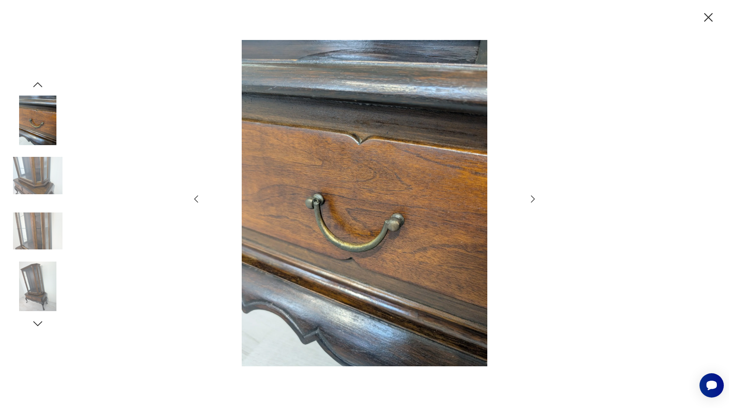
click at [530, 196] on icon "button" at bounding box center [533, 199] width 10 height 10
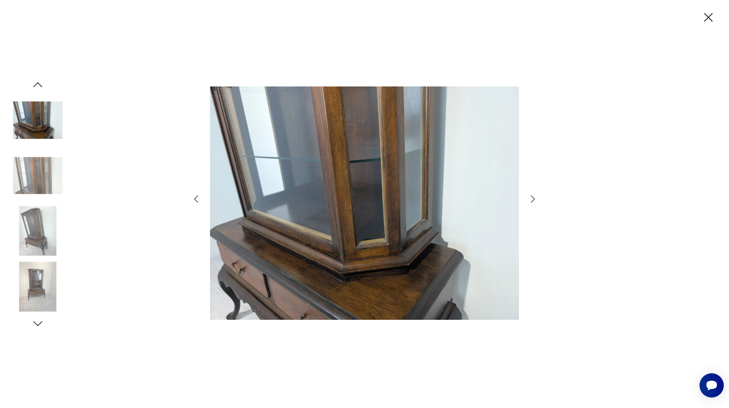
click at [531, 196] on icon "button" at bounding box center [533, 199] width 10 height 10
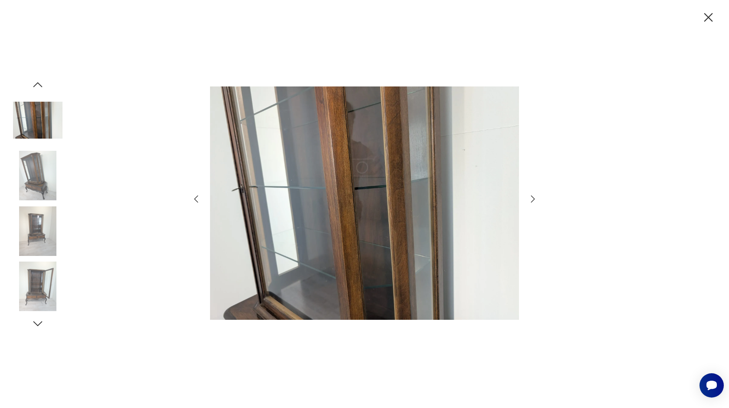
click at [531, 196] on icon "button" at bounding box center [533, 199] width 10 height 10
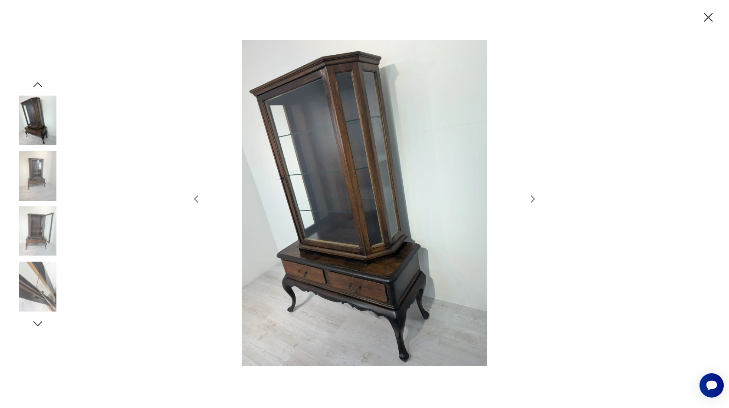
click at [533, 198] on icon "button" at bounding box center [533, 199] width 10 height 10
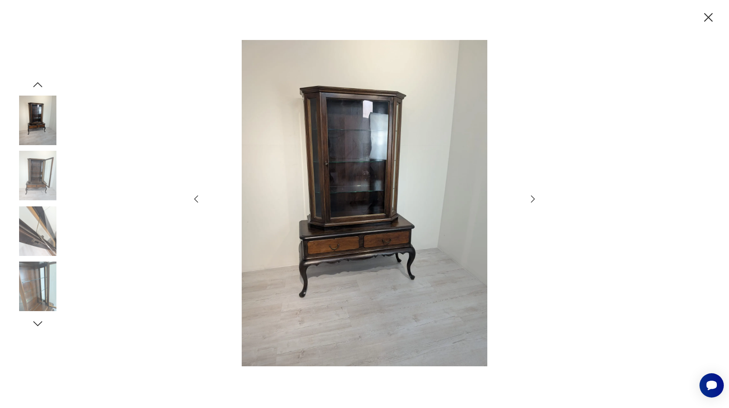
click at [531, 200] on icon "button" at bounding box center [533, 199] width 10 height 10
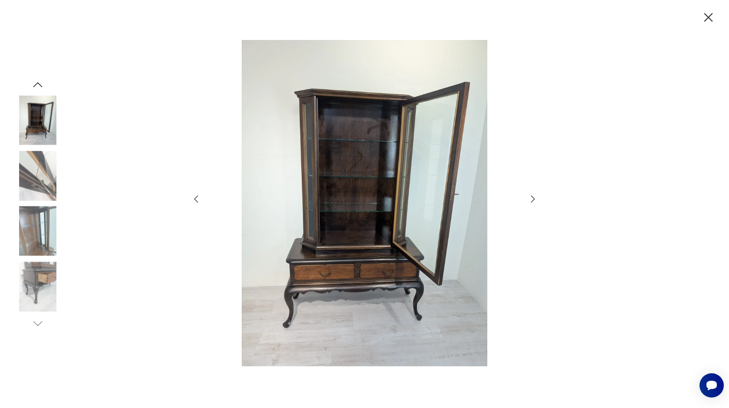
click at [531, 200] on icon "button" at bounding box center [533, 199] width 10 height 10
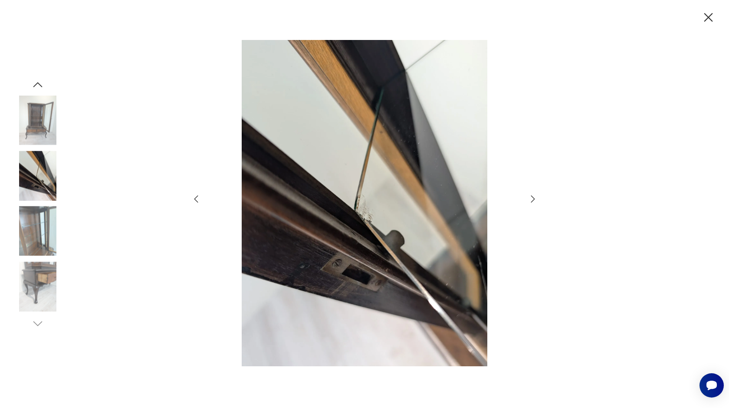
click at [531, 200] on icon "button" at bounding box center [533, 199] width 10 height 10
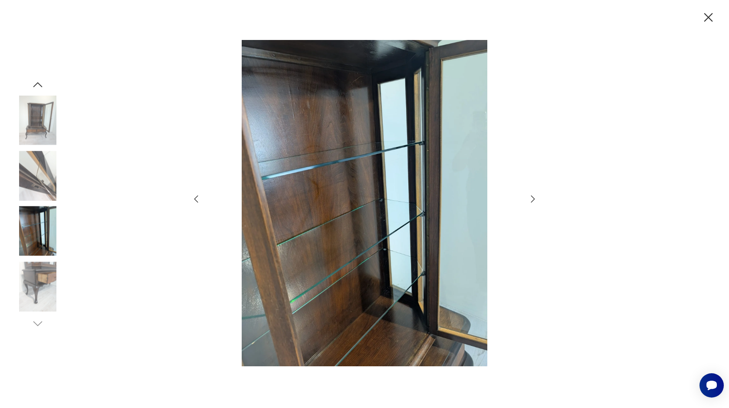
click at [531, 200] on icon "button" at bounding box center [533, 199] width 10 height 10
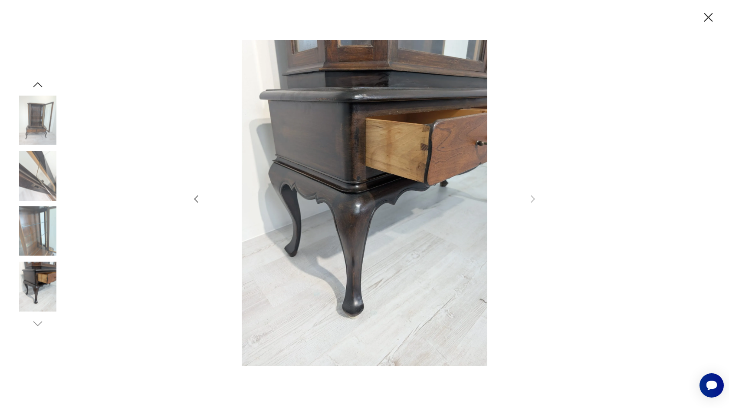
click at [531, 200] on icon "button" at bounding box center [533, 199] width 10 height 10
click at [705, 15] on icon "button" at bounding box center [708, 17] width 15 height 15
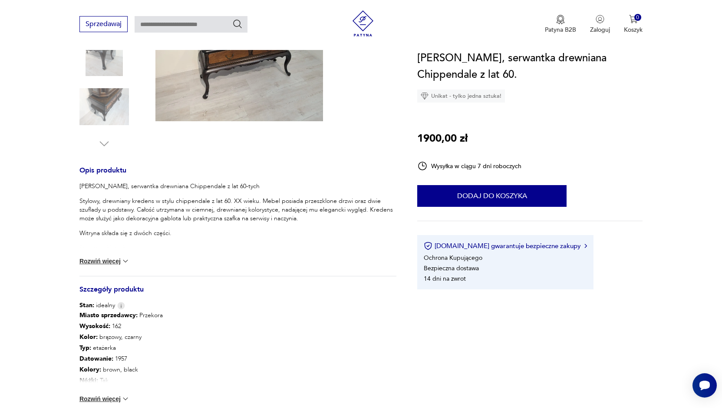
scroll to position [260, 0]
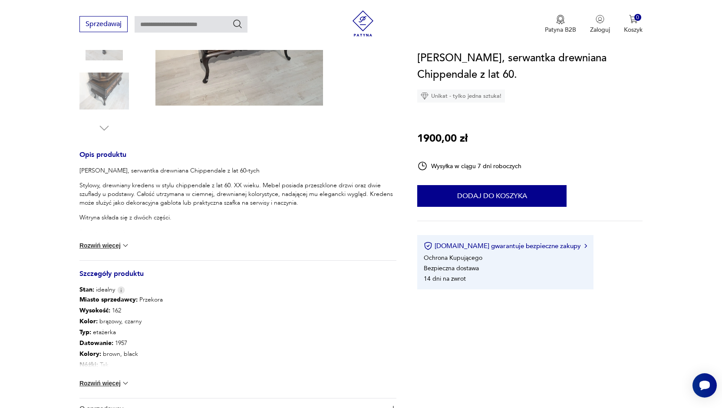
click at [125, 244] on img at bounding box center [125, 245] width 9 height 9
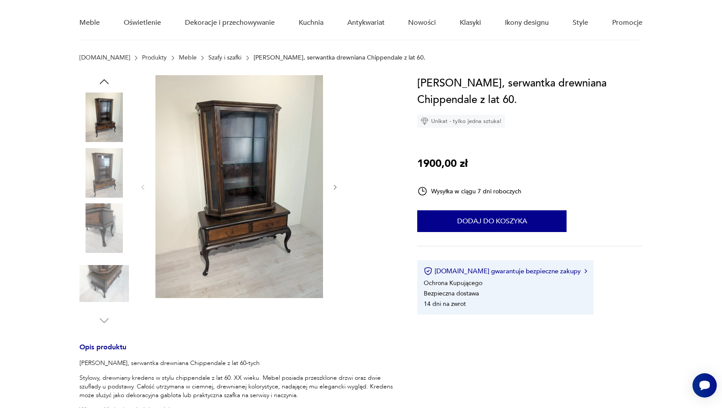
scroll to position [43, 0]
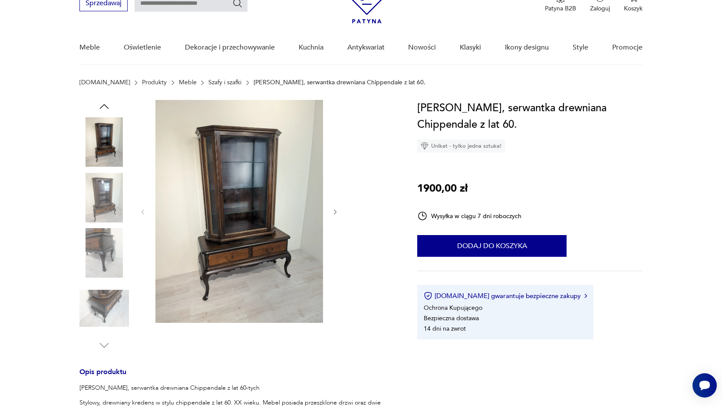
type input "*******"
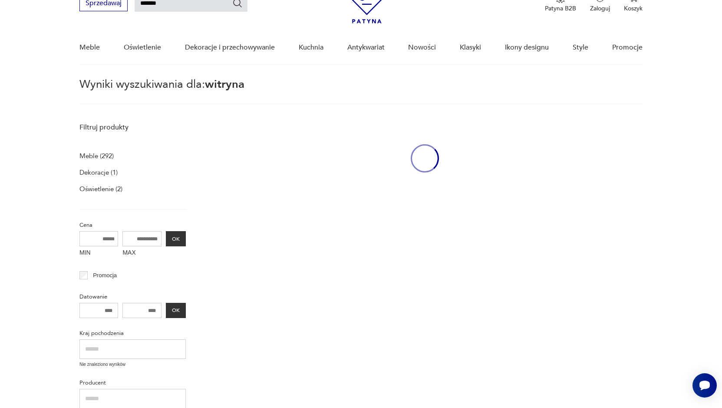
scroll to position [26, 0]
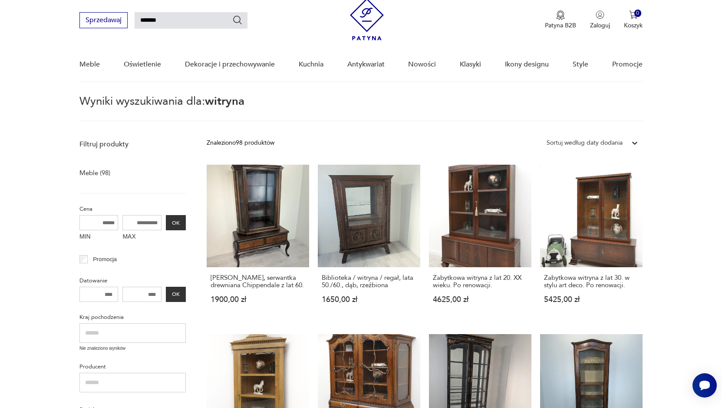
click at [172, 17] on input "*******" at bounding box center [191, 20] width 113 height 16
type input "*"
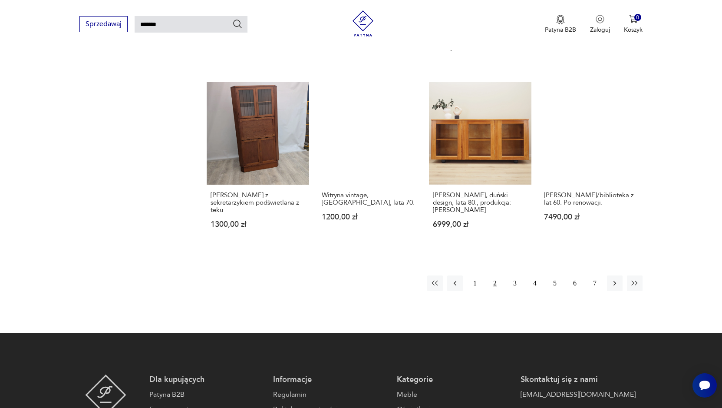
scroll to position [634, 0]
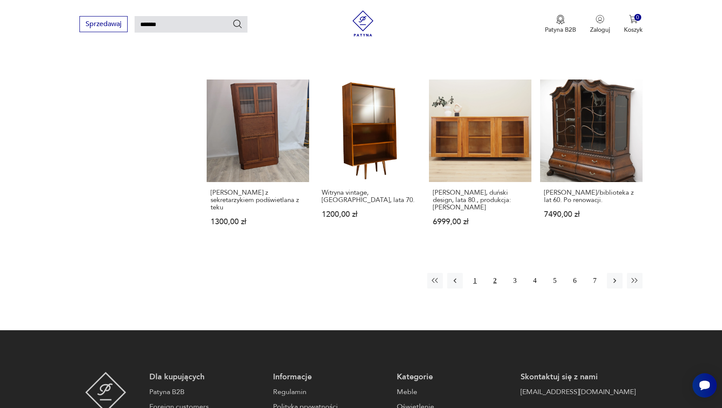
click at [473, 273] on button "1" at bounding box center [475, 281] width 16 height 16
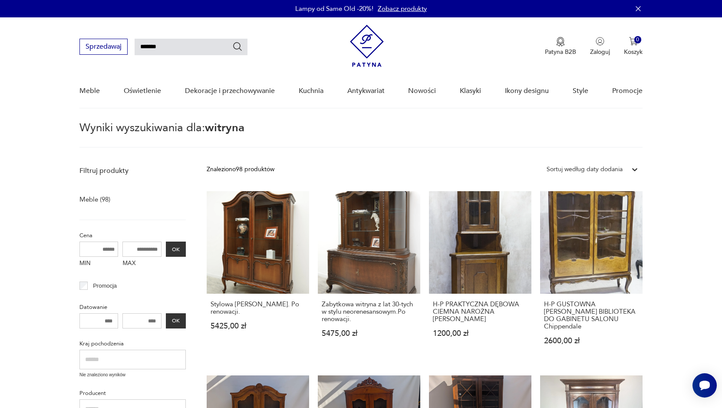
click at [181, 45] on input "*******" at bounding box center [191, 47] width 113 height 16
type input "*"
type input "*****"
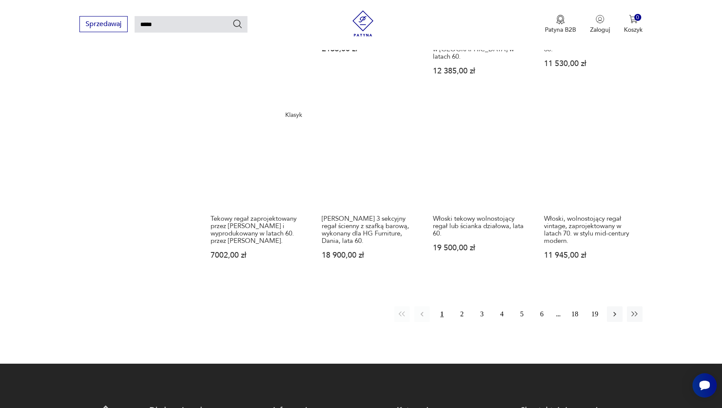
scroll to position [725, 0]
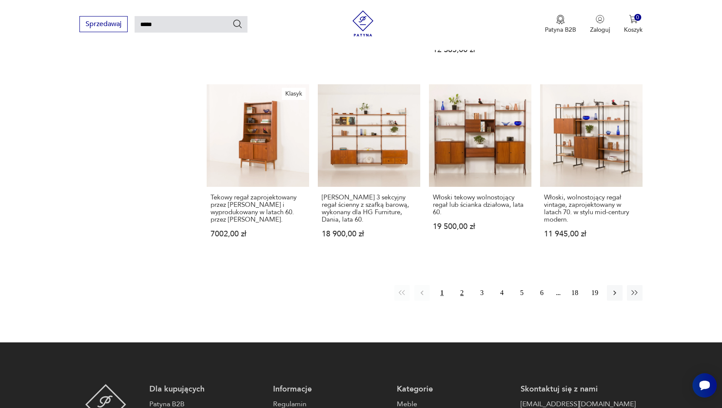
click at [462, 285] on button "2" at bounding box center [462, 293] width 16 height 16
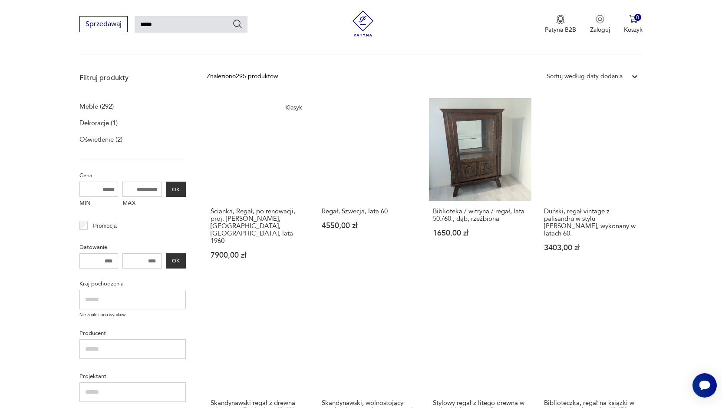
scroll to position [118, 0]
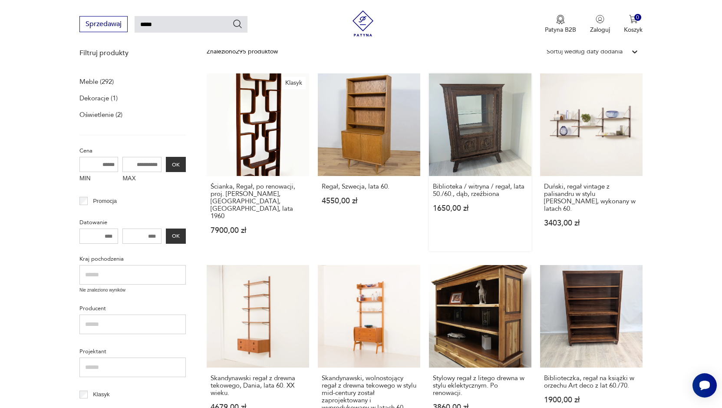
click at [471, 154] on link "Biblioteka / witryna / regał, lata 50./60., dąb, rzeźbiona 1650,00 zł" at bounding box center [480, 162] width 102 height 178
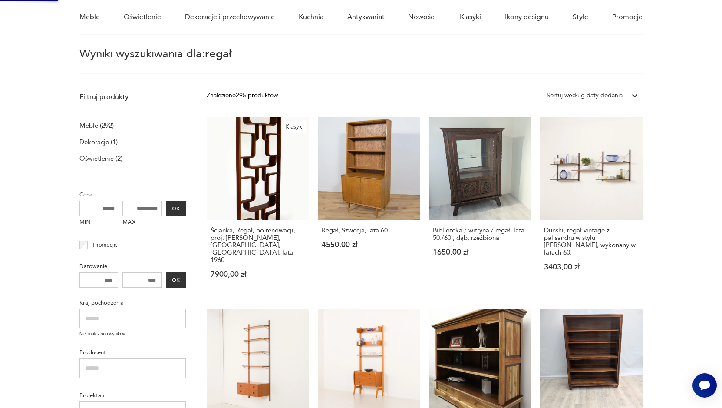
scroll to position [0, 0]
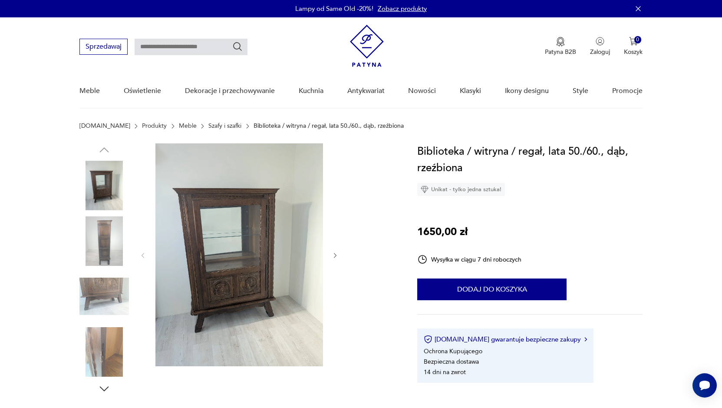
click at [229, 223] on img at bounding box center [239, 254] width 168 height 223
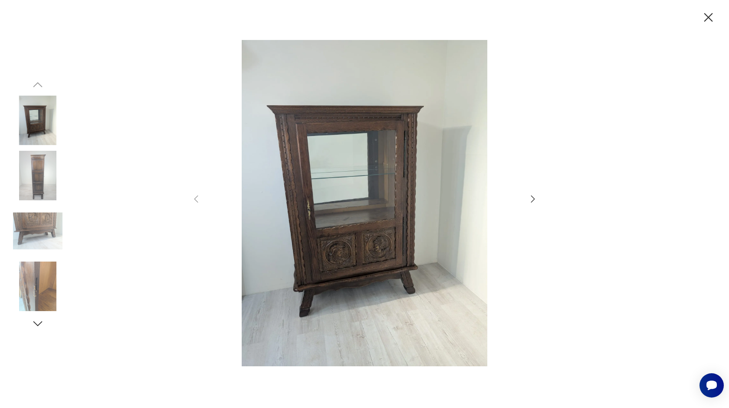
click at [532, 196] on icon "button" at bounding box center [533, 199] width 10 height 10
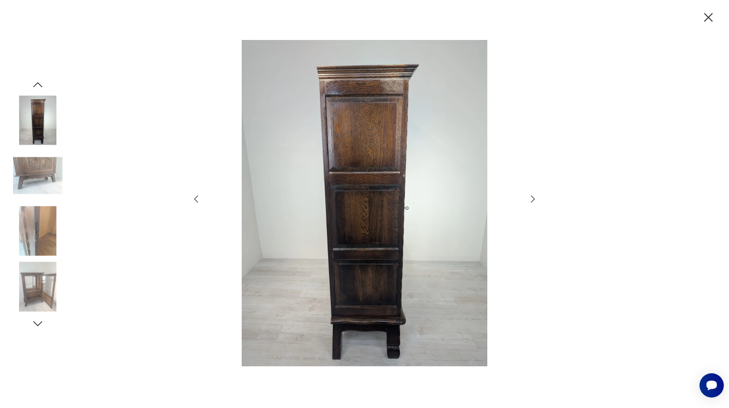
click at [532, 196] on icon "button" at bounding box center [533, 199] width 10 height 10
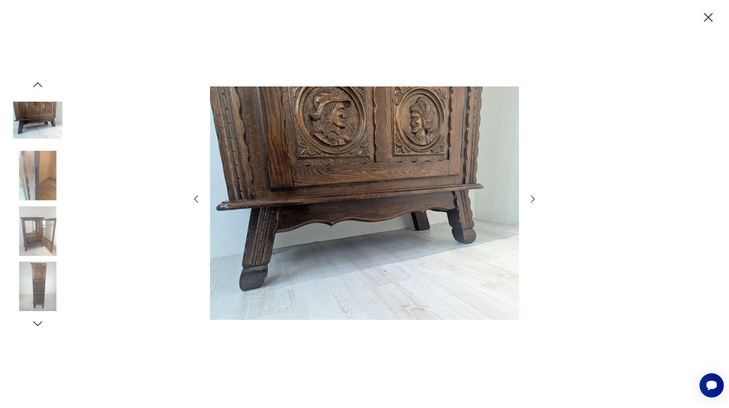
click at [532, 196] on icon "button" at bounding box center [533, 199] width 10 height 10
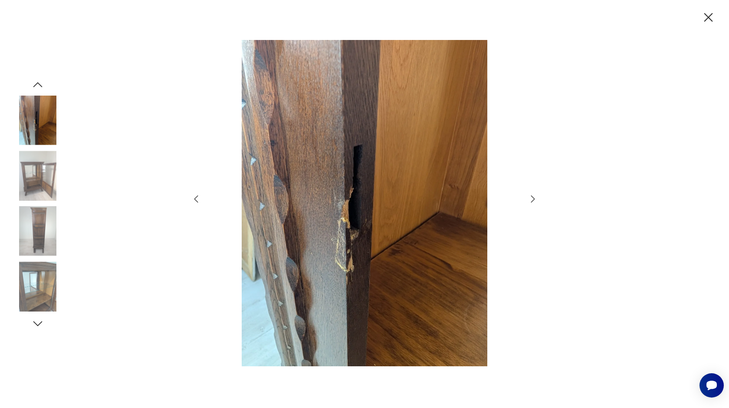
click at [532, 196] on icon "button" at bounding box center [533, 199] width 10 height 10
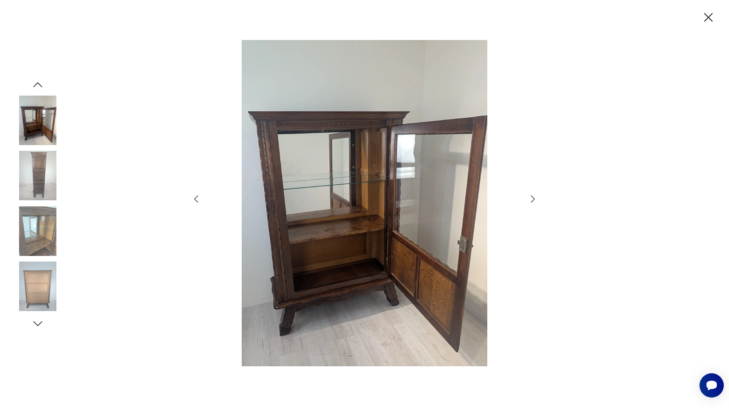
type input "*****"
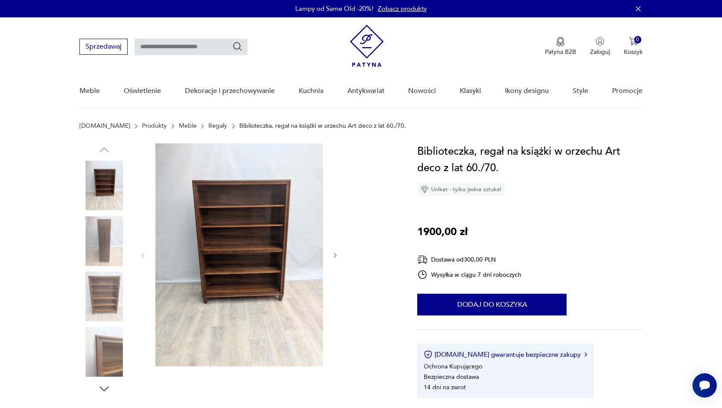
type input "*****"
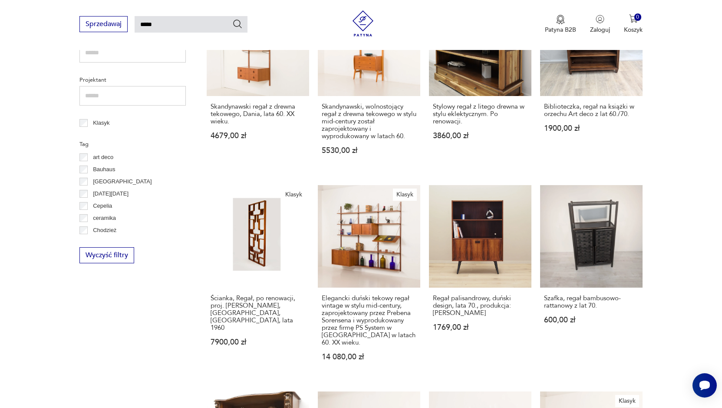
scroll to position [391, 0]
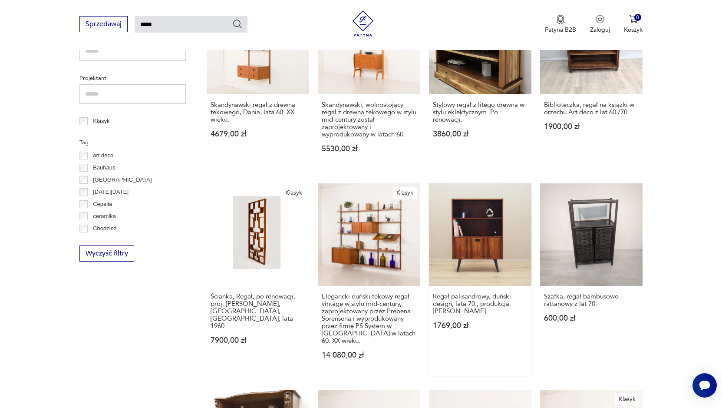
click at [483, 247] on link "Regał palisandrowy, duński design, lata 70., produkcja: Dania 1769,00 zł" at bounding box center [480, 279] width 102 height 192
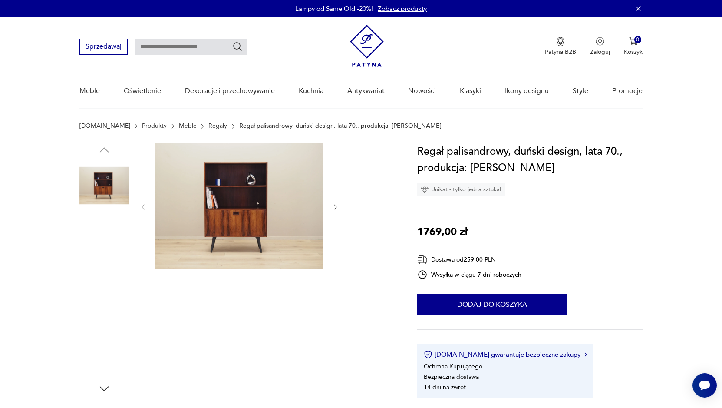
scroll to position [43, 0]
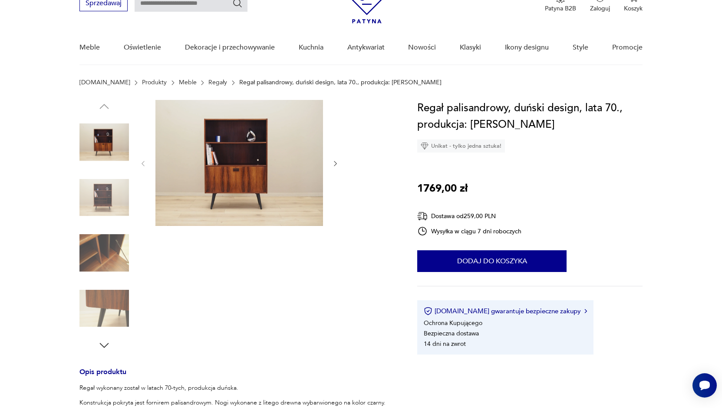
click at [279, 176] on img at bounding box center [239, 163] width 168 height 126
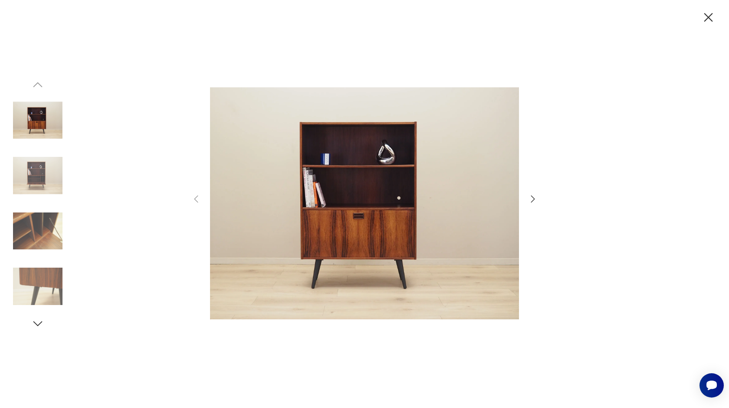
click at [530, 197] on icon "button" at bounding box center [533, 199] width 10 height 10
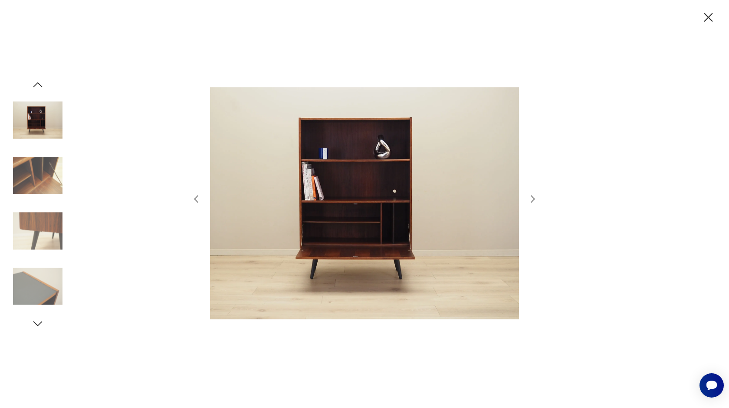
click at [530, 197] on icon "button" at bounding box center [533, 199] width 10 height 10
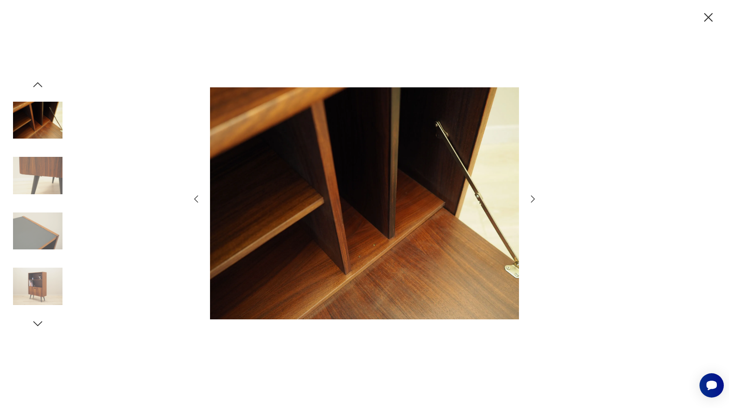
click at [530, 197] on icon "button" at bounding box center [533, 199] width 10 height 10
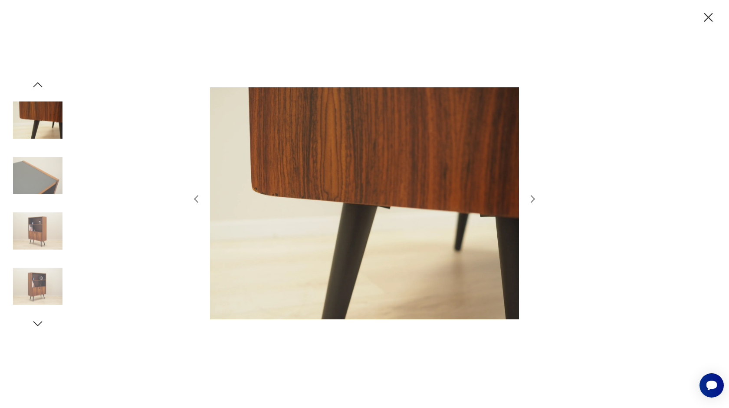
click at [530, 197] on icon "button" at bounding box center [533, 199] width 10 height 10
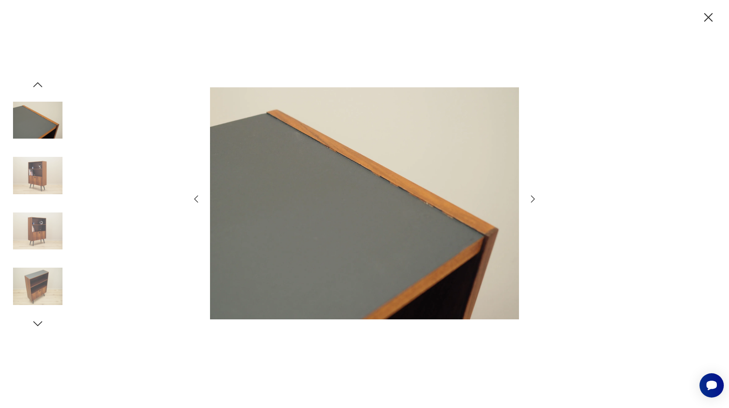
click at [530, 197] on icon "button" at bounding box center [533, 199] width 10 height 10
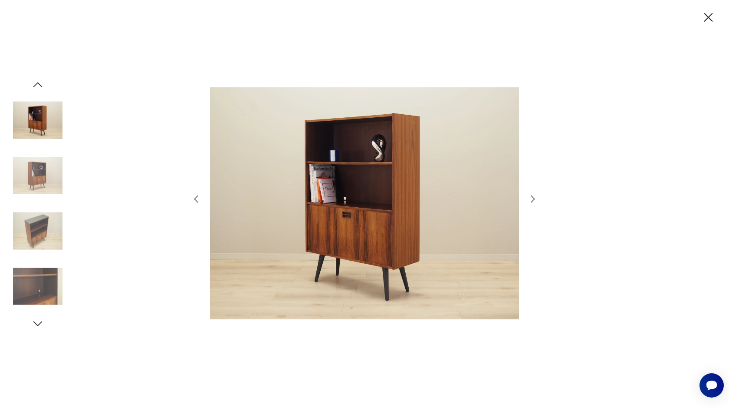
click at [707, 17] on icon "button" at bounding box center [708, 17] width 15 height 15
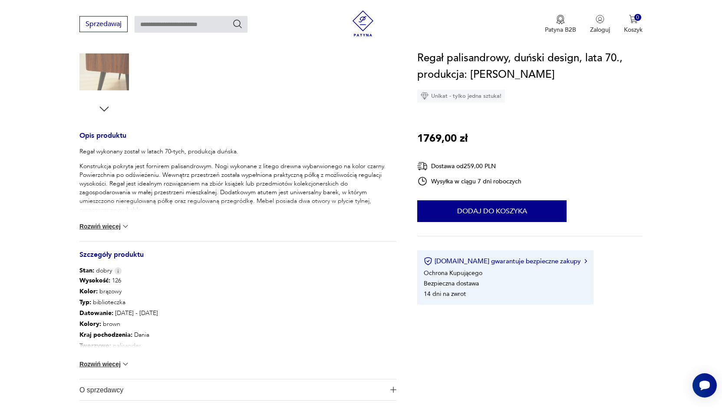
scroll to position [304, 0]
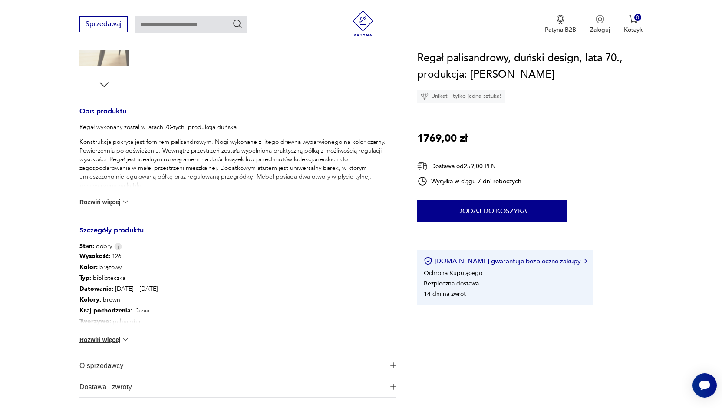
click at [125, 338] on img at bounding box center [125, 339] width 9 height 9
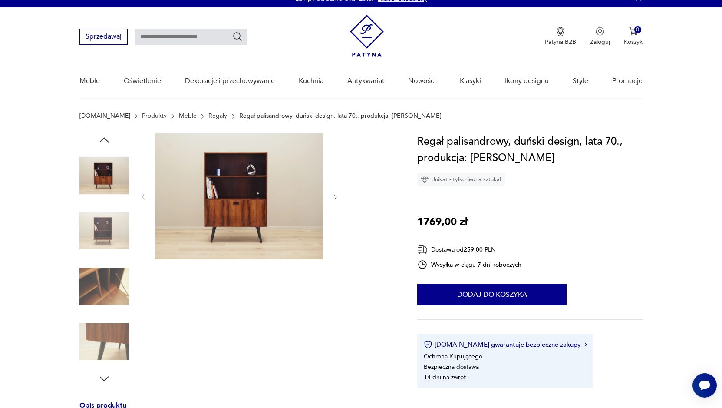
scroll to position [0, 0]
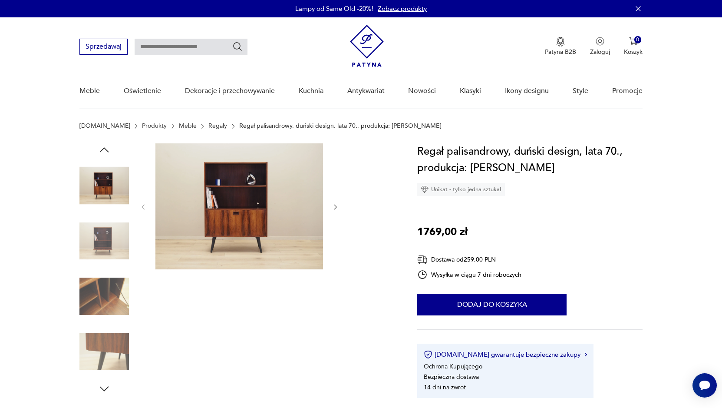
type input "*****"
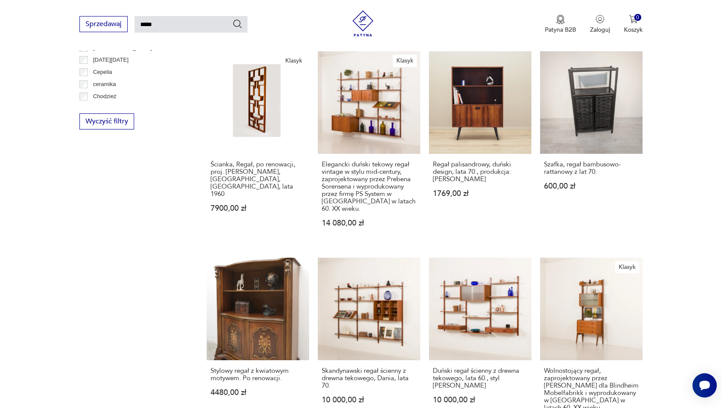
scroll to position [564, 0]
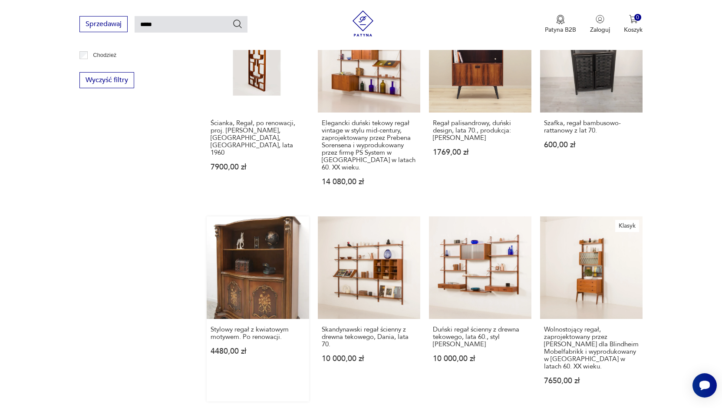
click at [273, 279] on link "Stylowy regał z kwiatowym motywem. Po renowacji. 4480,00 zł" at bounding box center [258, 308] width 102 height 185
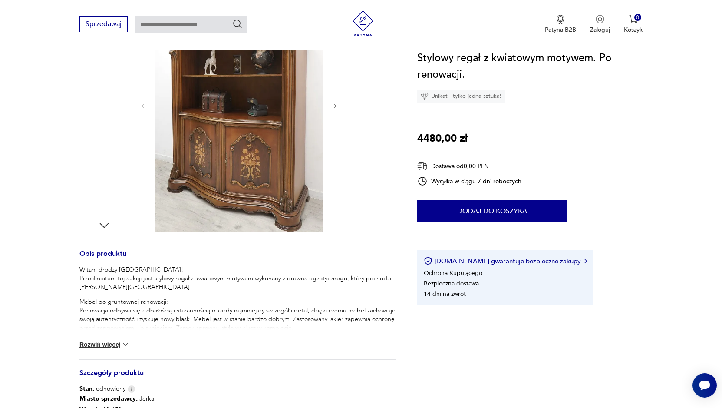
scroll to position [174, 0]
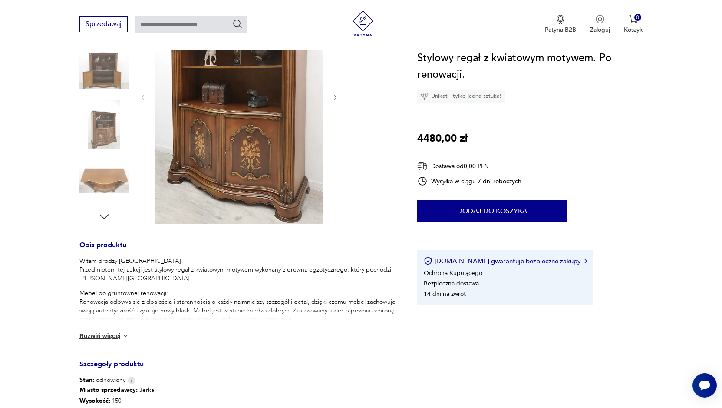
click at [126, 335] on img at bounding box center [125, 335] width 9 height 9
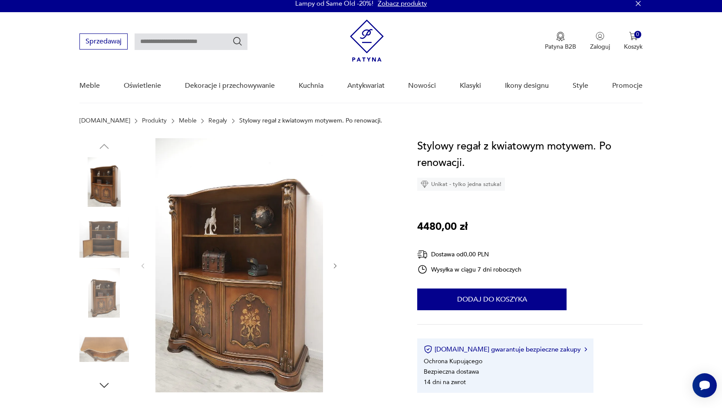
scroll to position [0, 0]
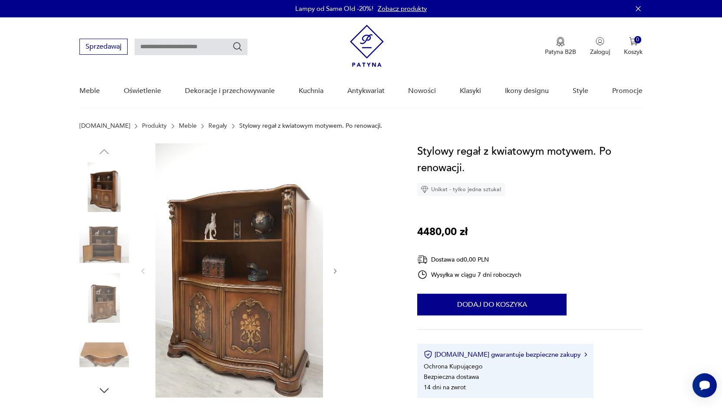
type input "*****"
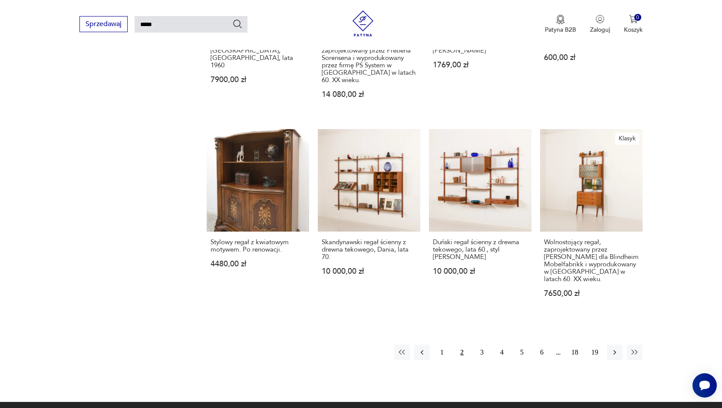
scroll to position [669, 0]
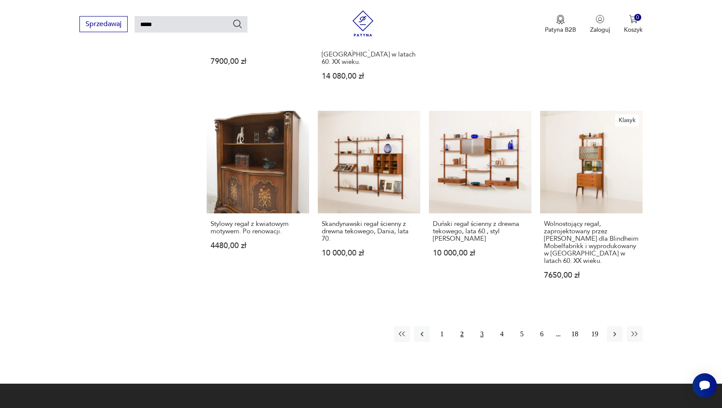
click at [480, 326] on button "3" at bounding box center [482, 334] width 16 height 16
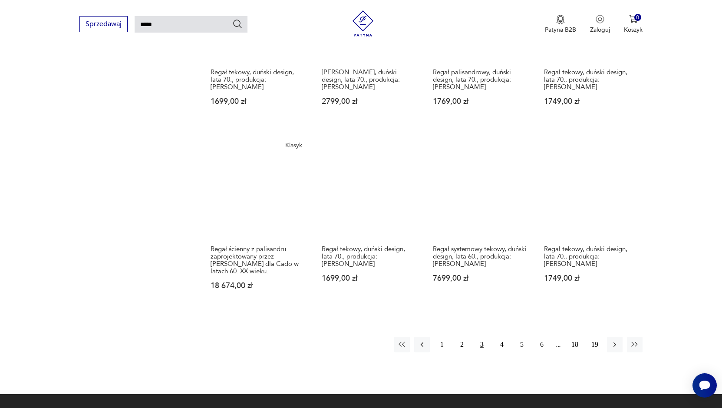
scroll to position [638, 0]
